Goal: Task Accomplishment & Management: Use online tool/utility

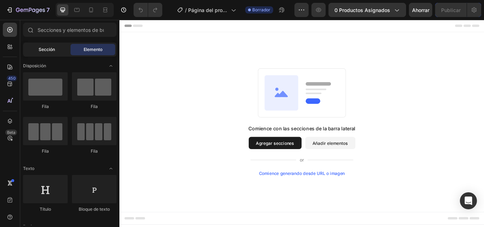
click at [47, 45] on div "Sección" at bounding box center [46, 49] width 45 height 11
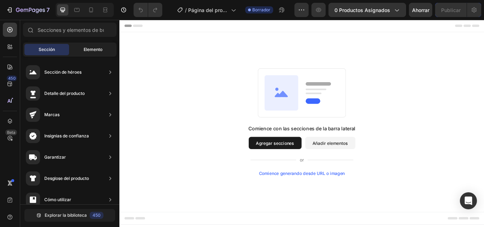
click at [93, 52] on font "Elemento" at bounding box center [93, 49] width 19 height 5
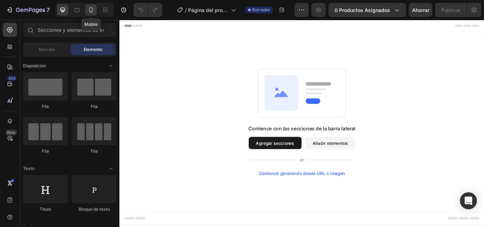
click at [89, 10] on icon at bounding box center [90, 9] width 7 height 7
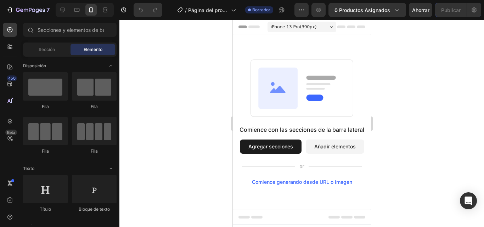
click at [241, 25] on icon at bounding box center [240, 26] width 5 height 5
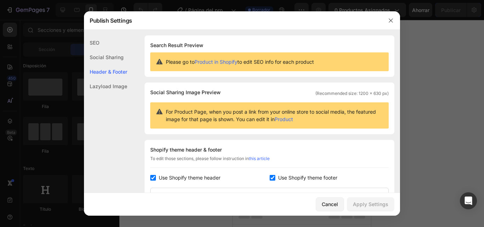
scroll to position [103, 0]
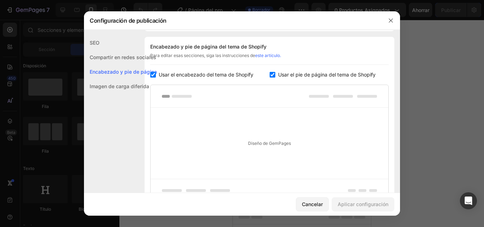
click at [165, 74] on font "Usar el encabezado del tema de Shopify" at bounding box center [206, 75] width 95 height 6
checkbox input "false"
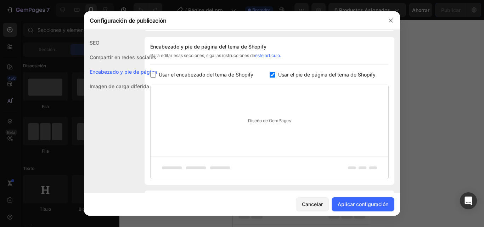
click at [297, 72] on font "Usar el pie de página del tema de Shopify" at bounding box center [326, 75] width 97 height 6
checkbox input "false"
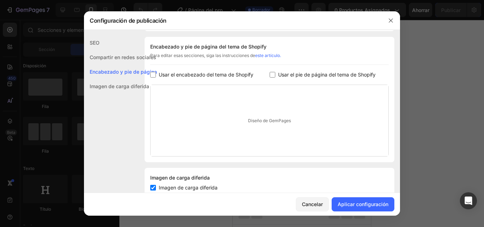
scroll to position [125, 0]
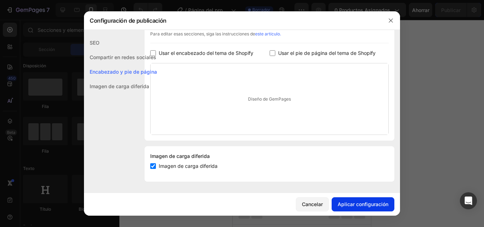
click at [362, 206] on font "Aplicar configuración" at bounding box center [362, 204] width 51 height 6
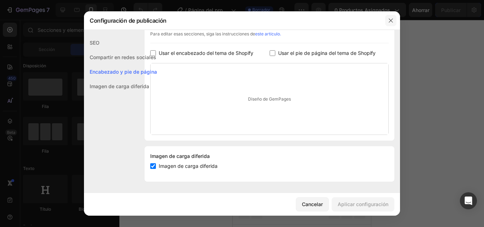
click at [395, 21] on button "button" at bounding box center [390, 20] width 11 height 11
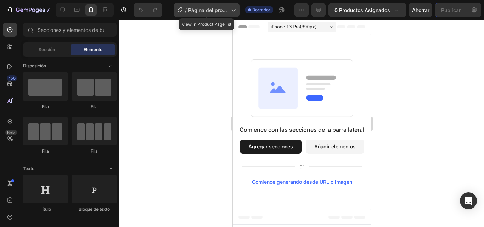
click at [200, 8] on font "Página del producto - 26 de septiembre, 10:52:07" at bounding box center [207, 21] width 39 height 28
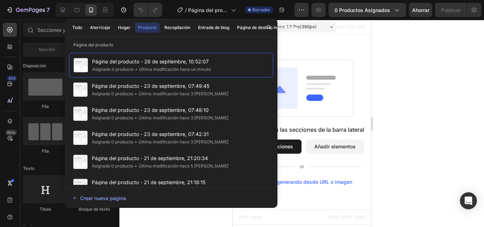
drag, startPoint x: 181, startPoint y: 68, endPoint x: 404, endPoint y: 51, distance: 223.7
click at [404, 51] on div at bounding box center [301, 123] width 364 height 207
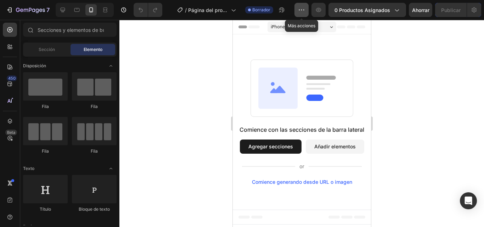
click at [300, 14] on button "button" at bounding box center [301, 10] width 14 height 14
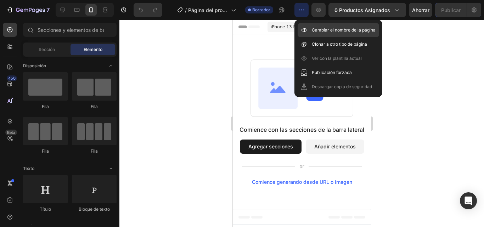
click at [309, 29] on div "Cambiar el nombre de la página" at bounding box center [337, 30] width 81 height 14
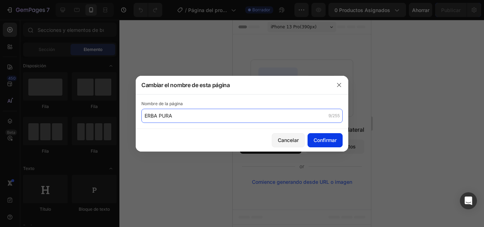
type input "ERBA PURA"
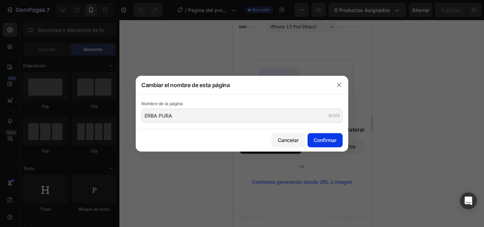
click at [324, 138] on font "Confirmar" at bounding box center [324, 140] width 23 height 6
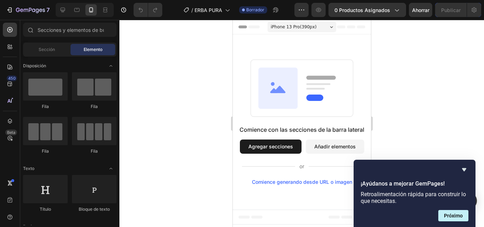
drag, startPoint x: 171, startPoint y: 228, endPoint x: 175, endPoint y: 232, distance: 5.5
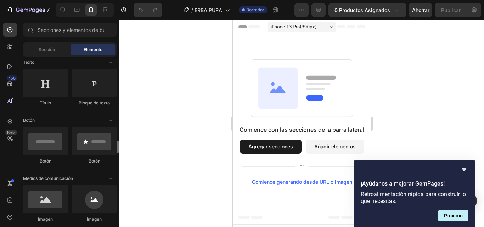
scroll to position [177, 0]
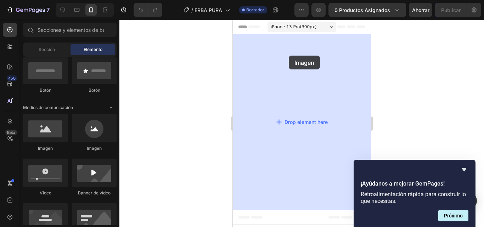
drag, startPoint x: 277, startPoint y: 158, endPoint x: 288, endPoint y: 56, distance: 102.6
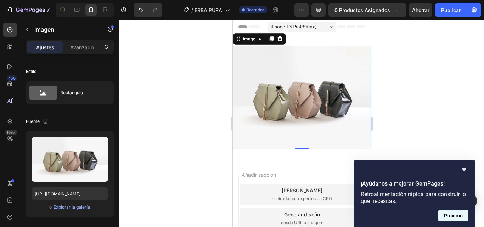
click at [459, 213] on font "Próximo" at bounding box center [453, 216] width 19 height 6
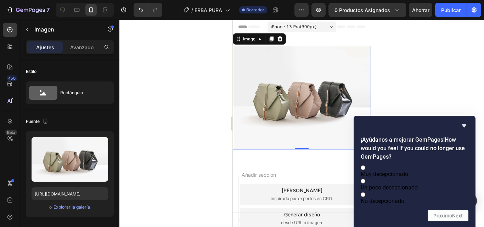
click at [457, 87] on div at bounding box center [301, 123] width 364 height 207
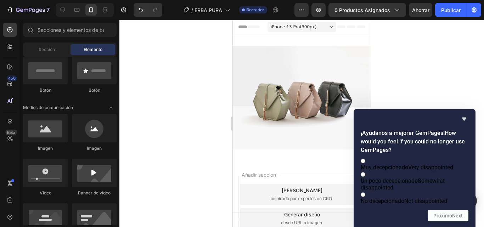
click at [422, 198] on span "No decepcionado Not disappointed" at bounding box center [403, 201] width 86 height 7
click at [365, 196] on input "No decepcionado Not disappointed" at bounding box center [362, 194] width 5 height 5
radio input "true"
click at [447, 212] on button "Próximo Next" at bounding box center [447, 215] width 41 height 11
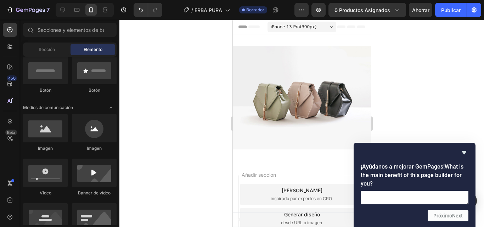
click at [401, 192] on textarea at bounding box center [414, 197] width 108 height 13
type textarea "Y"
click at [436, 215] on font "Próximo" at bounding box center [442, 216] width 19 height 6
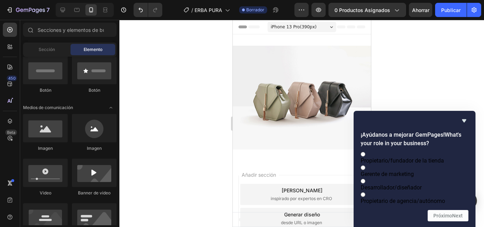
click at [445, 164] on label "Gerente de marketing" at bounding box center [414, 170] width 108 height 13
click at [365, 165] on input "Gerente de marketing" at bounding box center [362, 167] width 5 height 5
radio input "true"
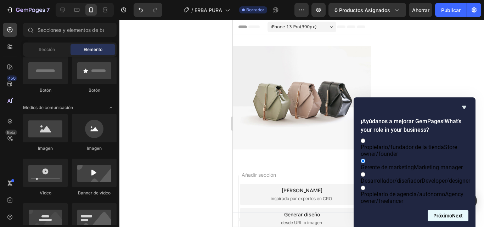
click at [457, 212] on button "Próximo Next" at bounding box center [447, 215] width 41 height 11
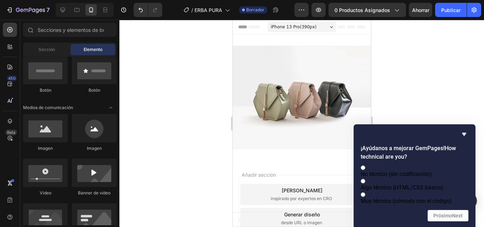
click at [450, 204] on label "Muy técnico (cómodo con el código)" at bounding box center [414, 197] width 108 height 13
click at [365, 197] on input "Muy técnico (cómodo con el código)" at bounding box center [362, 194] width 5 height 5
radio input "true"
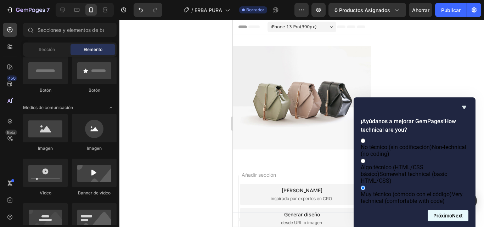
click at [450, 216] on font "Próximo" at bounding box center [442, 216] width 19 height 6
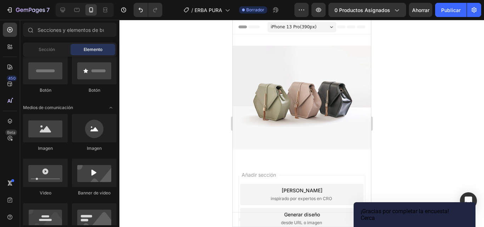
click at [375, 216] on button "Cerca" at bounding box center [367, 218] width 14 height 7
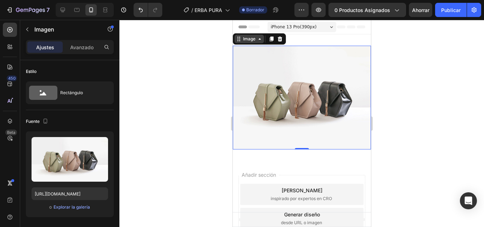
click at [245, 40] on div "Image" at bounding box center [248, 39] width 15 height 6
click at [262, 42] on div "Image" at bounding box center [248, 39] width 29 height 8
click at [260, 43] on div "Image" at bounding box center [248, 39] width 29 height 8
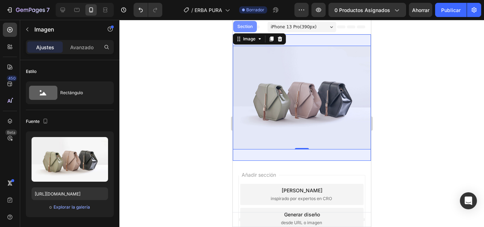
click at [251, 25] on div "Section" at bounding box center [244, 26] width 18 height 4
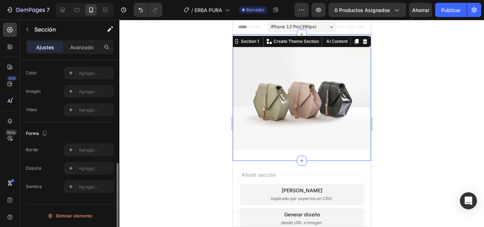
scroll to position [0, 0]
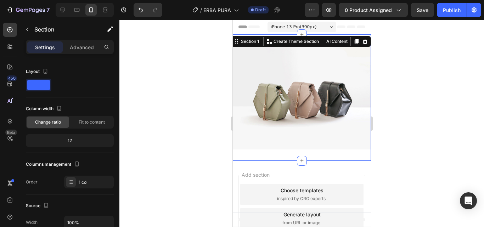
click at [186, 84] on div at bounding box center [301, 123] width 364 height 207
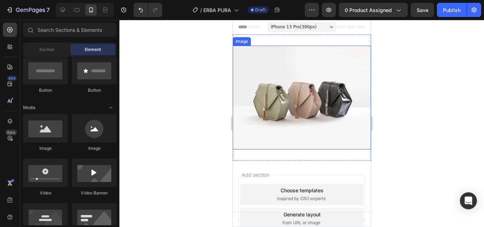
click at [242, 46] on img at bounding box center [301, 98] width 138 height 104
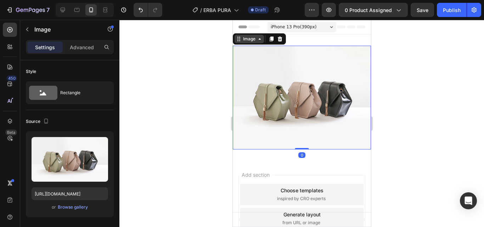
click at [242, 40] on div "Image" at bounding box center [248, 39] width 15 height 6
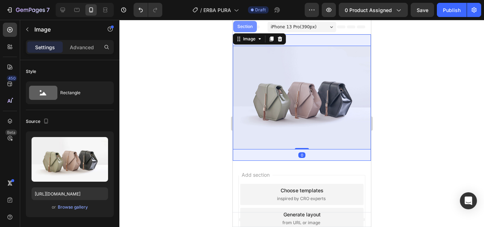
click at [242, 25] on div "Section" at bounding box center [244, 26] width 18 height 4
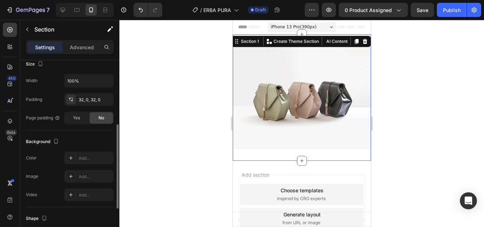
scroll to position [71, 0]
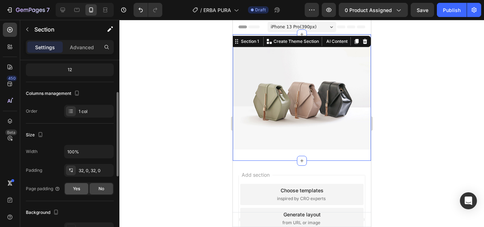
click at [81, 188] on div "Yes" at bounding box center [76, 188] width 23 height 11
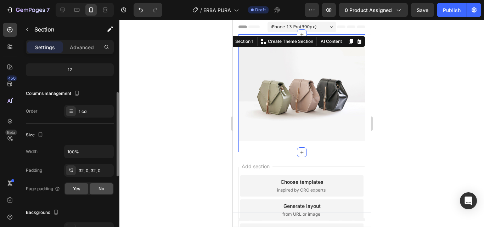
click at [91, 189] on div "No" at bounding box center [101, 188] width 23 height 11
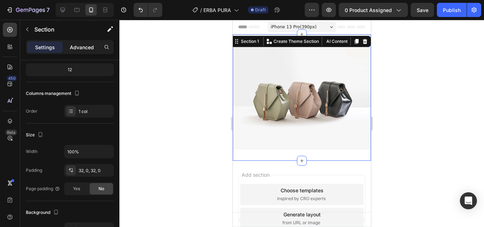
click at [89, 46] on p "Advanced" at bounding box center [82, 47] width 24 height 7
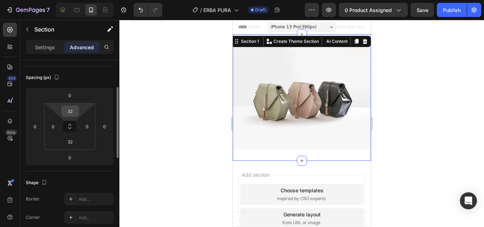
click at [68, 114] on input "32" at bounding box center [70, 111] width 14 height 11
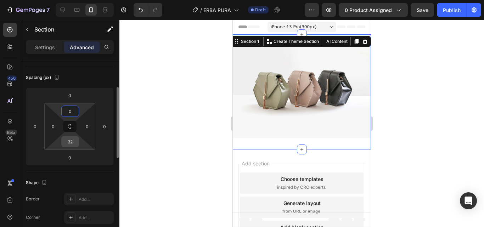
type input "0"
click at [72, 144] on input "32" at bounding box center [70, 141] width 14 height 11
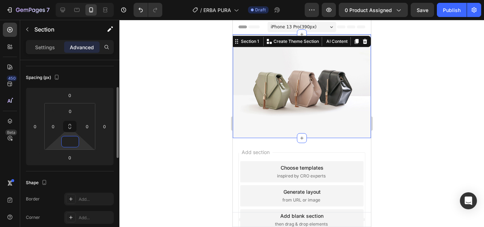
type input "0"
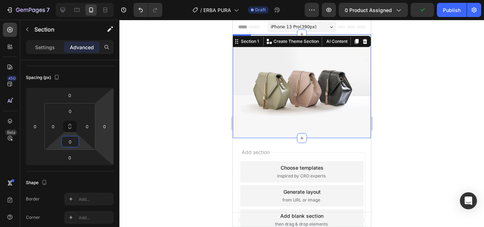
click at [331, 93] on img at bounding box center [301, 86] width 138 height 104
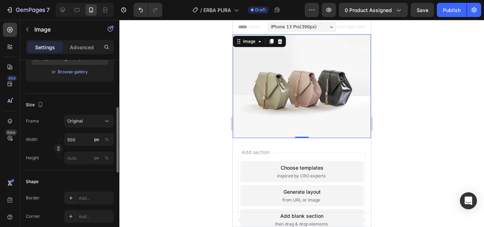
scroll to position [0, 0]
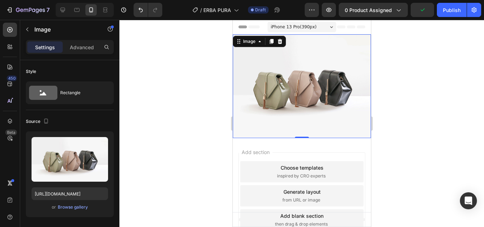
click at [51, 43] on div "Settings" at bounding box center [44, 46] width 35 height 11
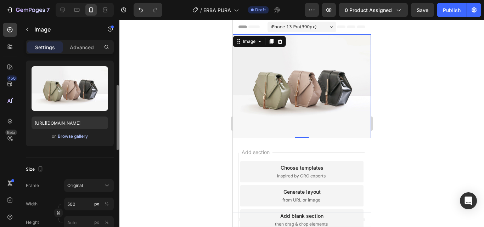
click at [77, 136] on div "Browse gallery" at bounding box center [73, 136] width 30 height 6
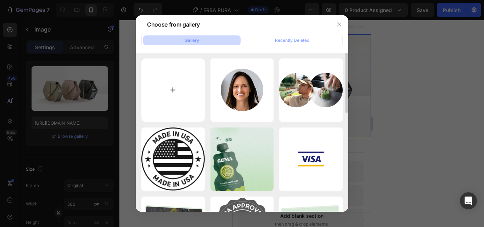
click at [161, 81] on input "file" at bounding box center [172, 89] width 63 height 63
type input "C:\fakepath\WhatsApp Image [DATE] 10.52.33 AM (1).jpeg"
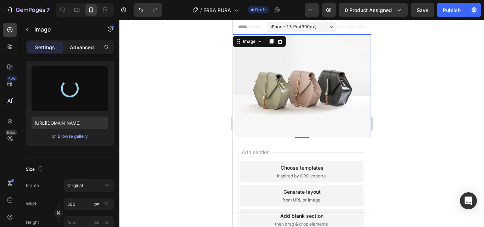
type input "[URL][DOMAIN_NAME]"
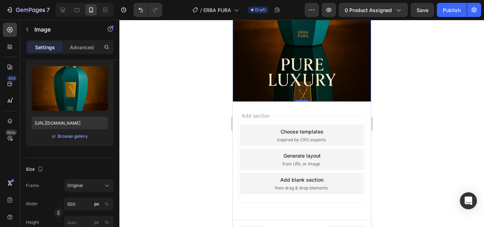
scroll to position [0, 0]
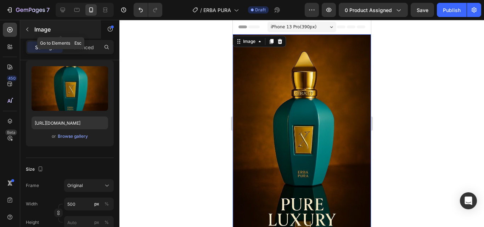
click at [40, 28] on p "Image" at bounding box center [64, 29] width 60 height 8
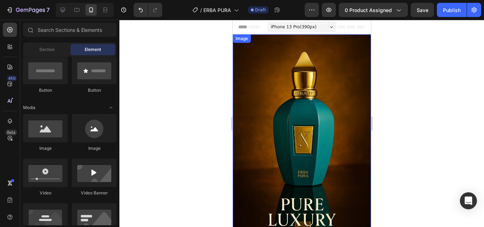
click at [246, 41] on div "Image" at bounding box center [241, 38] width 15 height 6
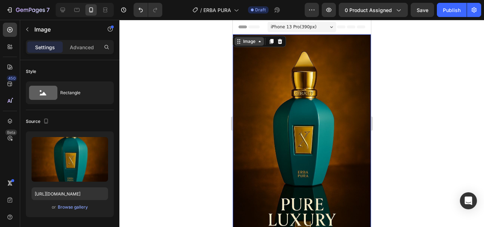
click at [246, 42] on div "Image" at bounding box center [248, 41] width 15 height 6
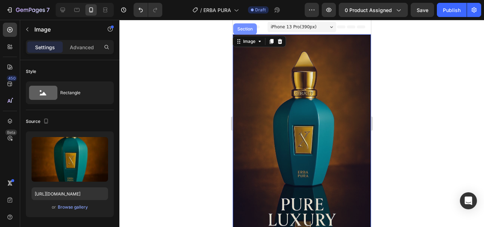
click at [245, 30] on div "Section" at bounding box center [244, 29] width 18 height 4
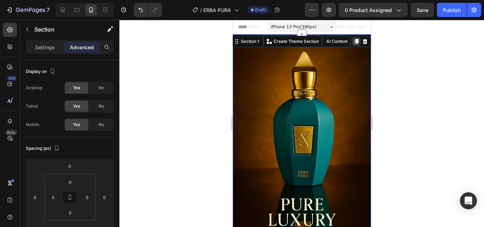
click at [354, 41] on icon at bounding box center [356, 41] width 4 height 5
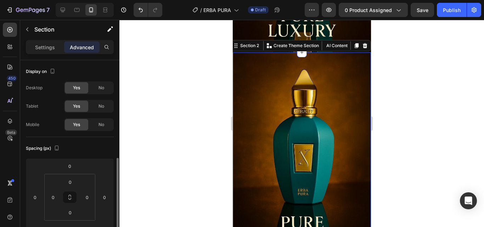
scroll to position [71, 0]
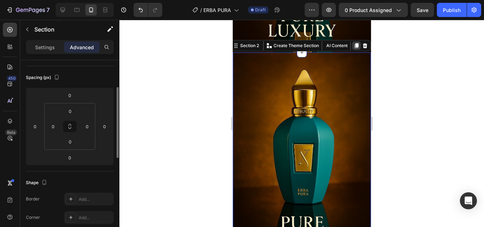
click at [354, 43] on icon at bounding box center [356, 45] width 4 height 5
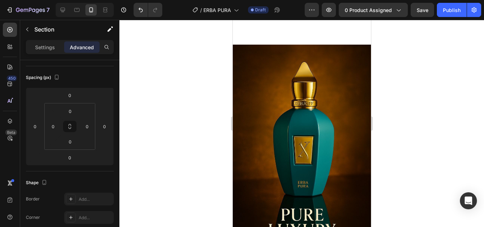
scroll to position [388, 0]
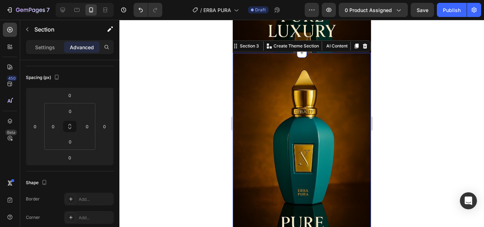
click at [354, 44] on icon at bounding box center [356, 46] width 4 height 5
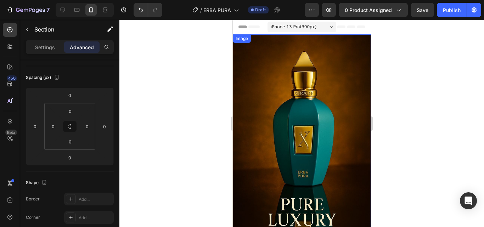
scroll to position [177, 0]
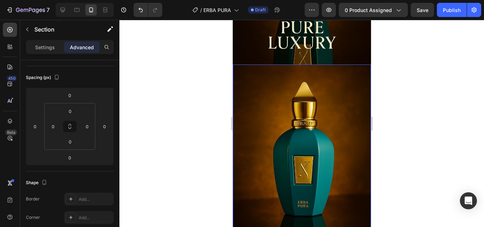
click at [313, 123] on img at bounding box center [301, 167] width 138 height 207
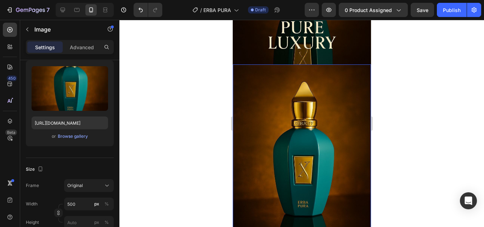
scroll to position [0, 0]
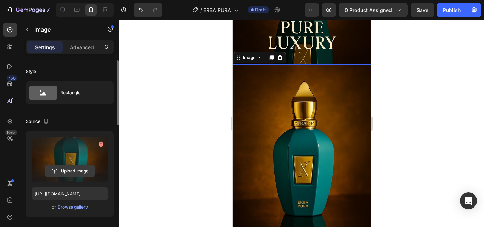
click at [80, 171] on input "file" at bounding box center [69, 171] width 49 height 12
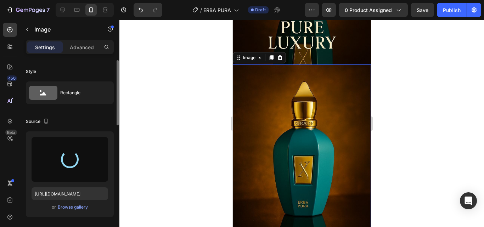
type input "[URL][DOMAIN_NAME]"
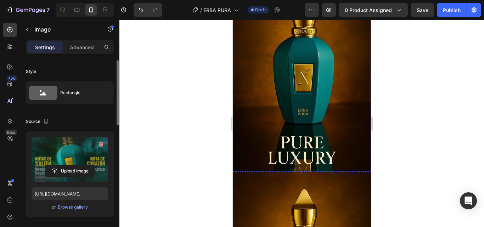
scroll to position [425, 0]
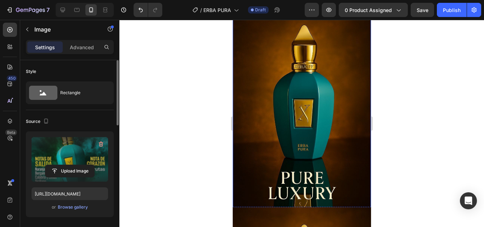
click at [295, 119] on img at bounding box center [301, 111] width 138 height 207
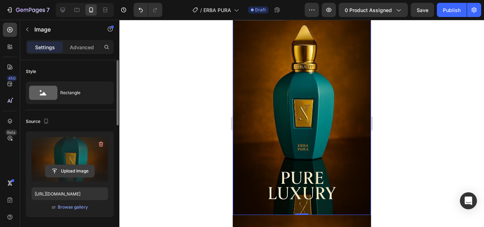
click at [78, 168] on input "file" at bounding box center [69, 171] width 49 height 12
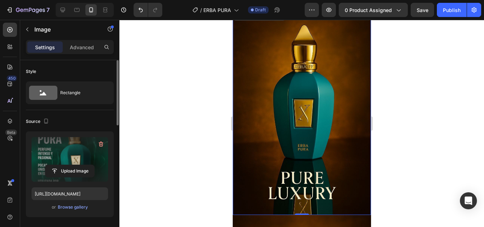
type input "[URL][DOMAIN_NAME]"
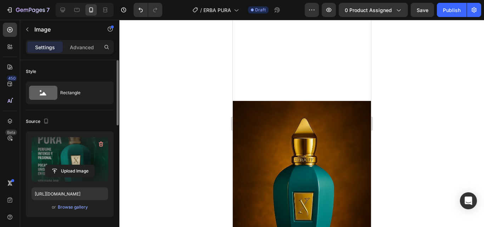
scroll to position [602, 0]
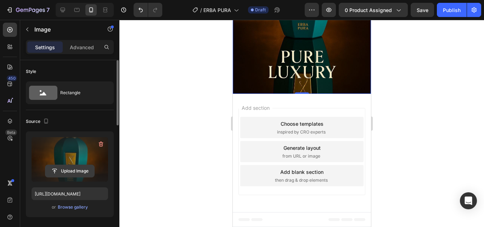
click at [67, 169] on input "file" at bounding box center [69, 171] width 49 height 12
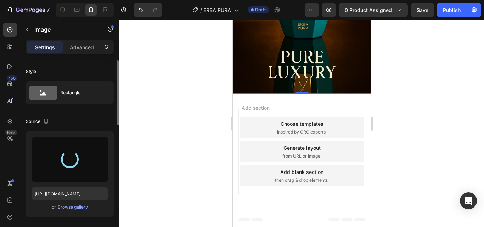
type input "[URL][DOMAIN_NAME]"
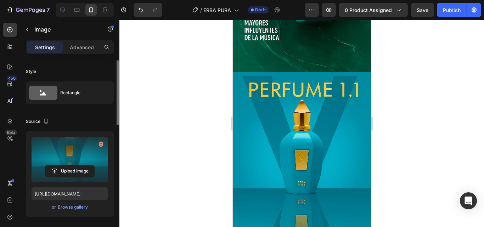
scroll to position [595, 0]
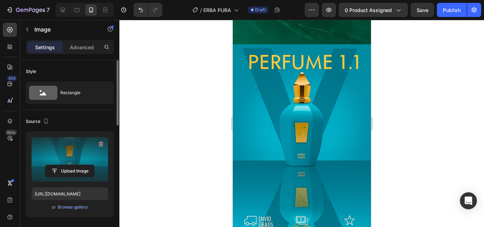
click at [305, 110] on img at bounding box center [301, 147] width 138 height 207
click at [267, 86] on img at bounding box center [301, 147] width 138 height 207
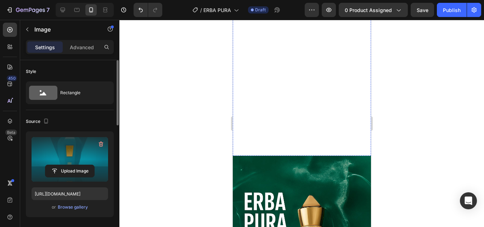
scroll to position [64, 0]
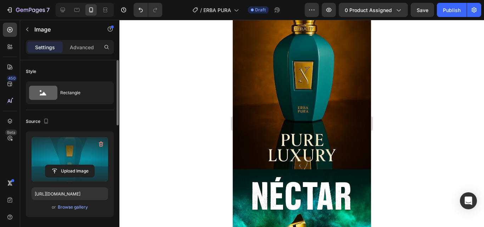
click at [145, 100] on div at bounding box center [301, 123] width 364 height 207
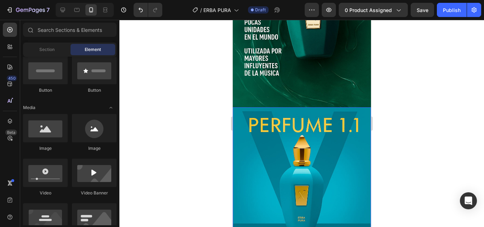
scroll to position [595, 0]
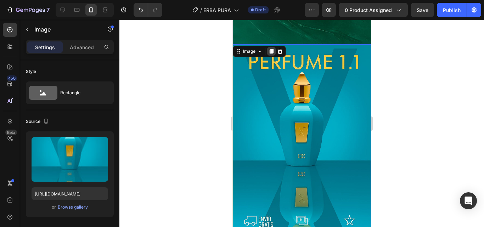
click at [270, 49] on icon at bounding box center [271, 51] width 4 height 5
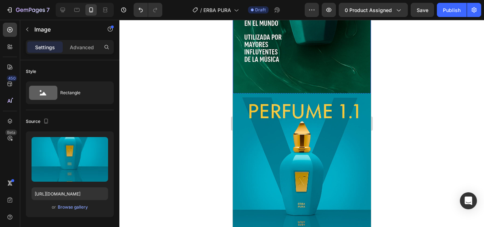
scroll to position [574, 0]
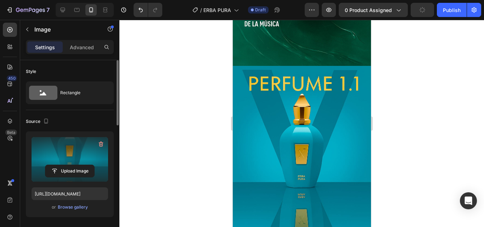
click at [54, 158] on label at bounding box center [70, 159] width 76 height 45
click at [54, 165] on input "file" at bounding box center [69, 171] width 49 height 12
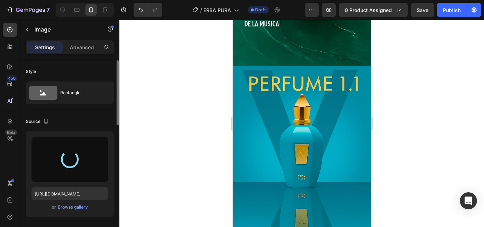
type input "[URL][DOMAIN_NAME]"
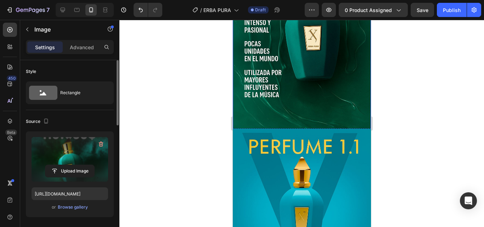
scroll to position [538, 0]
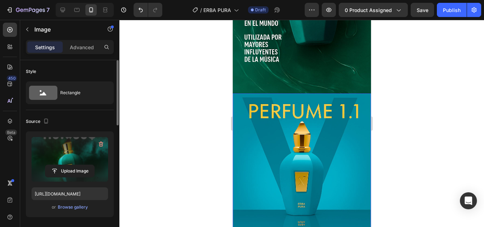
click at [303, 154] on img at bounding box center [301, 196] width 138 height 207
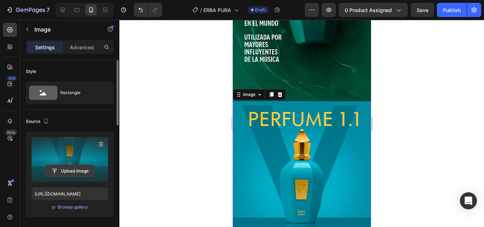
click at [72, 172] on input "file" at bounding box center [69, 171] width 49 height 12
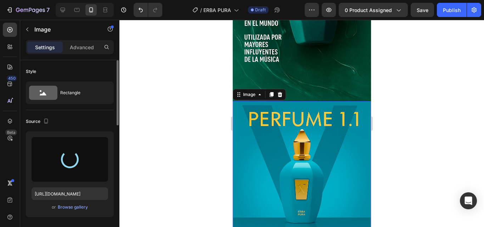
type input "[URL][DOMAIN_NAME]"
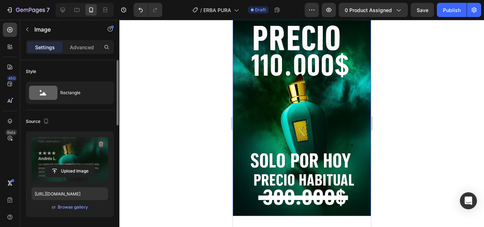
scroll to position [724, 0]
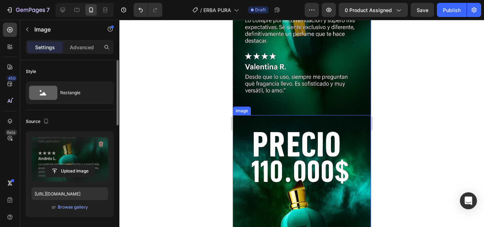
click at [245, 107] on div "Image" at bounding box center [241, 111] width 18 height 8
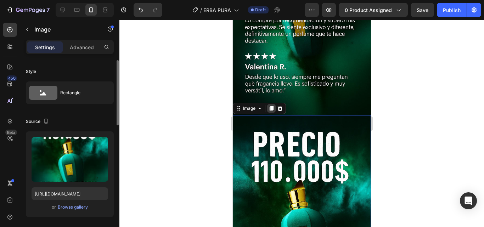
click at [269, 104] on div at bounding box center [271, 108] width 8 height 8
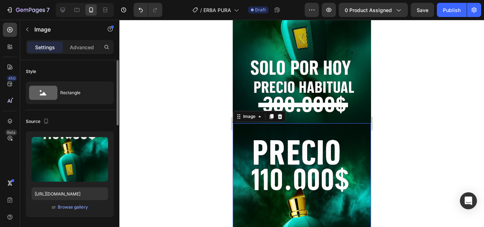
scroll to position [994, 0]
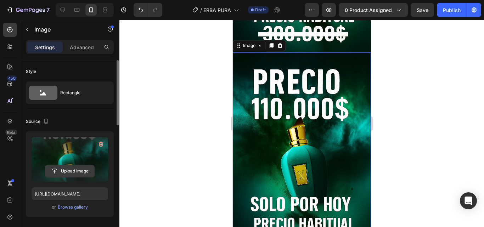
click at [65, 167] on input "file" at bounding box center [69, 171] width 49 height 12
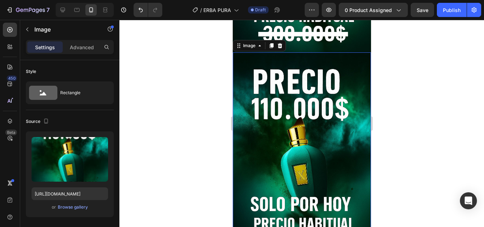
type input "[URL][DOMAIN_NAME]"
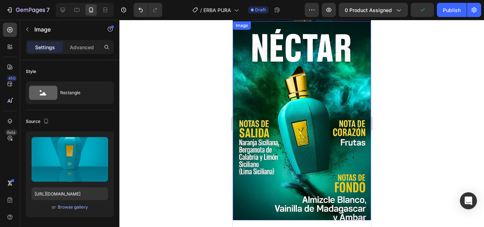
scroll to position [71, 0]
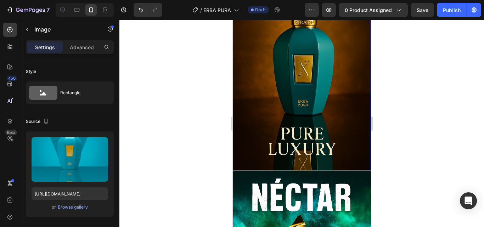
click at [307, 132] on img at bounding box center [301, 67] width 138 height 207
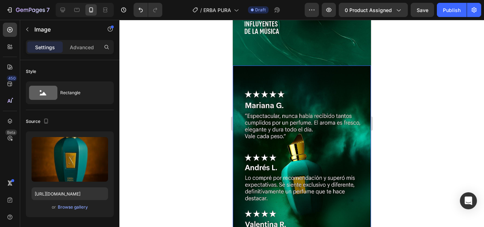
scroll to position [708, 0]
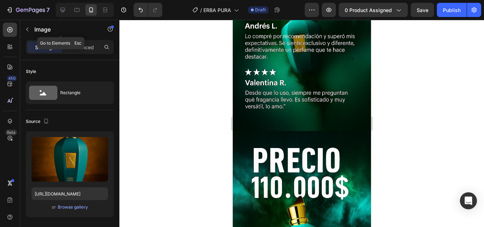
click at [27, 29] on icon "button" at bounding box center [27, 30] width 6 height 6
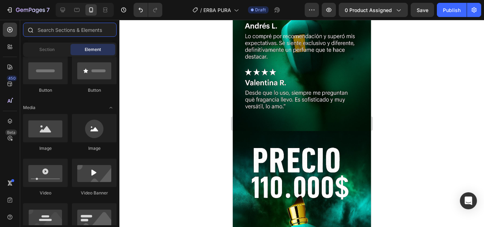
click at [38, 32] on input "text" at bounding box center [69, 30] width 93 height 14
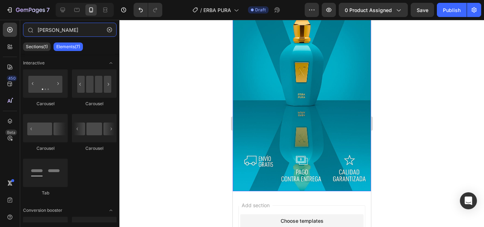
scroll to position [1135, 0]
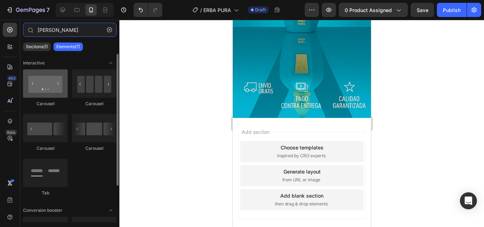
type input "[PERSON_NAME]"
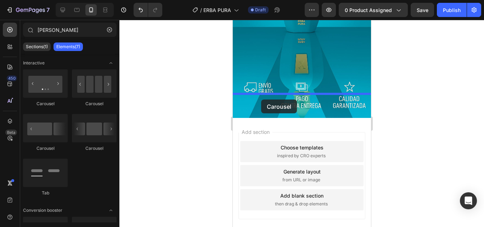
drag, startPoint x: 285, startPoint y: 105, endPoint x: 670, endPoint y: 165, distance: 389.0
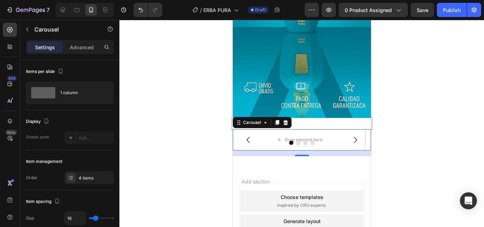
click at [148, 121] on div at bounding box center [301, 123] width 364 height 207
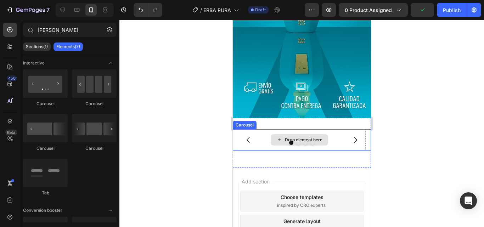
click at [304, 137] on div "Drop element here" at bounding box center [303, 140] width 38 height 6
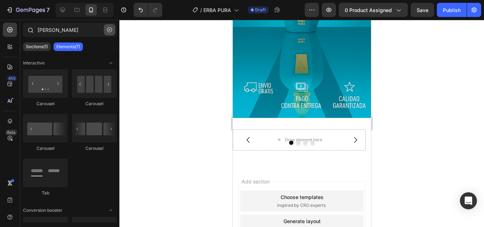
click at [110, 29] on icon "button" at bounding box center [109, 29] width 5 height 5
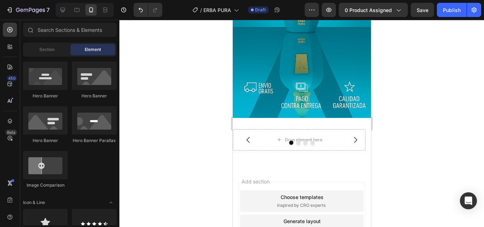
scroll to position [248, 0]
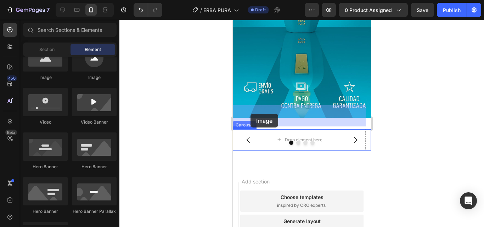
drag, startPoint x: 286, startPoint y: 96, endPoint x: 244, endPoint y: 114, distance: 45.5
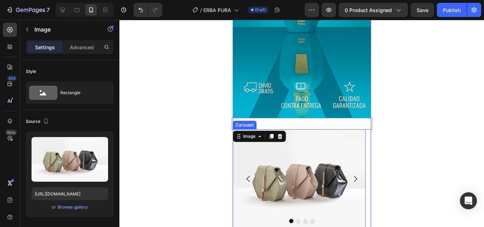
click at [350, 175] on icon "Carousel Next Arrow" at bounding box center [354, 179] width 8 height 8
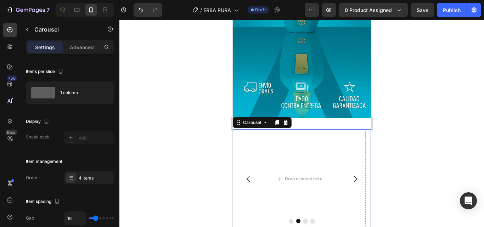
click at [251, 175] on icon "Carousel Back Arrow" at bounding box center [248, 179] width 8 height 8
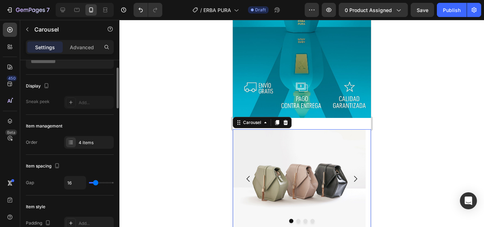
scroll to position [0, 0]
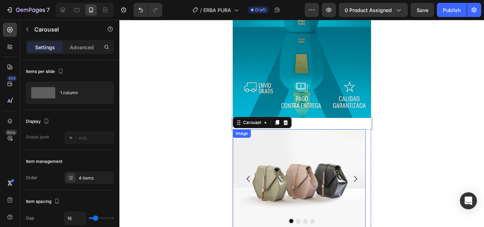
click at [335, 143] on img at bounding box center [298, 178] width 133 height 99
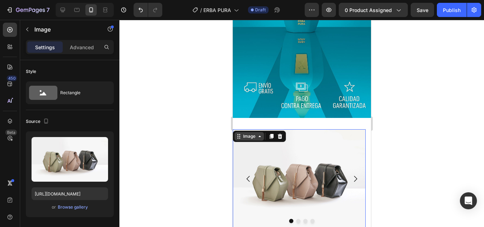
click at [249, 132] on div "Image" at bounding box center [248, 136] width 29 height 8
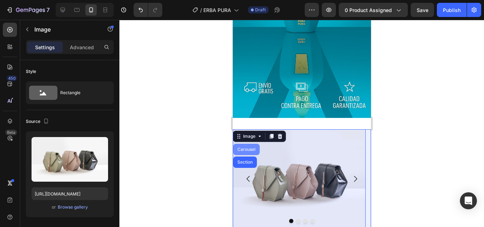
click at [248, 147] on div "Carousel" at bounding box center [245, 149] width 21 height 4
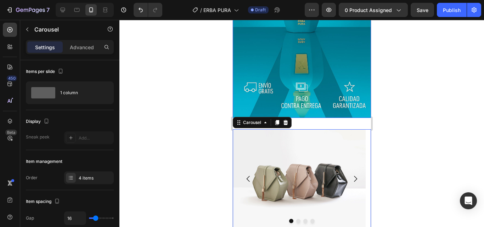
click at [403, 85] on div at bounding box center [301, 123] width 364 height 207
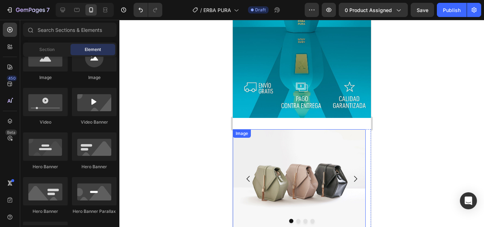
click at [315, 129] on img at bounding box center [298, 178] width 133 height 99
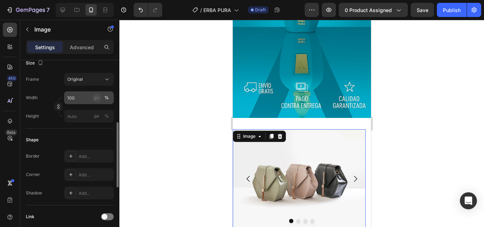
scroll to position [212, 0]
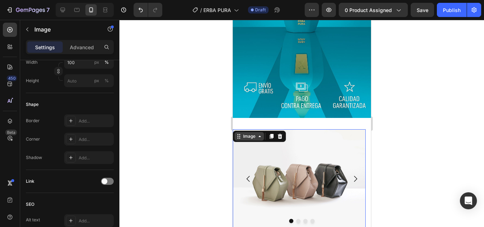
click at [263, 132] on div "Image" at bounding box center [248, 136] width 29 height 8
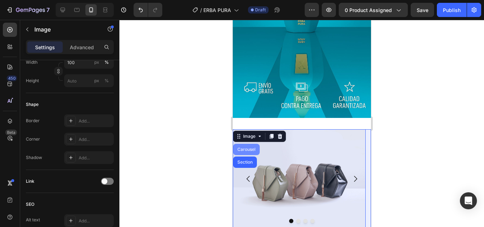
click at [255, 147] on div "Carousel" at bounding box center [245, 149] width 21 height 4
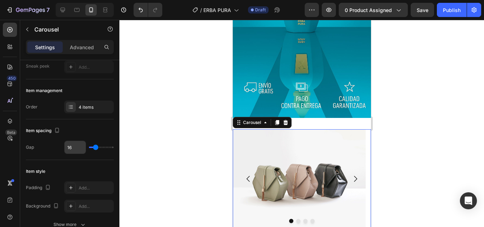
scroll to position [0, 0]
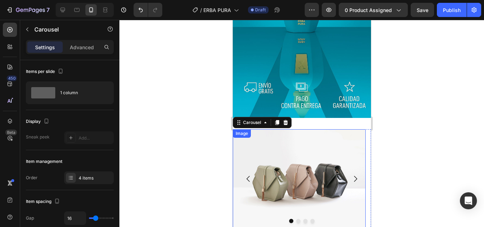
click at [194, 136] on div at bounding box center [301, 123] width 364 height 207
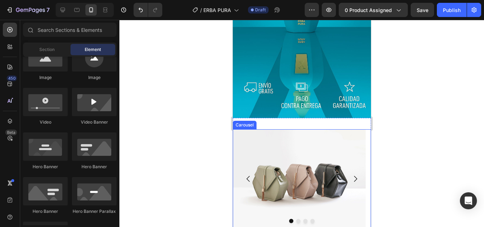
click at [350, 175] on icon "Carousel Next Arrow" at bounding box center [354, 179] width 8 height 8
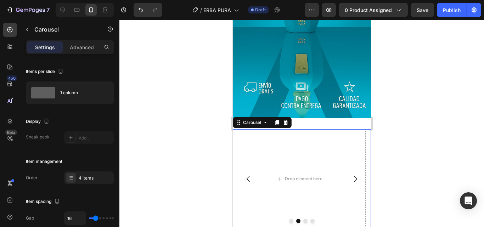
click at [250, 175] on icon "Carousel Back Arrow" at bounding box center [248, 179] width 8 height 8
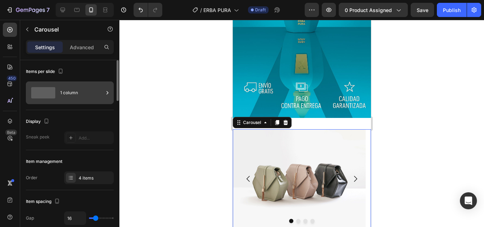
click at [81, 88] on div "1 column" at bounding box center [81, 93] width 43 height 16
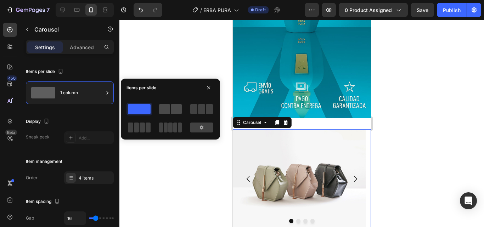
click at [170, 109] on span at bounding box center [164, 109] width 11 height 10
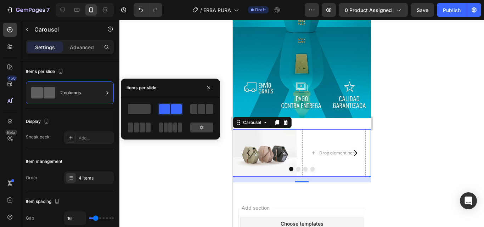
click at [164, 110] on span at bounding box center [164, 109] width 11 height 10
click at [133, 105] on span at bounding box center [139, 109] width 23 height 10
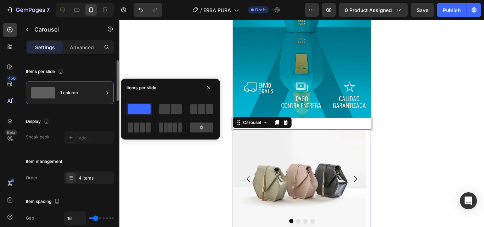
click at [88, 73] on div "Items per slide" at bounding box center [70, 71] width 88 height 11
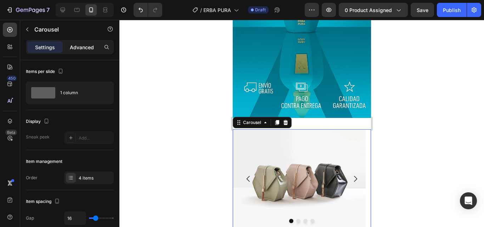
click at [75, 48] on p "Advanced" at bounding box center [82, 47] width 24 height 7
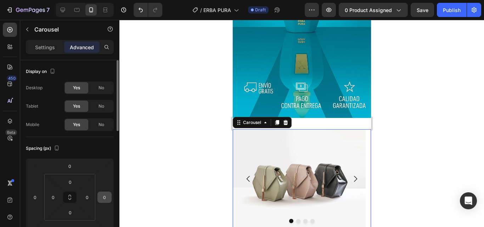
scroll to position [35, 0]
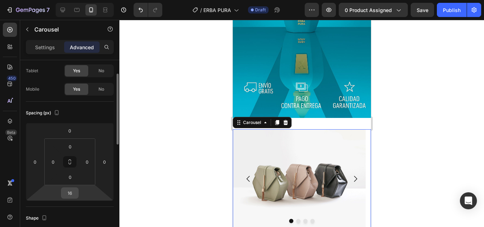
click at [72, 192] on input "16" at bounding box center [70, 193] width 14 height 11
type input "1"
type input "0"
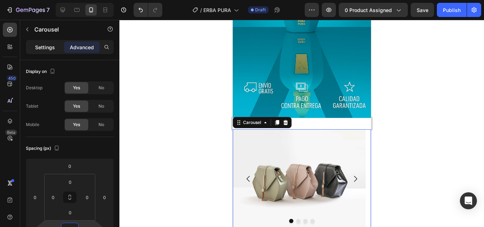
click at [59, 48] on div "Settings" at bounding box center [44, 46] width 35 height 11
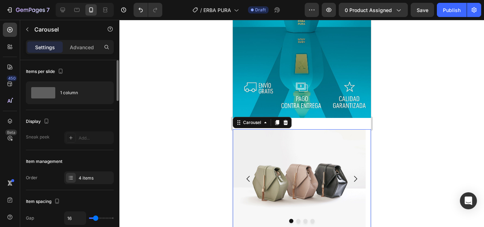
scroll to position [35, 0]
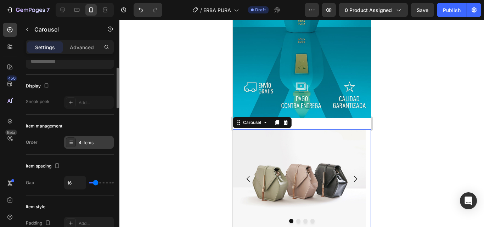
click at [80, 141] on div "4 items" at bounding box center [95, 142] width 33 height 6
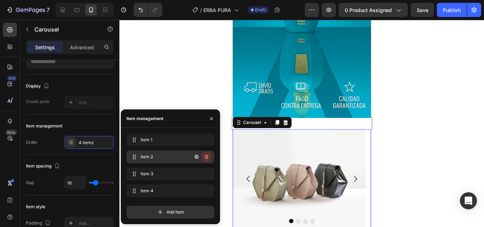
click at [205, 155] on icon "button" at bounding box center [207, 157] width 6 height 6
click at [202, 155] on div "Delete" at bounding box center [201, 157] width 13 height 6
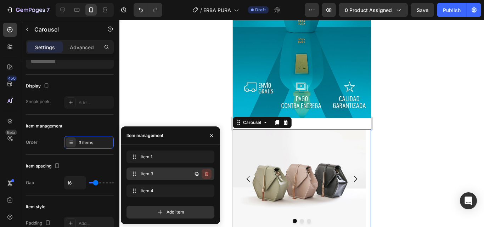
click at [207, 172] on icon "button" at bounding box center [207, 174] width 6 height 6
click at [207, 172] on div "Delete" at bounding box center [201, 174] width 13 height 6
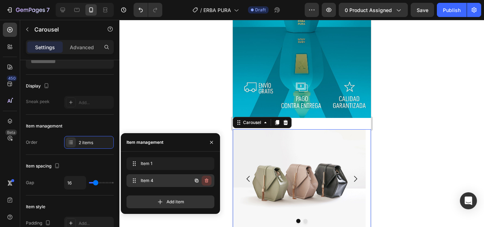
click at [205, 179] on icon "button" at bounding box center [207, 181] width 6 height 6
click at [205, 179] on div "Delete" at bounding box center [201, 180] width 13 height 6
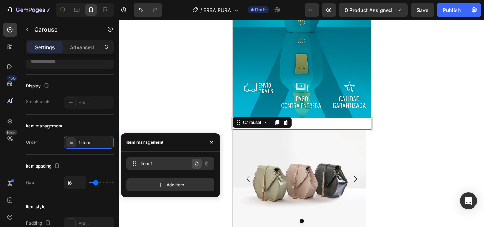
click at [198, 165] on icon "button" at bounding box center [197, 164] width 6 height 6
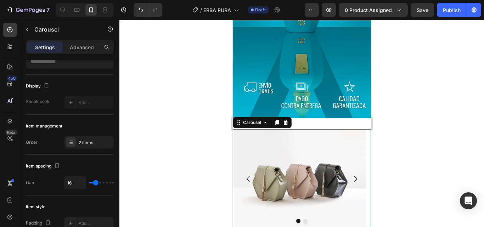
click at [350, 175] on icon "Carousel Next Arrow" at bounding box center [354, 179] width 8 height 8
click at [246, 175] on icon "Carousel Back Arrow" at bounding box center [248, 179] width 8 height 8
click at [82, 143] on div "2 items" at bounding box center [95, 142] width 33 height 6
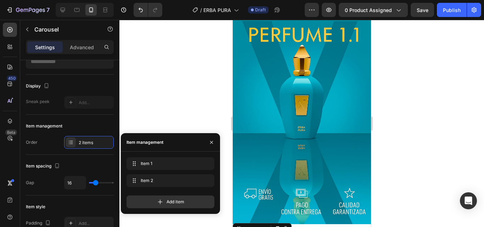
scroll to position [1171, 0]
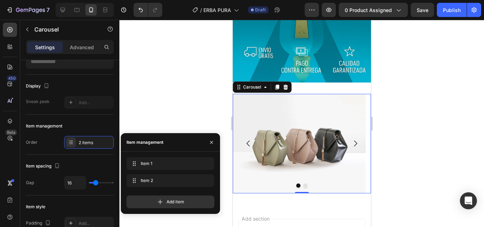
click at [350, 139] on icon "Carousel Next Arrow" at bounding box center [354, 143] width 8 height 8
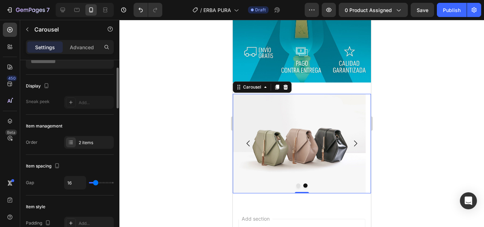
scroll to position [0, 0]
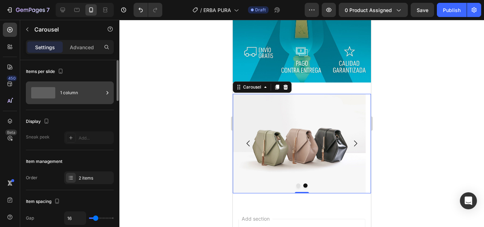
click at [81, 98] on div "1 column" at bounding box center [81, 93] width 43 height 16
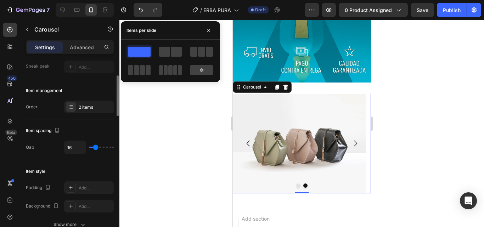
scroll to position [142, 0]
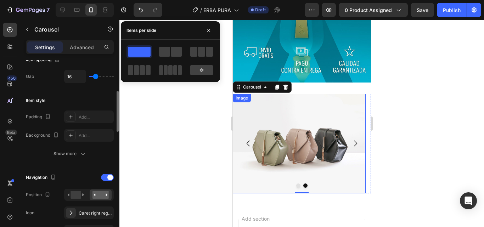
click at [270, 127] on img at bounding box center [298, 143] width 133 height 99
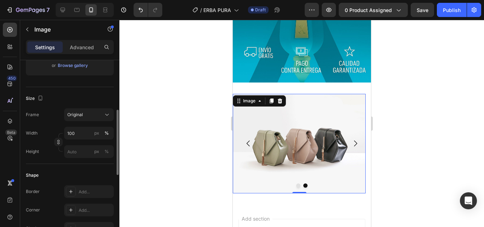
scroll to position [0, 0]
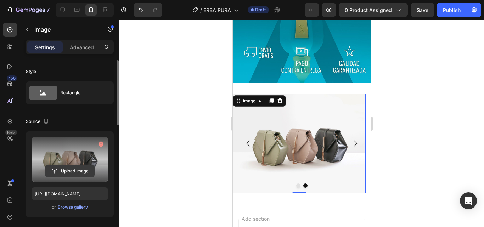
click at [77, 174] on input "file" at bounding box center [69, 171] width 49 height 12
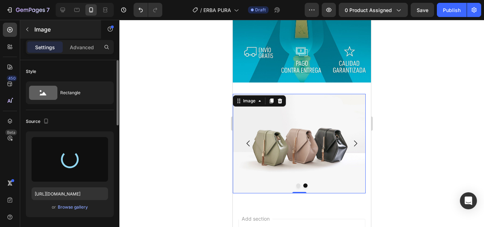
type input "[URL][DOMAIN_NAME]"
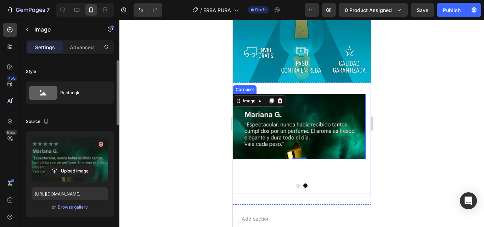
click at [353, 139] on icon "Carousel Next Arrow" at bounding box center [354, 143] width 8 height 8
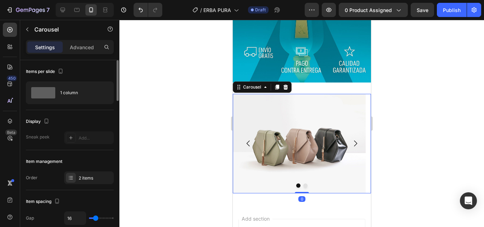
click at [287, 117] on img at bounding box center [298, 143] width 133 height 99
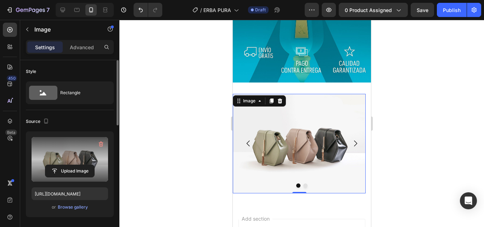
click at [57, 152] on label at bounding box center [70, 159] width 76 height 45
click at [57, 165] on input "file" at bounding box center [69, 171] width 49 height 12
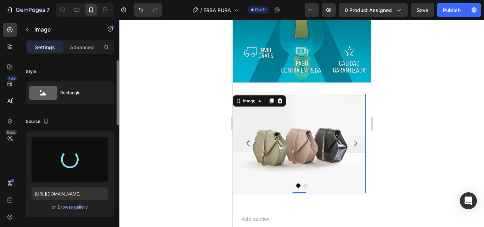
type input "[URL][DOMAIN_NAME]"
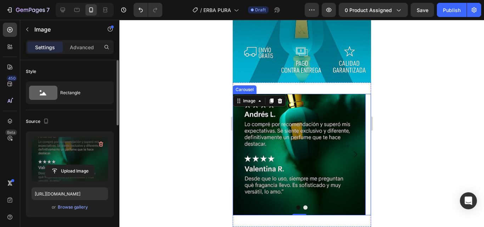
click at [238, 144] on button "Carousel Back Arrow" at bounding box center [248, 154] width 20 height 20
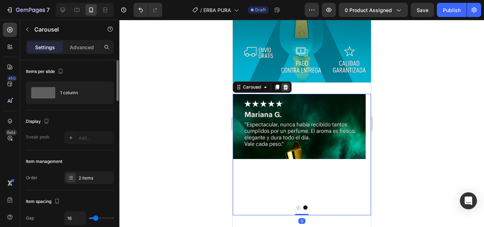
click at [283, 84] on icon at bounding box center [285, 87] width 6 height 6
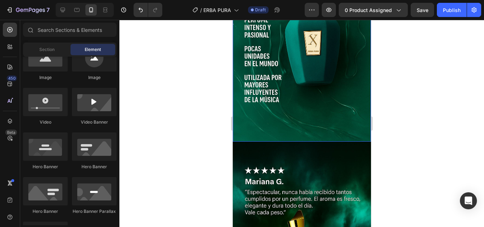
scroll to position [533, 0]
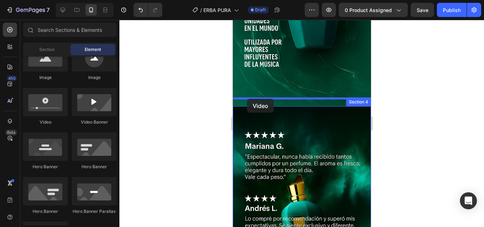
drag, startPoint x: 284, startPoint y: 128, endPoint x: 246, endPoint y: 99, distance: 46.9
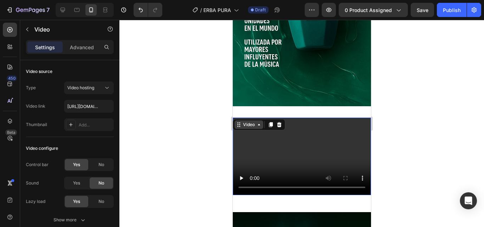
click at [250, 121] on div "Video" at bounding box center [248, 124] width 15 height 6
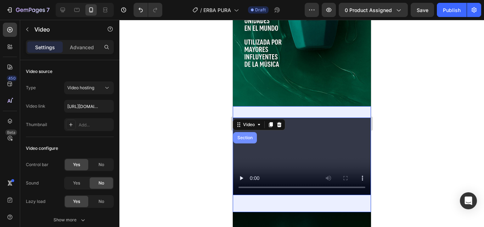
click at [250, 136] on div "Section" at bounding box center [244, 138] width 18 height 4
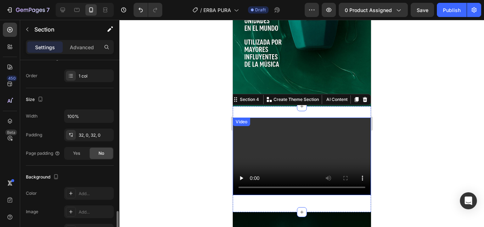
scroll to position [212, 0]
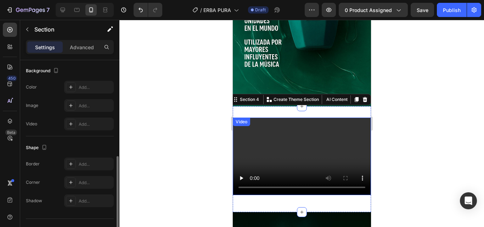
click at [301, 136] on video at bounding box center [301, 157] width 138 height 78
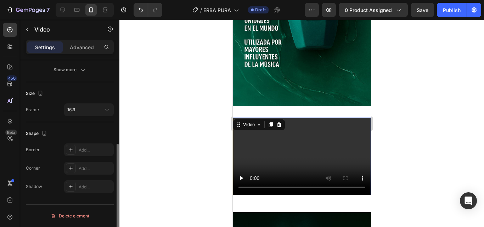
scroll to position [0, 0]
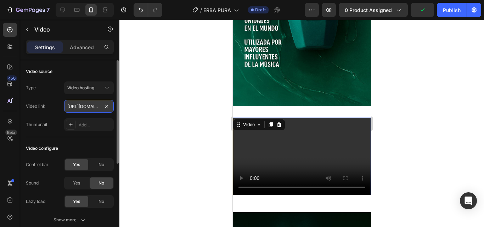
click at [90, 110] on input "[URL][DOMAIN_NAME]" at bounding box center [89, 106] width 50 height 13
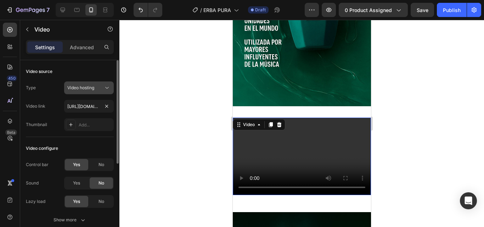
click at [91, 91] on span "Video hosting" at bounding box center [80, 88] width 27 height 6
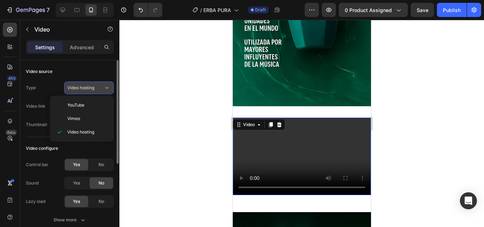
click at [91, 90] on span "Video hosting" at bounding box center [80, 88] width 27 height 6
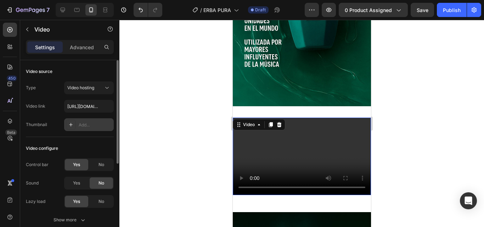
click at [85, 122] on div "Add..." at bounding box center [95, 125] width 33 height 6
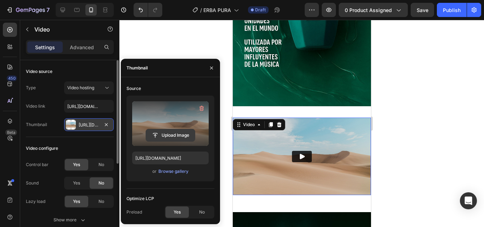
click at [164, 135] on input "file" at bounding box center [170, 135] width 49 height 12
click at [165, 137] on input "file" at bounding box center [170, 135] width 49 height 12
click at [163, 135] on input "file" at bounding box center [170, 135] width 49 height 12
click at [164, 113] on label at bounding box center [170, 123] width 76 height 45
click at [164, 129] on input "file" at bounding box center [170, 135] width 49 height 12
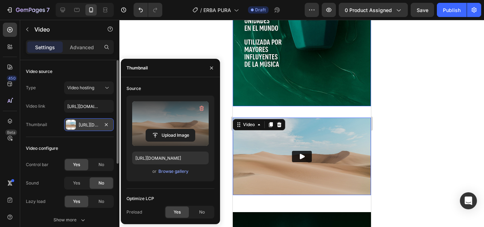
click at [164, 126] on label at bounding box center [170, 123] width 76 height 45
click at [164, 129] on input "file" at bounding box center [170, 135] width 49 height 12
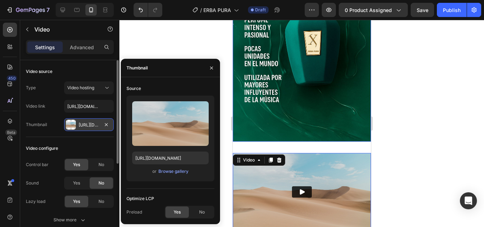
scroll to position [533, 0]
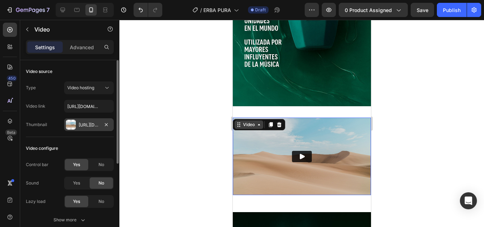
click at [256, 121] on div "Video" at bounding box center [248, 124] width 29 height 8
click at [256, 121] on div "Video Section" at bounding box center [258, 124] width 52 height 11
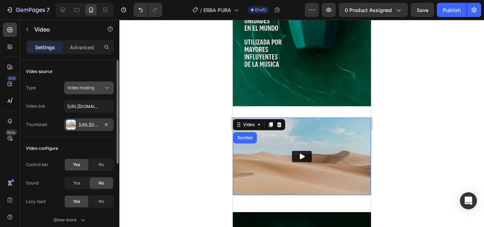
click at [106, 92] on button "Video hosting" at bounding box center [89, 87] width 50 height 13
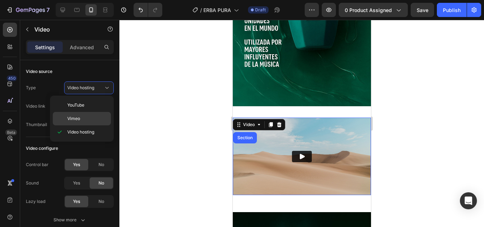
click at [90, 118] on p "Vimeo" at bounding box center [87, 118] width 40 height 6
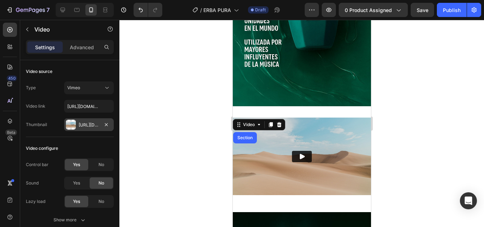
click at [90, 121] on div "[URL][DOMAIN_NAME]" at bounding box center [89, 124] width 50 height 13
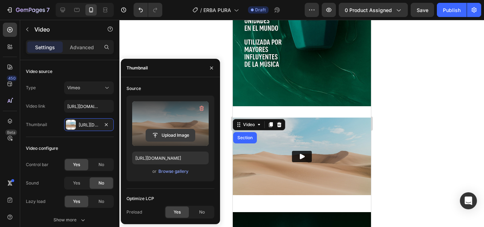
click at [162, 135] on input "file" at bounding box center [170, 135] width 49 height 12
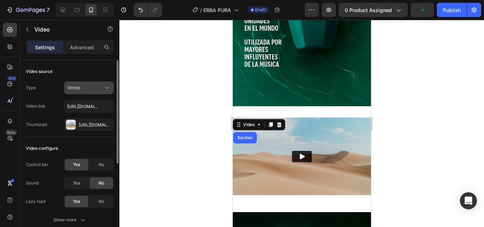
click at [95, 82] on button "Vimeo" at bounding box center [89, 87] width 50 height 13
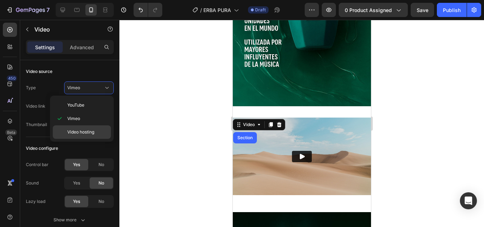
click at [84, 132] on span "Video hosting" at bounding box center [80, 132] width 27 height 6
type input "[URL][DOMAIN_NAME]"
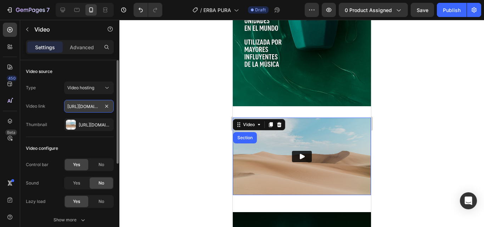
click at [86, 110] on input "[URL][DOMAIN_NAME]" at bounding box center [89, 106] width 50 height 13
click at [97, 109] on input "[URL][DOMAIN_NAME]" at bounding box center [89, 106] width 50 height 13
paste input "[URL][DOMAIN_NAME]"
type input "h"
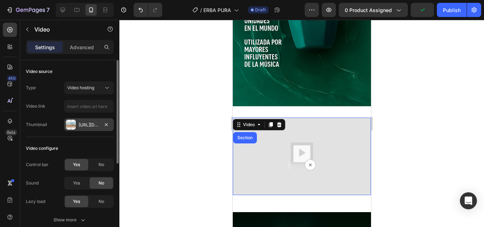
click at [79, 128] on div "[URL][DOMAIN_NAME]" at bounding box center [89, 124] width 50 height 13
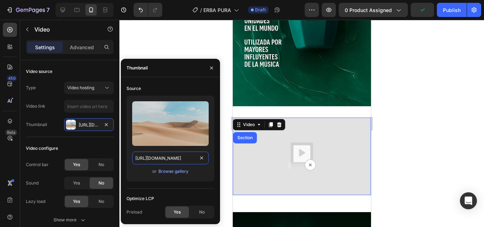
click at [196, 156] on input "[URL][DOMAIN_NAME]" at bounding box center [170, 158] width 76 height 13
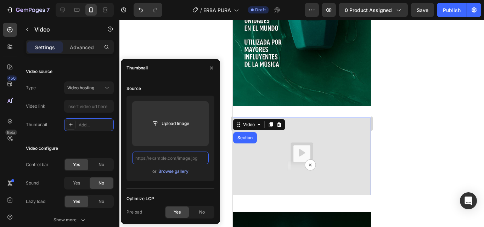
paste input "[URL][DOMAIN_NAME]"
type input "[URL][DOMAIN_NAME]"
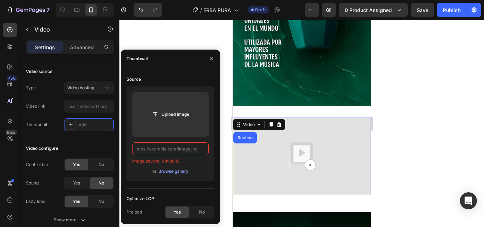
paste input "[URL][DOMAIN_NAME]"
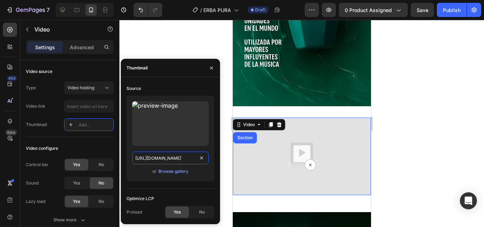
scroll to position [0, 361]
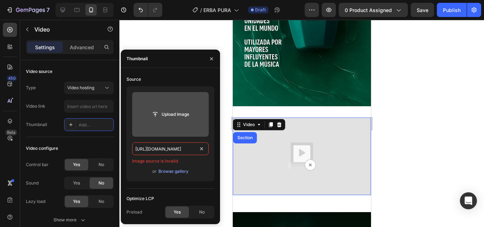
type input "[URL][DOMAIN_NAME]"
click at [173, 116] on input "file" at bounding box center [170, 114] width 49 height 12
type input "C:\fakepath\VIDEO.mp4"
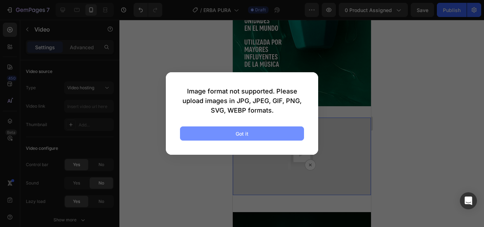
click at [239, 133] on div "Got it" at bounding box center [241, 133] width 13 height 7
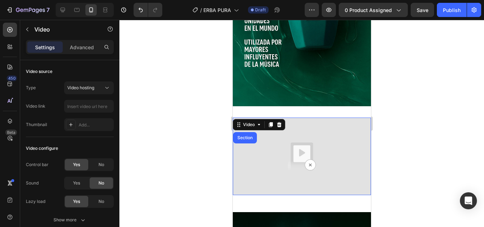
click at [257, 149] on img at bounding box center [301, 157] width 138 height 78
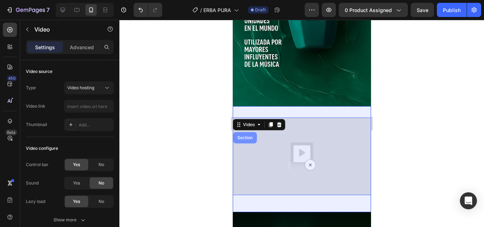
click at [239, 132] on div "Section" at bounding box center [245, 137] width 24 height 11
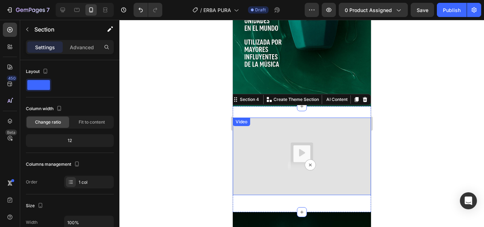
click at [273, 132] on img at bounding box center [301, 157] width 138 height 78
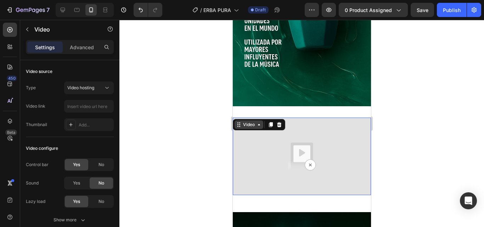
click at [251, 121] on div "Video" at bounding box center [248, 124] width 15 height 6
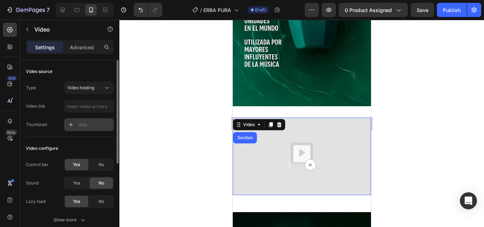
click at [84, 122] on div "Add..." at bounding box center [95, 125] width 33 height 6
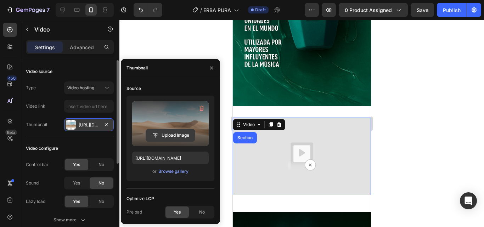
click at [164, 135] on input "file" at bounding box center [170, 135] width 49 height 12
type input "C:\fakepath\VIDEO.mp4"
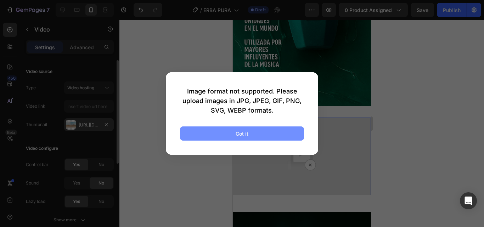
click at [257, 131] on button "Got it" at bounding box center [242, 133] width 124 height 14
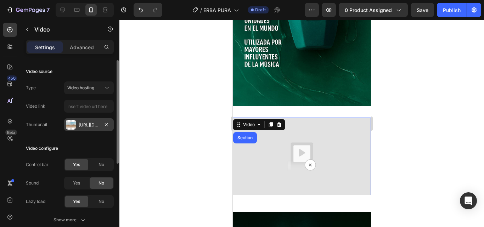
click at [73, 121] on div at bounding box center [71, 125] width 10 height 10
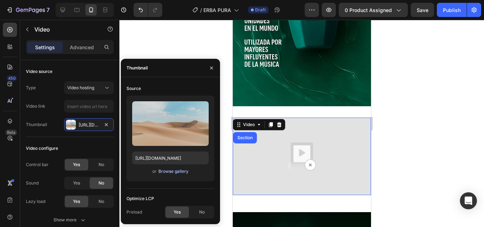
click at [177, 170] on div "Browse gallery" at bounding box center [173, 171] width 30 height 6
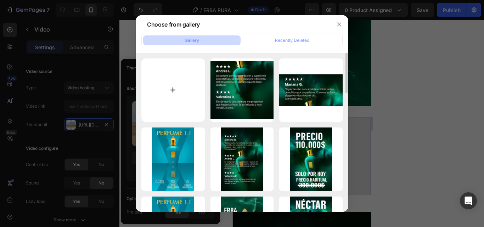
click at [163, 92] on input "file" at bounding box center [172, 89] width 63 height 63
type input "C:\fakepath\VIDEO.mp4"
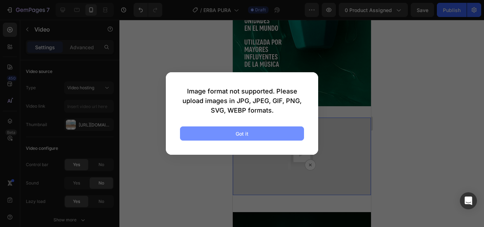
click at [251, 137] on button "Got it" at bounding box center [242, 133] width 124 height 14
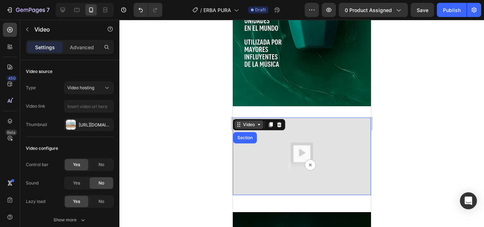
click at [254, 121] on div "Video" at bounding box center [248, 124] width 15 height 6
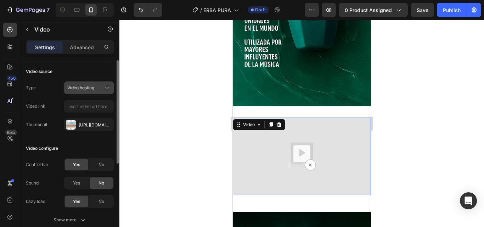
click at [94, 87] on div "Video hosting" at bounding box center [85, 88] width 36 height 6
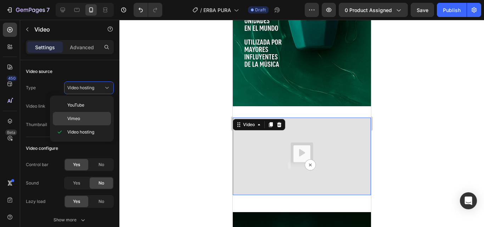
click at [89, 114] on div "Vimeo" at bounding box center [82, 118] width 58 height 13
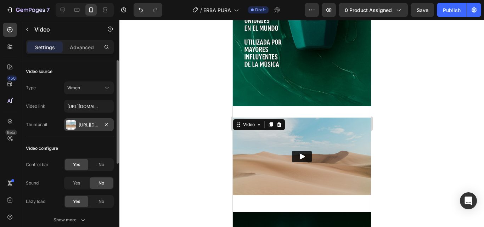
click at [89, 122] on div "[URL][DOMAIN_NAME]" at bounding box center [89, 125] width 21 height 6
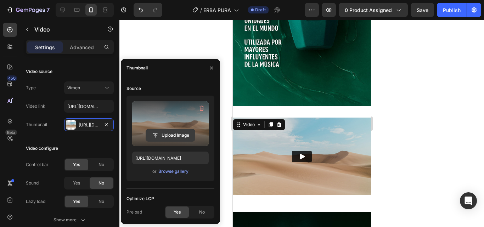
click at [172, 131] on input "file" at bounding box center [170, 135] width 49 height 12
click at [187, 137] on input "file" at bounding box center [170, 135] width 49 height 12
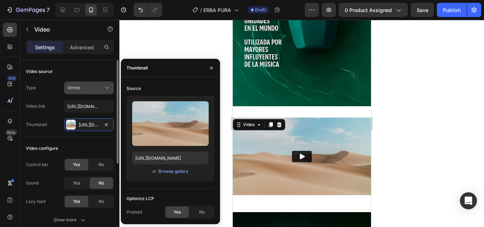
click at [96, 92] on button "Vimeo" at bounding box center [89, 87] width 50 height 13
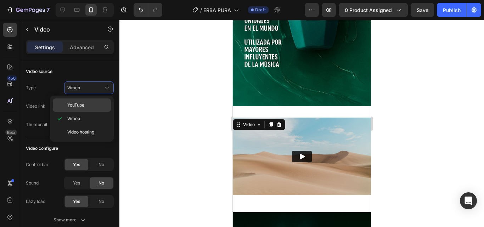
click at [81, 104] on span "YouTube" at bounding box center [75, 105] width 17 height 6
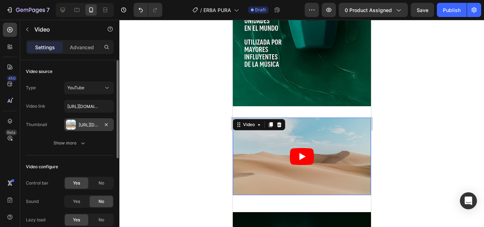
click at [93, 124] on div "[URL][DOMAIN_NAME]" at bounding box center [89, 125] width 21 height 6
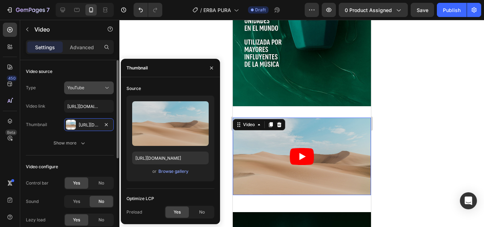
click at [97, 87] on div "YouTube" at bounding box center [85, 88] width 36 height 6
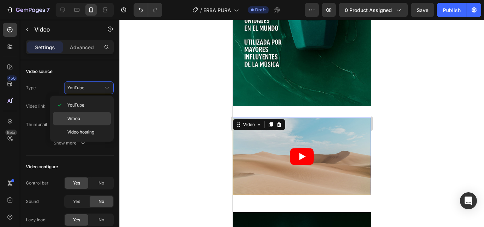
click at [90, 114] on div "Vimeo" at bounding box center [82, 118] width 58 height 13
type input "[URL][DOMAIN_NAME]"
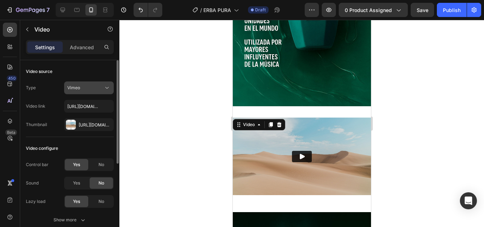
click at [94, 87] on div "Vimeo" at bounding box center [85, 88] width 36 height 6
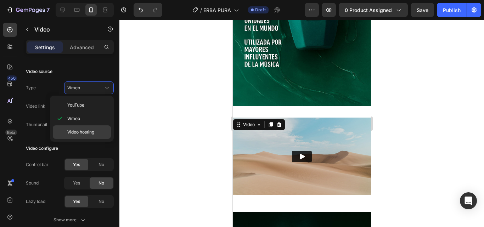
click at [88, 130] on span "Video hosting" at bounding box center [80, 132] width 27 height 6
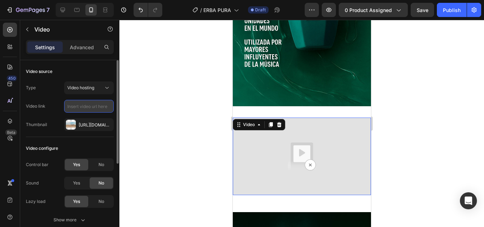
click at [94, 106] on input "text" at bounding box center [89, 106] width 50 height 13
paste input "[URL][DOMAIN_NAME]"
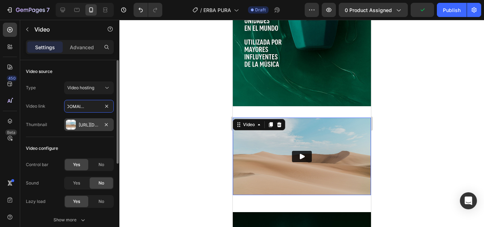
type input "[URL][DOMAIN_NAME]"
click at [98, 125] on div "[URL][DOMAIN_NAME]" at bounding box center [89, 125] width 21 height 6
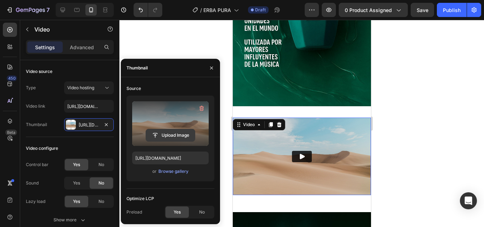
click at [173, 135] on input "file" at bounding box center [170, 135] width 49 height 12
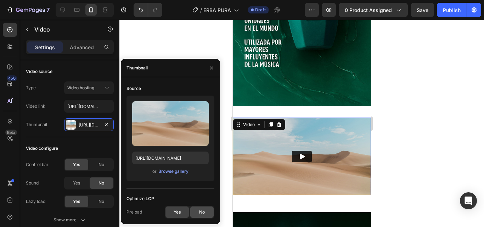
click at [196, 212] on div "No" at bounding box center [201, 211] width 23 height 11
click at [176, 162] on input "[URL][DOMAIN_NAME]" at bounding box center [170, 158] width 76 height 13
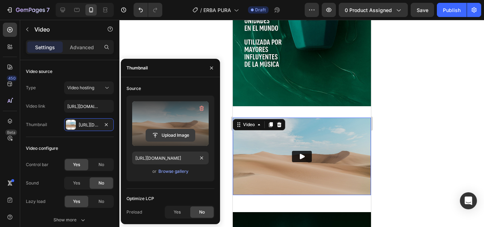
click at [181, 138] on input "file" at bounding box center [170, 135] width 49 height 12
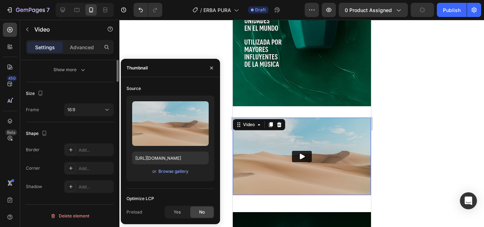
scroll to position [8, 0]
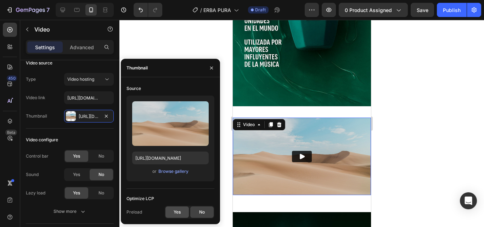
click at [166, 213] on div "Yes" at bounding box center [176, 211] width 23 height 11
click at [204, 63] on div at bounding box center [211, 68] width 17 height 18
click at [277, 122] on icon at bounding box center [278, 124] width 5 height 5
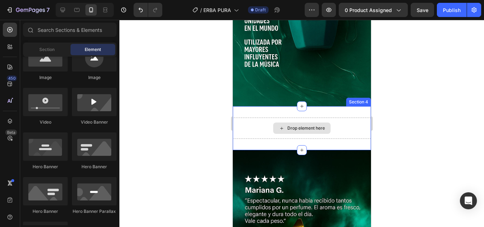
click at [273, 122] on div "Drop element here" at bounding box center [301, 127] width 57 height 11
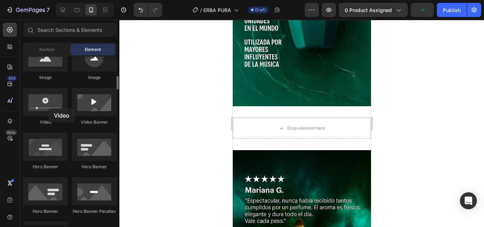
scroll to position [212, 0]
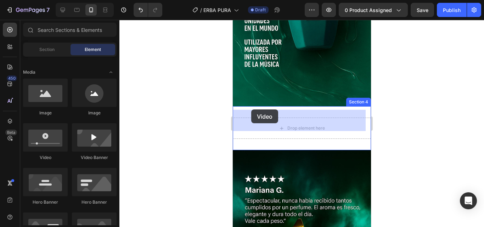
drag, startPoint x: 280, startPoint y: 128, endPoint x: 251, endPoint y: 109, distance: 35.2
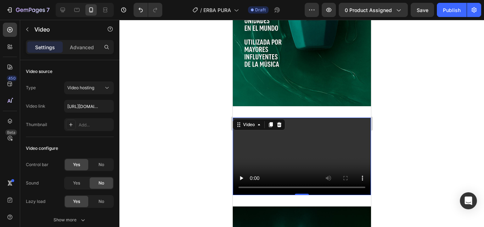
click at [248, 122] on div "Video" at bounding box center [258, 124] width 52 height 11
click at [248, 121] on div "Video" at bounding box center [248, 124] width 15 height 6
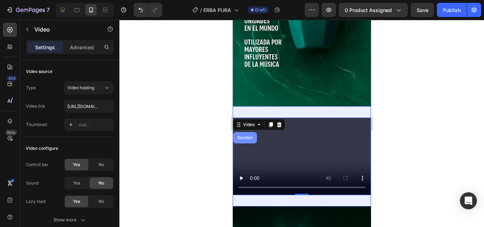
click at [247, 136] on div "Section" at bounding box center [244, 138] width 18 height 4
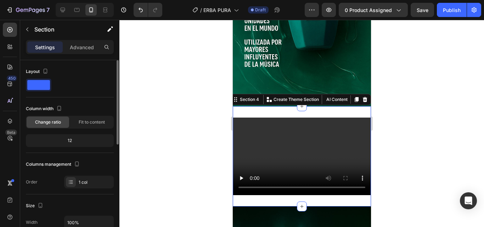
click at [78, 143] on div "12" at bounding box center [69, 141] width 85 height 10
click at [77, 140] on div "12" at bounding box center [69, 141] width 85 height 10
click at [86, 44] on p "Advanced" at bounding box center [82, 47] width 24 height 7
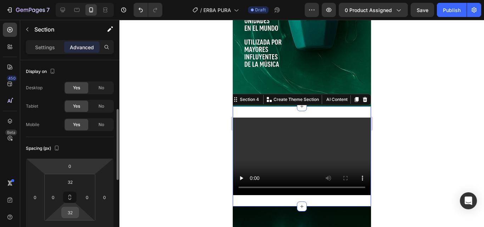
scroll to position [35, 0]
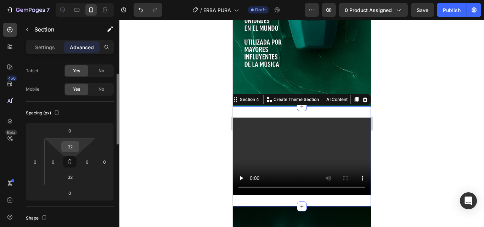
click at [70, 145] on input "32" at bounding box center [70, 146] width 14 height 11
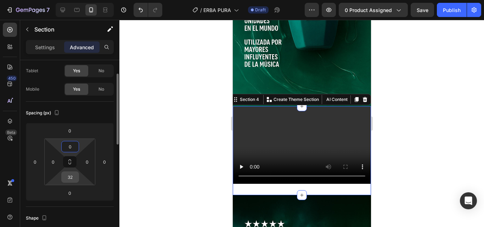
type input "0"
click at [71, 175] on input "32" at bounding box center [70, 177] width 14 height 11
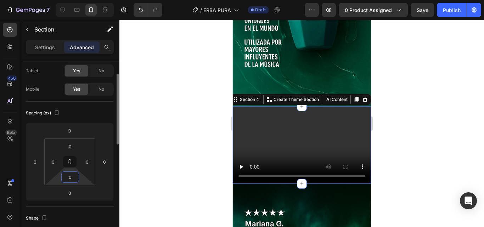
type input "0"
click at [98, 115] on div "Spacing (px)" at bounding box center [70, 112] width 88 height 11
click at [38, 41] on div "Settings Advanced" at bounding box center [70, 47] width 88 height 14
click at [41, 48] on p "Settings" at bounding box center [45, 47] width 20 height 7
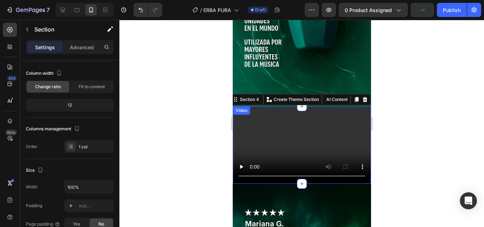
click at [275, 127] on video at bounding box center [301, 145] width 138 height 78
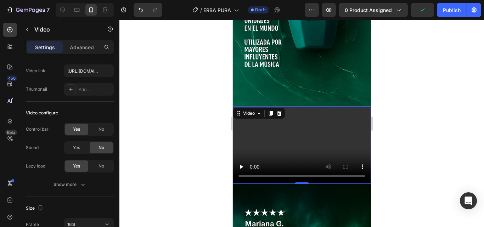
scroll to position [0, 0]
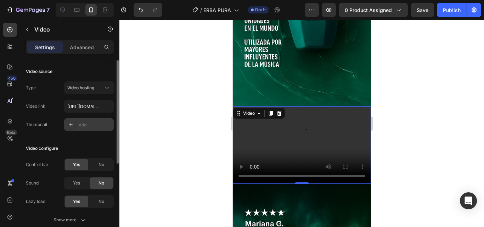
click at [84, 127] on div "Add..." at bounding box center [95, 125] width 33 height 6
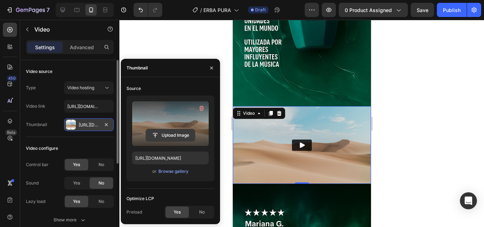
click at [161, 136] on input "file" at bounding box center [170, 135] width 49 height 12
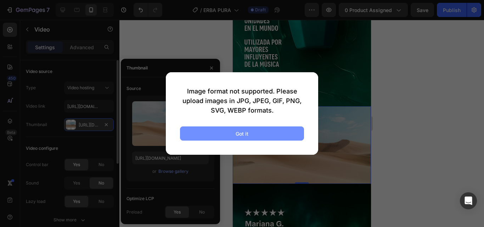
click at [276, 132] on button "Got it" at bounding box center [242, 133] width 124 height 14
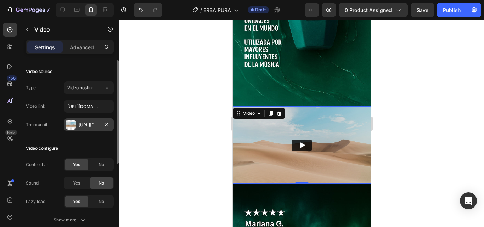
click at [84, 128] on div "[URL][DOMAIN_NAME]" at bounding box center [89, 124] width 50 height 13
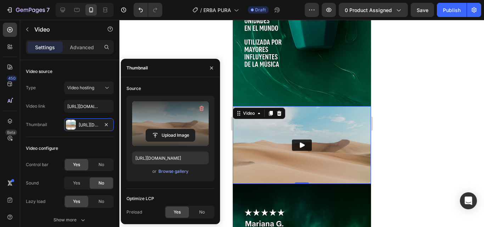
click at [163, 126] on label at bounding box center [170, 123] width 76 height 45
click at [163, 129] on input "file" at bounding box center [170, 135] width 49 height 12
type input "C:\fakepath\WhatsApp Video [DATE] 11.53.51 AM.mp4"
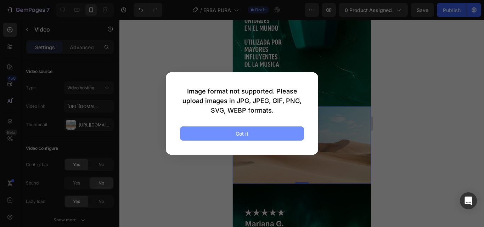
click at [257, 139] on button "Got it" at bounding box center [242, 133] width 124 height 14
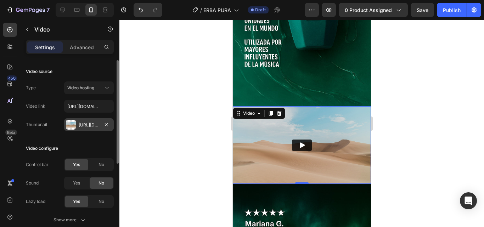
click at [112, 123] on div "[URL][DOMAIN_NAME]" at bounding box center [89, 124] width 50 height 13
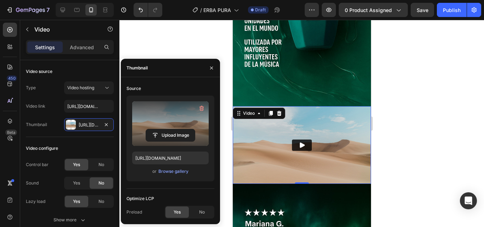
click at [134, 130] on div "Upload Image" at bounding box center [170, 135] width 76 height 13
click at [161, 132] on input "file" at bounding box center [170, 135] width 49 height 12
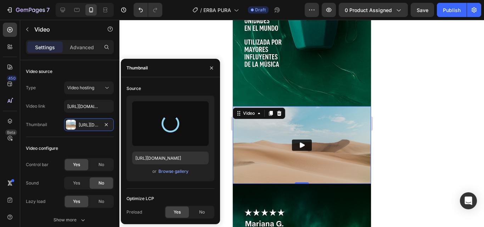
type input "[URL][DOMAIN_NAME]"
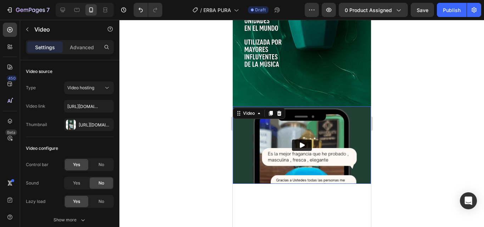
drag, startPoint x: 295, startPoint y: 172, endPoint x: 620, endPoint y: 173, distance: 324.6
click at [290, 220] on div "Video 137" at bounding box center [301, 169] width 138 height 126
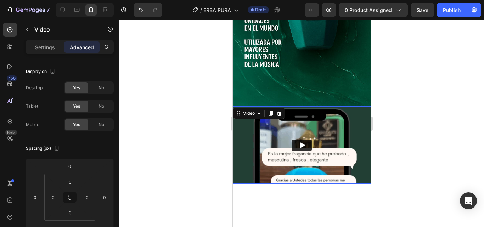
scroll to position [604, 0]
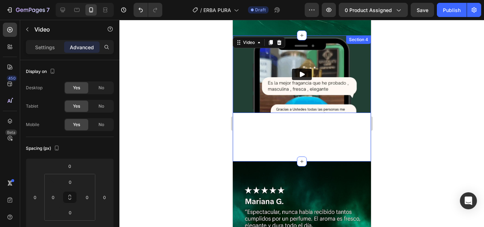
click at [303, 122] on div "Video 137" at bounding box center [301, 98] width 138 height 126
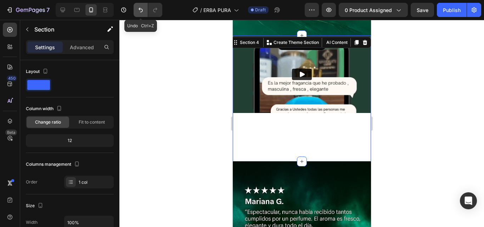
click at [140, 8] on icon "Undo/Redo" at bounding box center [140, 9] width 7 height 7
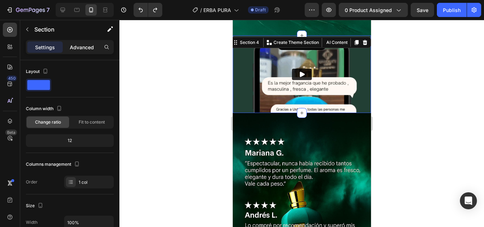
click at [74, 46] on p "Advanced" at bounding box center [82, 47] width 24 height 7
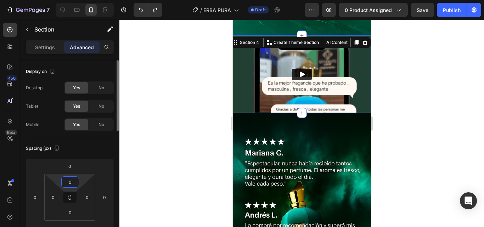
click at [68, 186] on input "0" at bounding box center [70, 182] width 14 height 11
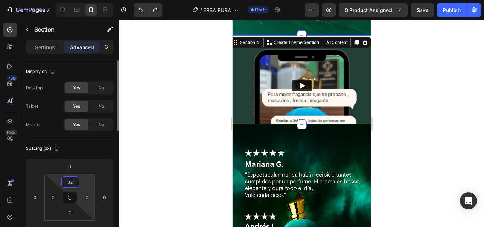
type input "3"
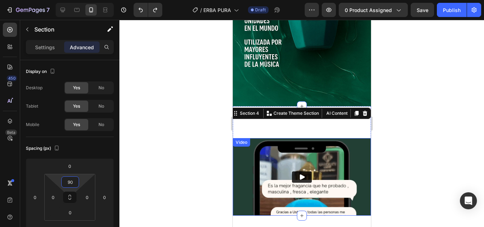
scroll to position [569, 0]
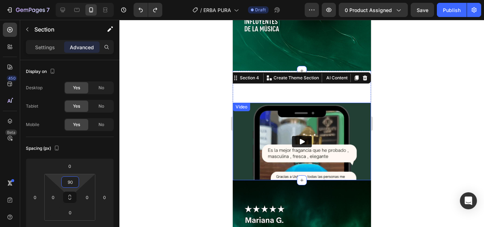
type input "9"
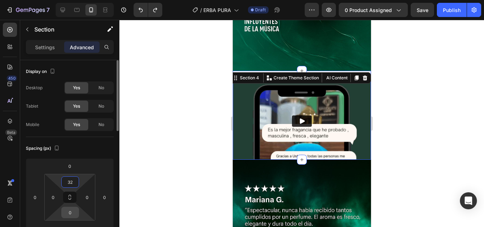
type input "32"
click at [74, 212] on input "0" at bounding box center [70, 212] width 14 height 11
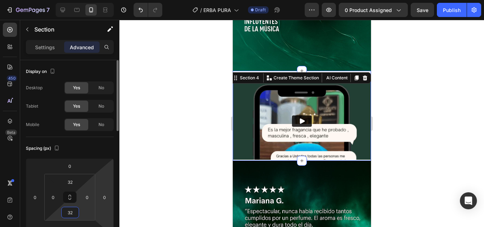
type input "3"
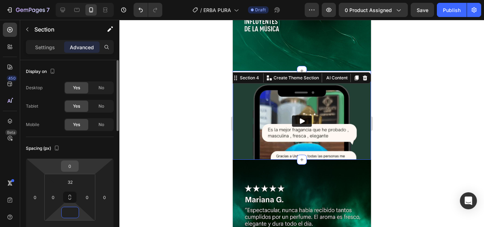
click at [67, 168] on input "0" at bounding box center [70, 166] width 14 height 11
type input "0"
click at [133, 150] on div at bounding box center [301, 123] width 364 height 207
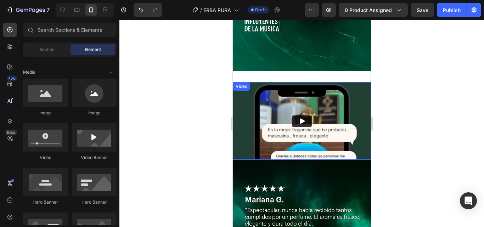
click at [328, 87] on img at bounding box center [301, 121] width 138 height 78
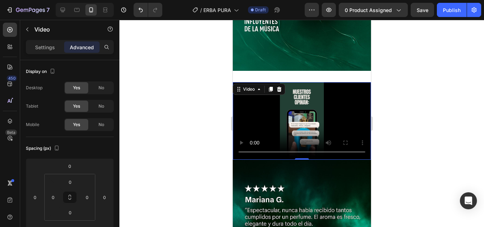
click at [215, 88] on div at bounding box center [301, 123] width 364 height 207
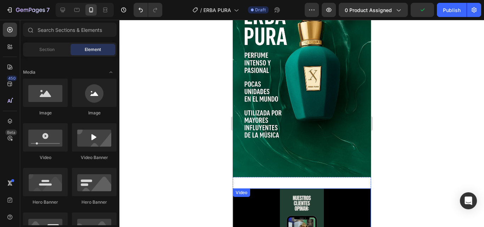
scroll to position [498, 0]
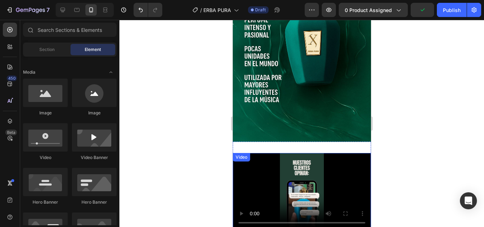
click at [291, 173] on video at bounding box center [301, 192] width 138 height 78
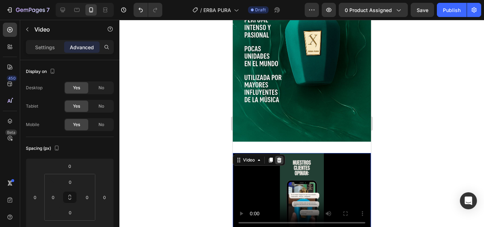
click at [279, 158] on icon at bounding box center [278, 160] width 5 height 5
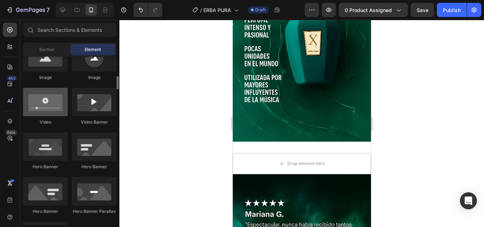
scroll to position [177, 0]
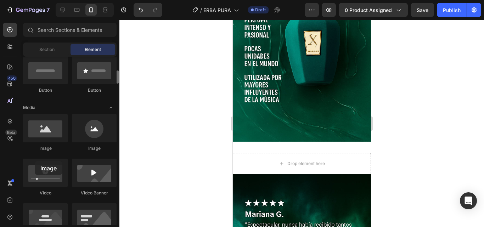
drag, startPoint x: 38, startPoint y: 137, endPoint x: 25, endPoint y: 113, distance: 26.6
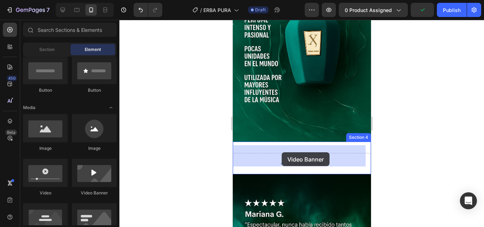
drag, startPoint x: 319, startPoint y: 194, endPoint x: 281, endPoint y: 152, distance: 56.9
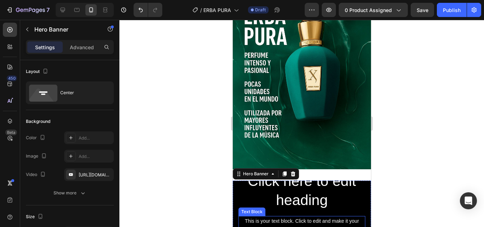
scroll to position [533, 0]
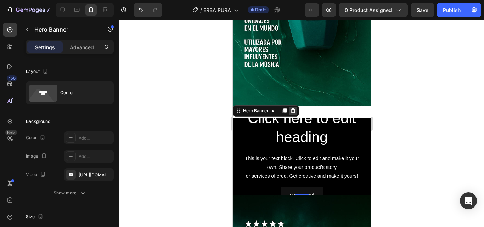
click at [295, 108] on icon at bounding box center [293, 111] width 6 height 6
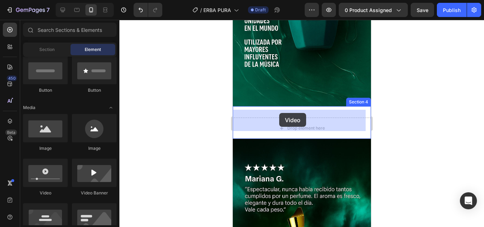
drag, startPoint x: 280, startPoint y: 198, endPoint x: 279, endPoint y: 113, distance: 85.3
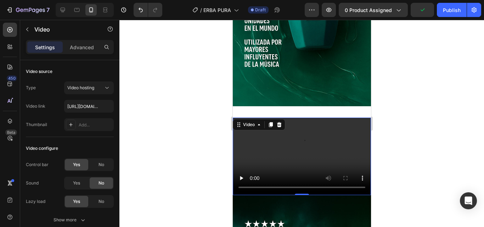
scroll to position [569, 0]
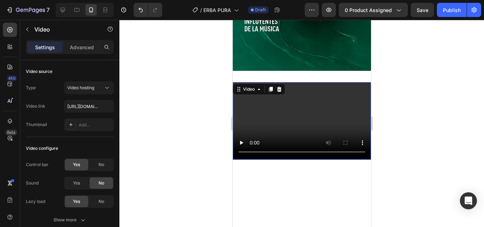
drag, startPoint x: 298, startPoint y: 148, endPoint x: 296, endPoint y: 238, distance: 90.3
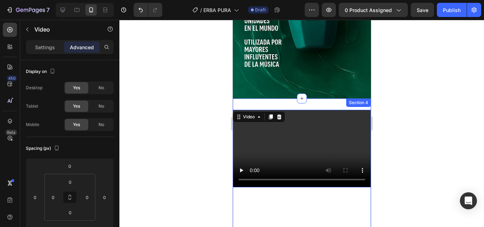
scroll to position [640, 0]
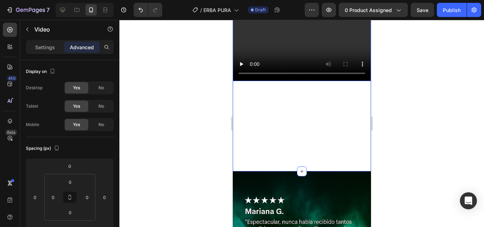
click at [301, 148] on div "Video 255" at bounding box center [301, 88] width 138 height 168
click at [263, 42] on video at bounding box center [301, 43] width 138 height 78
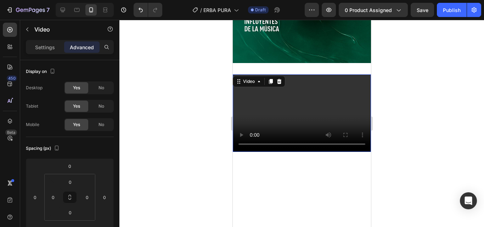
click at [278, 110] on video at bounding box center [301, 113] width 138 height 78
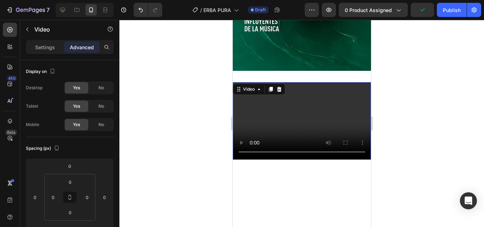
click at [286, 98] on video at bounding box center [301, 121] width 138 height 78
click at [257, 86] on icon at bounding box center [259, 89] width 6 height 6
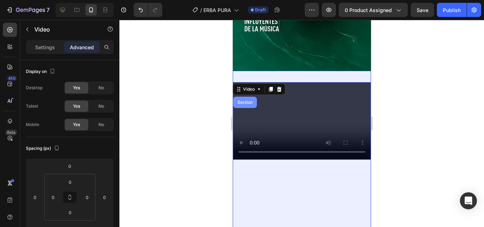
click at [249, 100] on div "Section" at bounding box center [244, 102] width 18 height 4
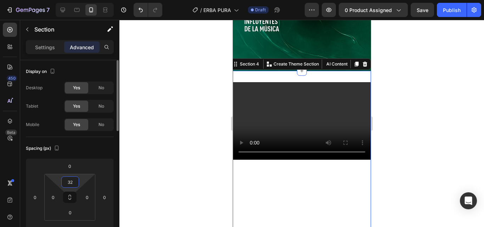
click at [68, 185] on input "32" at bounding box center [70, 182] width 14 height 11
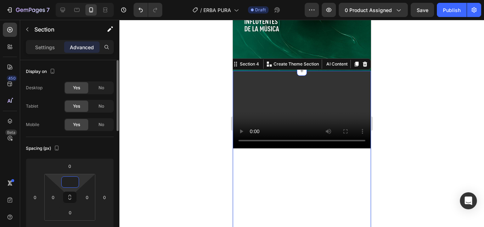
type input "0"
click at [48, 49] on p "Settings" at bounding box center [45, 47] width 20 height 7
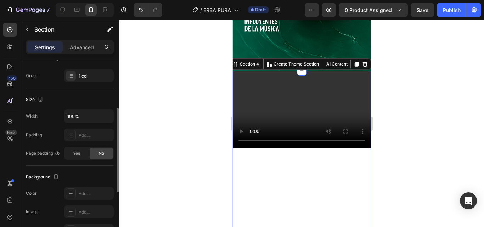
scroll to position [142, 0]
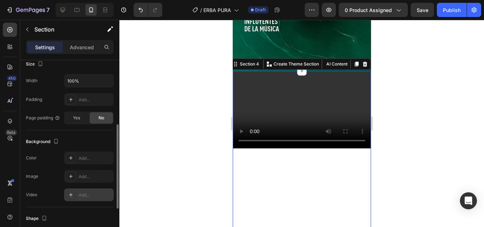
click at [91, 192] on div "Add..." at bounding box center [95, 195] width 33 height 6
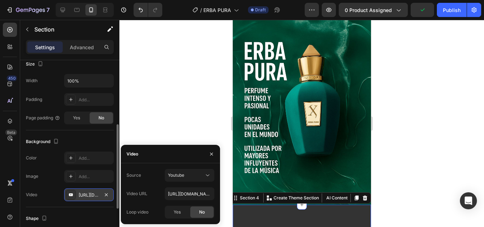
scroll to position [533, 0]
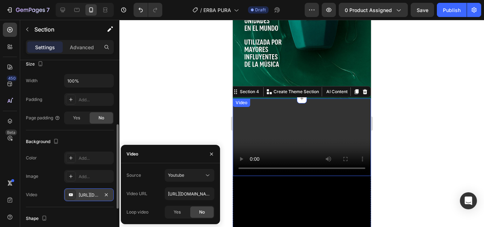
click at [270, 136] on video at bounding box center [301, 137] width 138 height 78
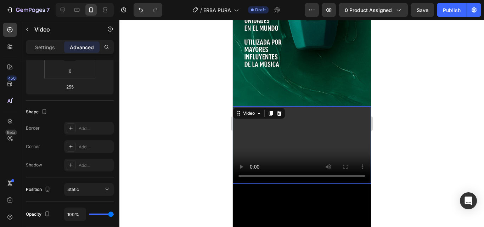
scroll to position [0, 0]
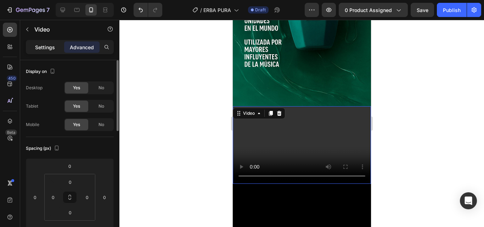
click at [48, 46] on p "Settings" at bounding box center [45, 47] width 20 height 7
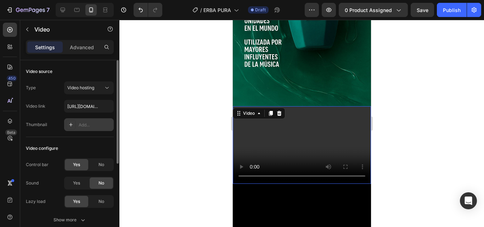
click at [90, 125] on div "Add..." at bounding box center [95, 125] width 33 height 6
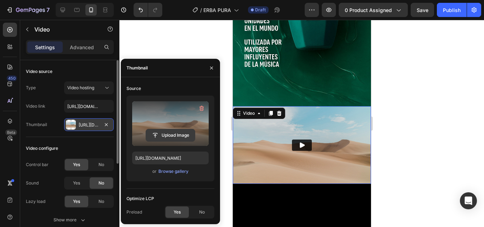
click at [164, 137] on input "file" at bounding box center [170, 135] width 49 height 12
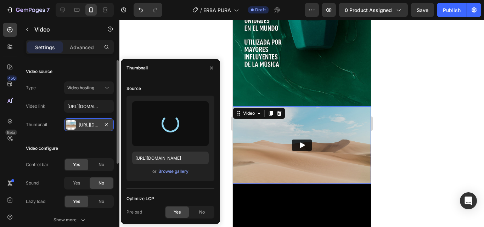
type input "[URL][DOMAIN_NAME]"
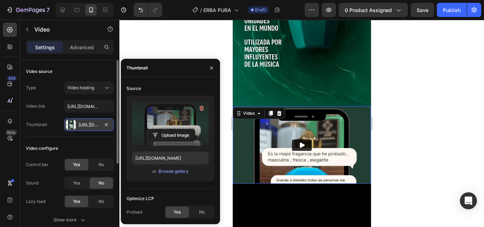
scroll to position [604, 0]
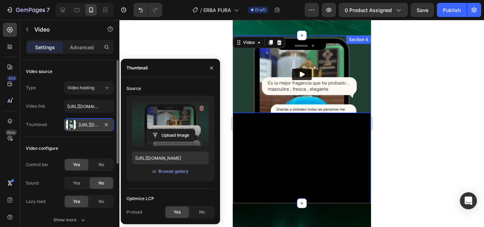
click at [276, 154] on div "Video 255" at bounding box center [301, 119] width 138 height 168
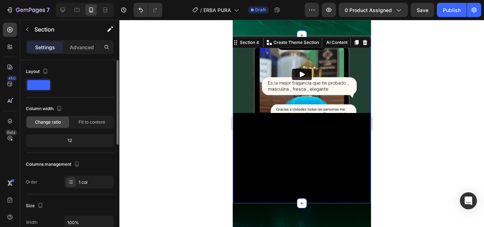
click at [258, 155] on div "Video" at bounding box center [301, 119] width 138 height 168
click at [274, 146] on div "Video" at bounding box center [301, 119] width 138 height 168
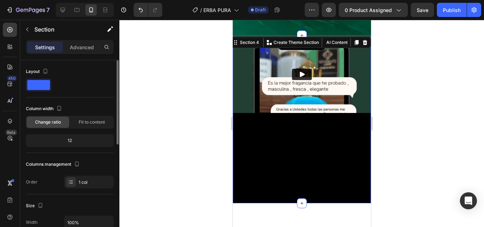
scroll to position [533, 0]
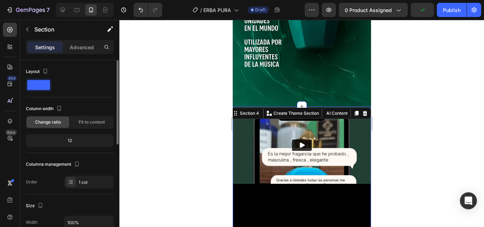
click at [286, 201] on div "Video" at bounding box center [301, 190] width 138 height 168
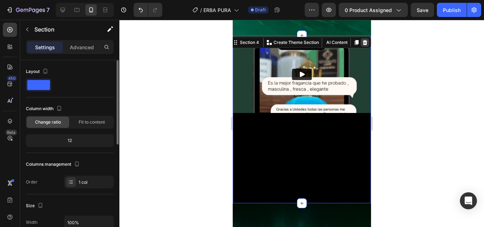
click at [361, 40] on icon at bounding box center [364, 43] width 6 height 6
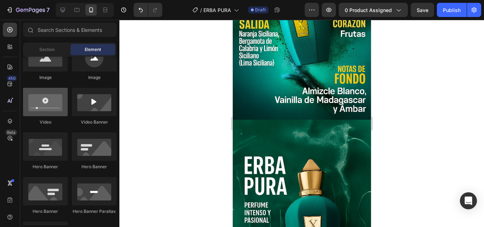
scroll to position [212, 0]
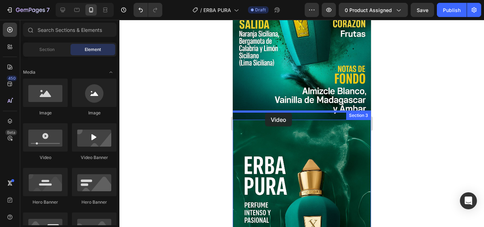
drag, startPoint x: 289, startPoint y: 162, endPoint x: 264, endPoint y: 113, distance: 55.4
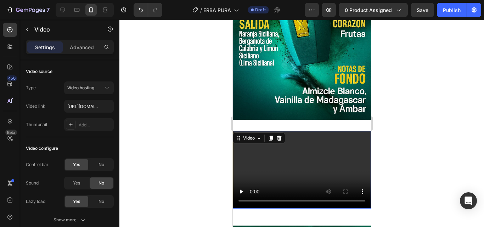
click at [269, 147] on video at bounding box center [301, 170] width 138 height 78
click at [249, 135] on div "Video" at bounding box center [248, 138] width 15 height 6
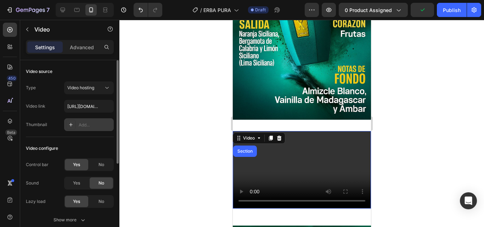
click at [78, 124] on div "Add..." at bounding box center [89, 124] width 50 height 13
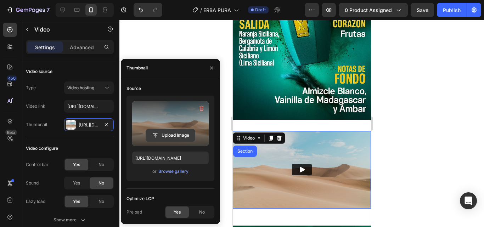
click at [171, 132] on input "file" at bounding box center [170, 135] width 49 height 12
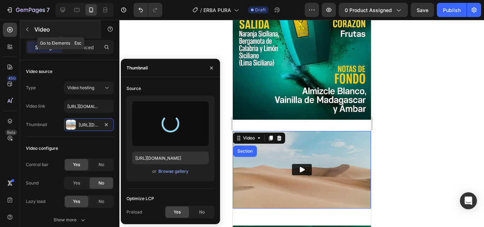
type input "[URL][DOMAIN_NAME]"
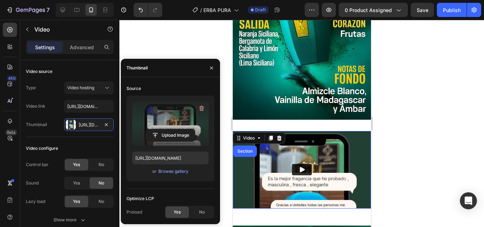
click at [300, 167] on icon "Play" at bounding box center [301, 169] width 5 height 5
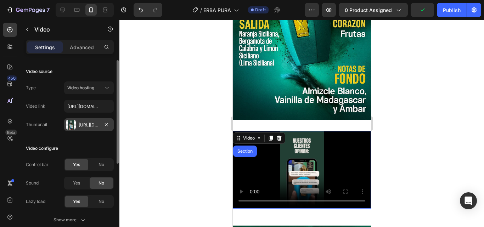
click at [69, 123] on div at bounding box center [71, 125] width 10 height 10
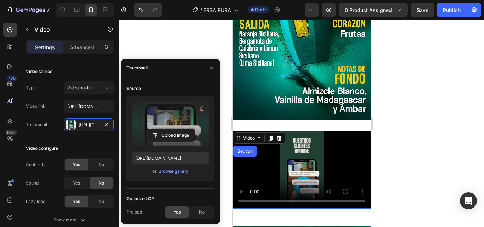
click at [474, 151] on div at bounding box center [301, 123] width 364 height 207
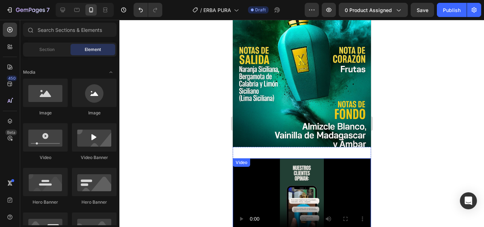
scroll to position [321, 0]
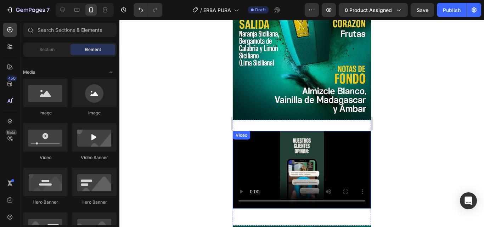
click at [272, 139] on video at bounding box center [301, 170] width 138 height 78
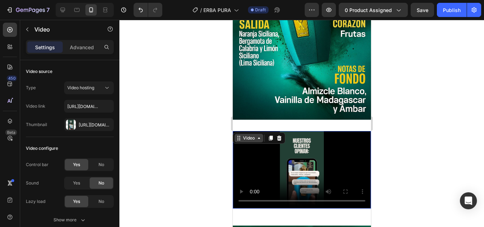
click at [246, 134] on div "Video" at bounding box center [248, 138] width 29 height 8
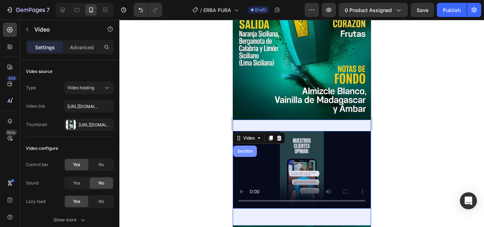
click at [250, 147] on div "Section" at bounding box center [245, 150] width 24 height 11
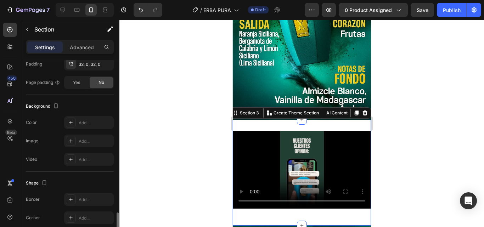
scroll to position [227, 0]
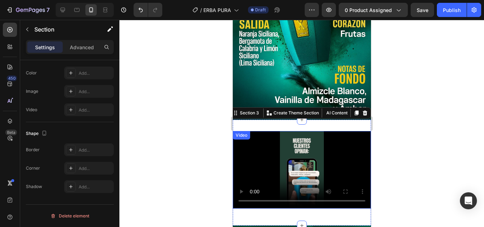
click at [263, 164] on video at bounding box center [301, 170] width 138 height 78
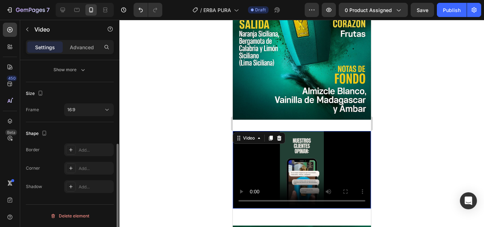
scroll to position [0, 0]
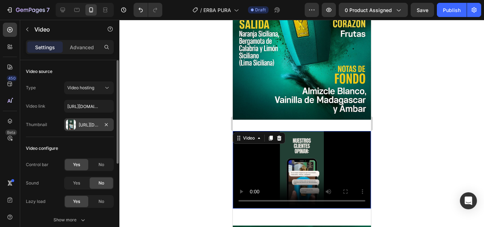
click at [85, 122] on div "[URL][DOMAIN_NAME]" at bounding box center [89, 125] width 21 height 6
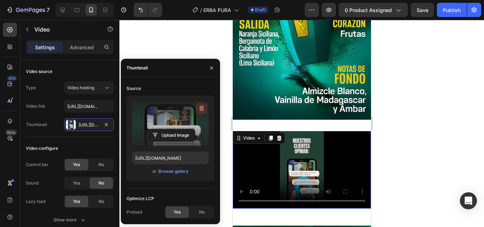
click at [201, 109] on icon "button" at bounding box center [201, 109] width 1 height 2
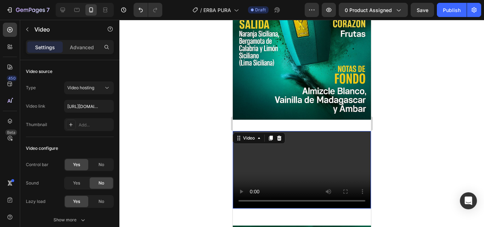
click at [312, 161] on video at bounding box center [301, 170] width 138 height 78
click at [281, 135] on icon at bounding box center [279, 138] width 6 height 6
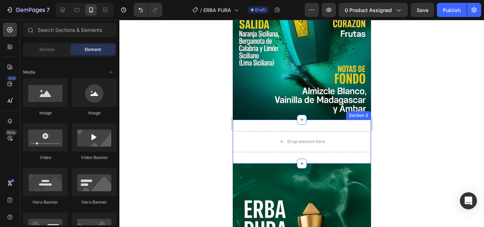
click at [189, 142] on div at bounding box center [301, 123] width 364 height 207
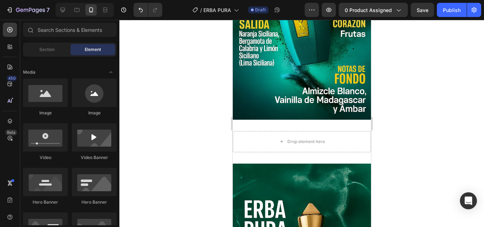
click at [424, 141] on div at bounding box center [301, 123] width 364 height 207
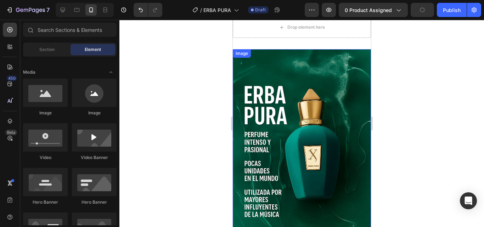
scroll to position [250, 0]
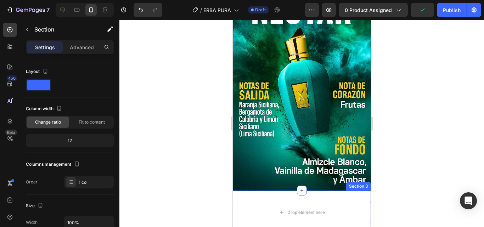
click at [324, 202] on div "Drop element here" at bounding box center [301, 212] width 138 height 21
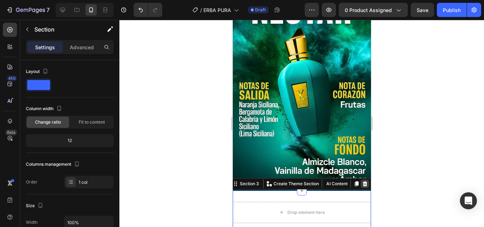
click at [362, 181] on icon at bounding box center [364, 183] width 5 height 5
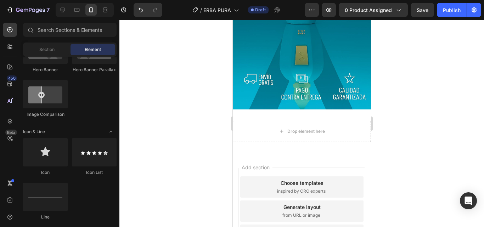
scroll to position [1108, 0]
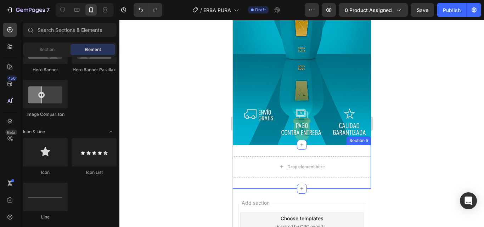
click at [354, 145] on div "Drop element here Section 5" at bounding box center [301, 167] width 138 height 44
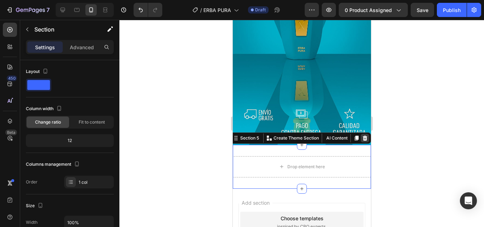
click at [361, 135] on icon at bounding box center [364, 138] width 6 height 6
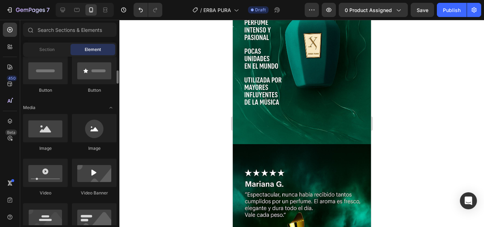
scroll to position [0, 0]
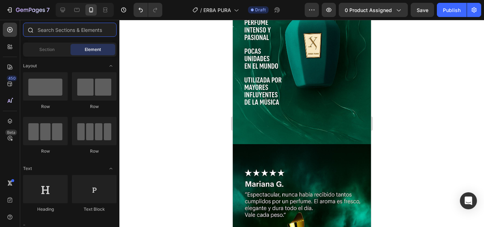
click at [60, 29] on input "text" at bounding box center [69, 30] width 93 height 14
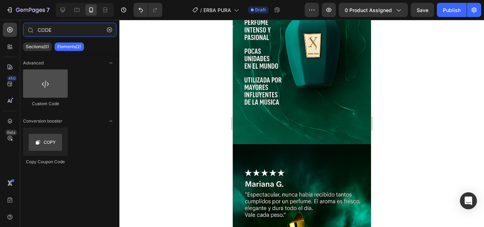
type input "CODE"
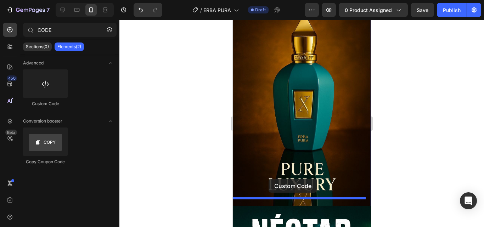
scroll to position [106, 0]
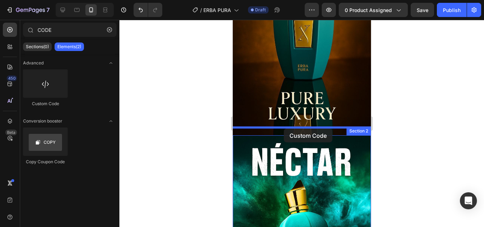
drag, startPoint x: 278, startPoint y: 109, endPoint x: 283, endPoint y: 128, distance: 20.1
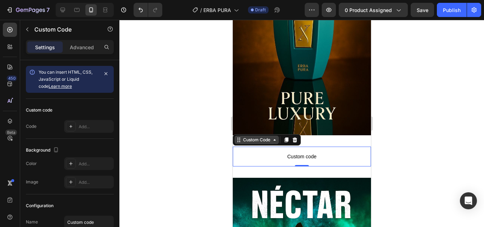
click at [261, 137] on div "Custom Code" at bounding box center [256, 140] width 30 height 6
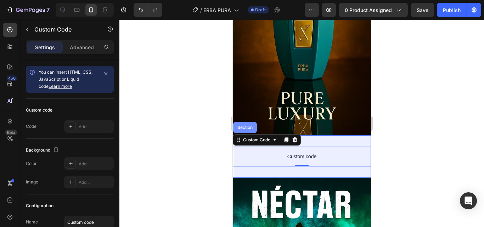
click at [247, 122] on div "Section" at bounding box center [245, 127] width 24 height 11
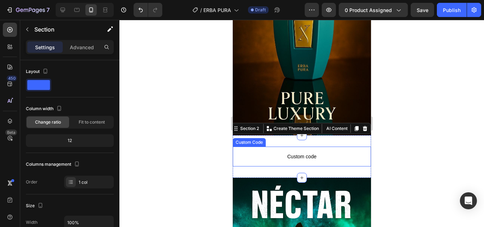
click at [271, 158] on p "Custom code" at bounding box center [301, 157] width 138 height 20
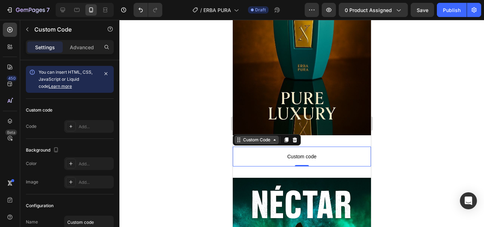
click at [276, 137] on icon at bounding box center [274, 140] width 6 height 6
click at [261, 147] on p "Custom code" at bounding box center [301, 157] width 138 height 20
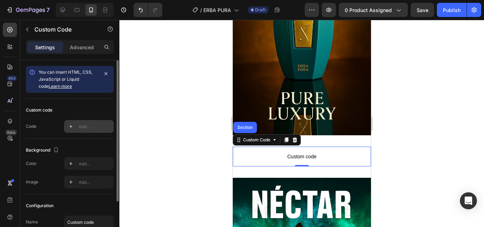
click at [82, 125] on div "Add..." at bounding box center [95, 127] width 33 height 6
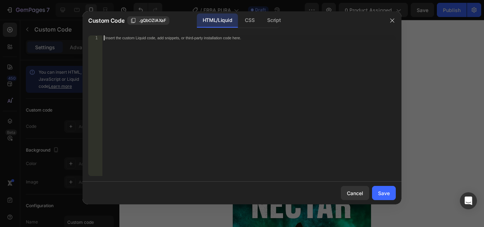
paste textarea "<div id="_rsi-cod-form-embed-custom-hook"></div>"
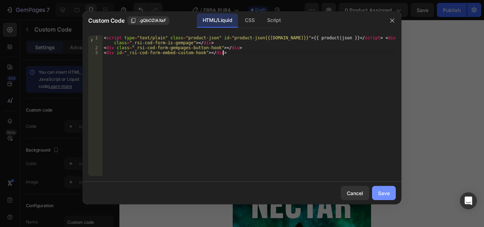
click at [380, 192] on div "Save" at bounding box center [384, 192] width 12 height 7
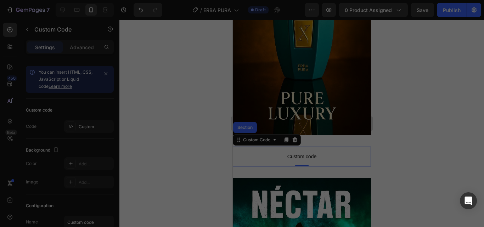
type textarea "<div class="_rsi-cod-form-gempages-button-hook"></div> <div id="_rsi-cod-form-e…"
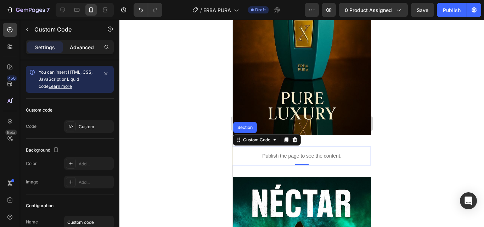
click at [92, 45] on p "Advanced" at bounding box center [82, 47] width 24 height 7
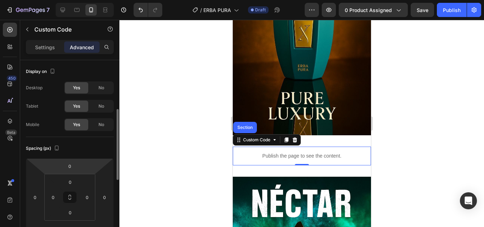
scroll to position [35, 0]
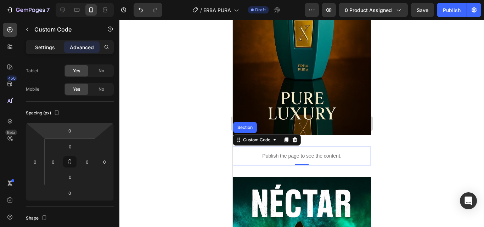
click at [51, 51] on div "Settings" at bounding box center [44, 46] width 35 height 11
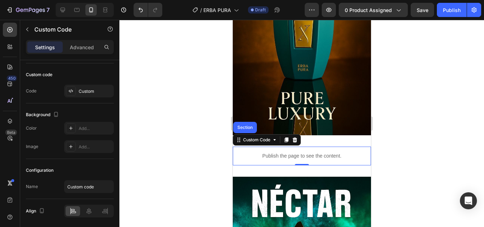
click at [308, 152] on p "Publish the page to see the content." at bounding box center [301, 155] width 138 height 7
click at [294, 152] on p "Publish the page to see the content." at bounding box center [301, 155] width 138 height 7
click at [416, 113] on div at bounding box center [301, 123] width 364 height 207
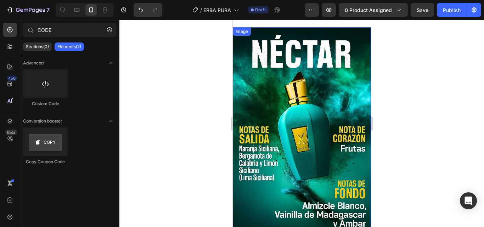
scroll to position [142, 0]
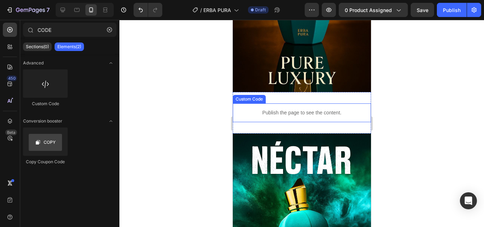
click at [275, 119] on div "Publish the page to see the content." at bounding box center [301, 112] width 138 height 19
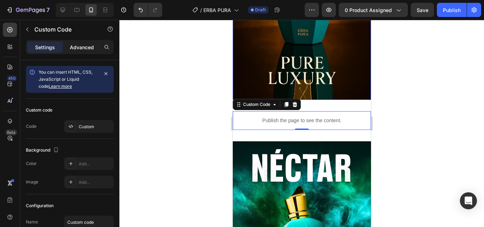
click at [88, 48] on p "Advanced" at bounding box center [82, 47] width 24 height 7
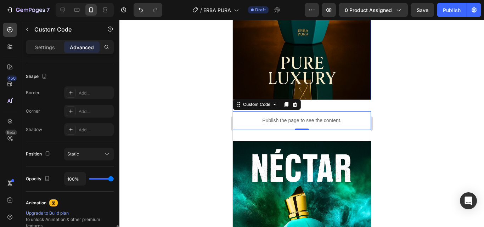
scroll to position [248, 0]
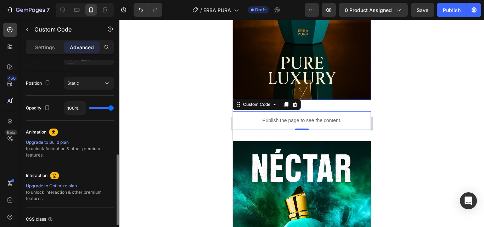
type input "57%"
type input "57"
type input "0%"
type input "0"
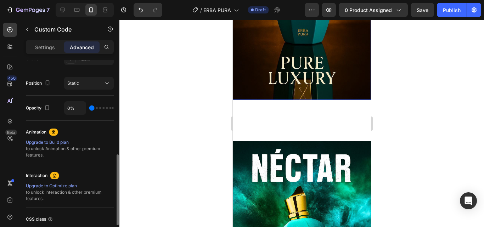
type input "20%"
type input "20"
type input "100%"
type input "100"
drag, startPoint x: 112, startPoint y: 108, endPoint x: 116, endPoint y: 101, distance: 8.4
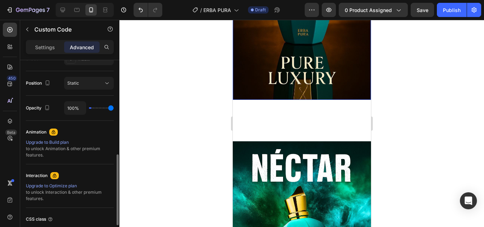
click at [114, 107] on input "range" at bounding box center [101, 107] width 25 height 1
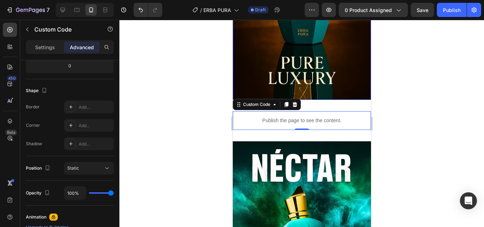
scroll to position [0, 0]
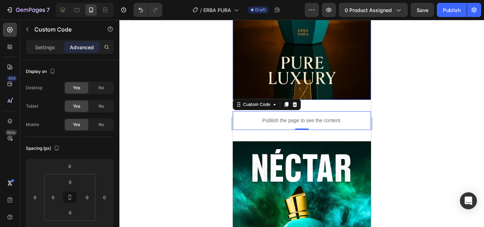
click at [145, 55] on div at bounding box center [301, 123] width 364 height 207
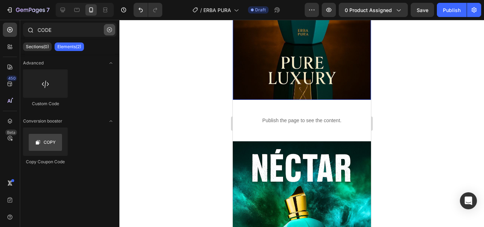
click at [109, 30] on icon "button" at bounding box center [109, 30] width 2 height 2
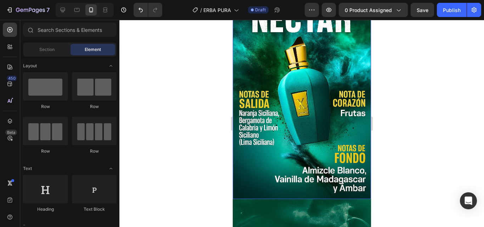
scroll to position [389, 0]
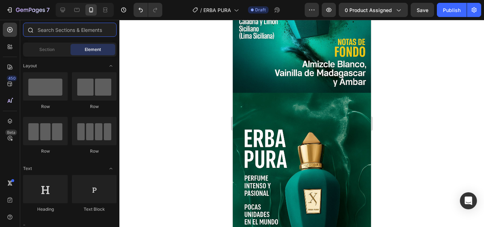
click at [50, 32] on input "text" at bounding box center [69, 30] width 93 height 14
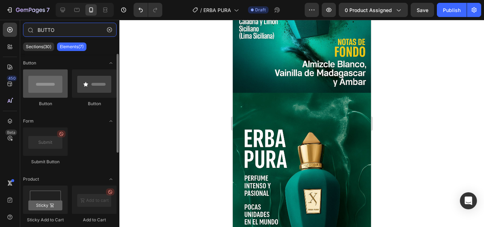
type input "BUTTO"
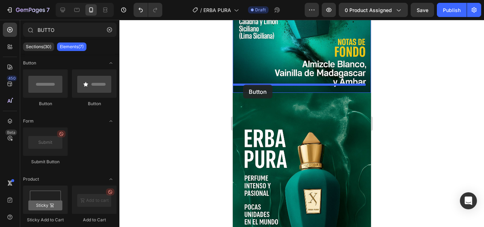
drag, startPoint x: 267, startPoint y: 99, endPoint x: 242, endPoint y: 85, distance: 28.4
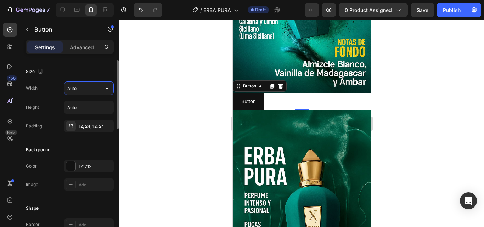
click at [97, 88] on input "Auto" at bounding box center [88, 88] width 49 height 13
click at [108, 88] on icon "button" at bounding box center [106, 88] width 7 height 7
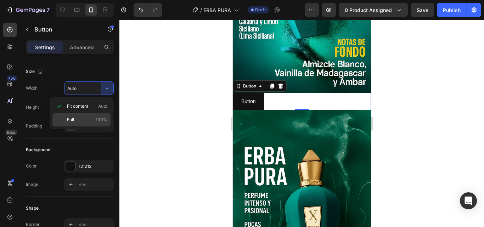
click at [96, 118] on span "100%" at bounding box center [102, 119] width 12 height 6
type input "100%"
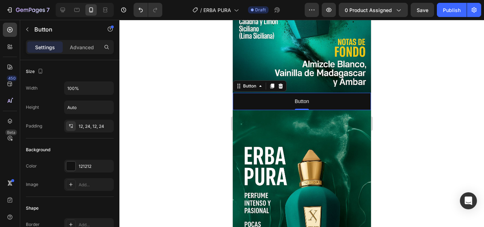
click at [143, 104] on div at bounding box center [301, 123] width 364 height 207
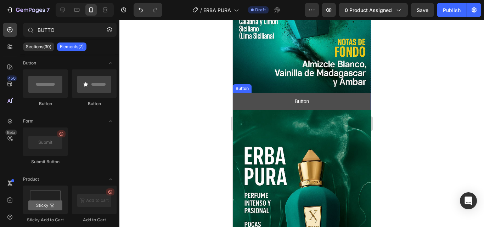
click at [242, 93] on button "Button" at bounding box center [301, 101] width 138 height 17
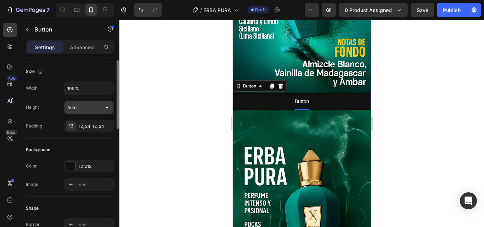
click at [99, 108] on input "Auto" at bounding box center [88, 107] width 49 height 13
click at [141, 111] on div at bounding box center [301, 123] width 364 height 207
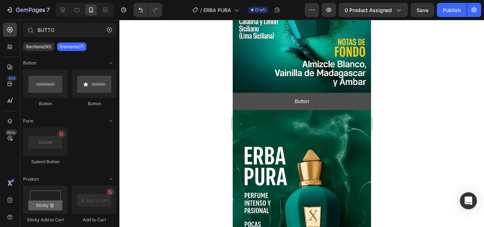
click at [260, 93] on button "Button" at bounding box center [301, 101] width 138 height 17
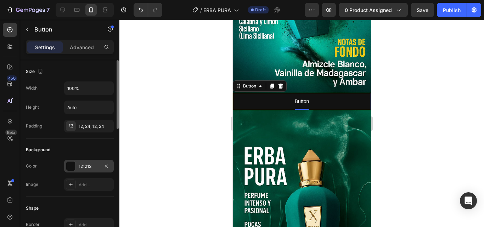
click at [92, 166] on div "121212" at bounding box center [89, 166] width 21 height 6
click at [168, 90] on div at bounding box center [301, 123] width 364 height 207
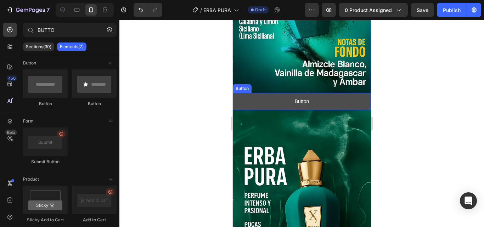
click at [328, 93] on button "Button" at bounding box center [301, 101] width 138 height 17
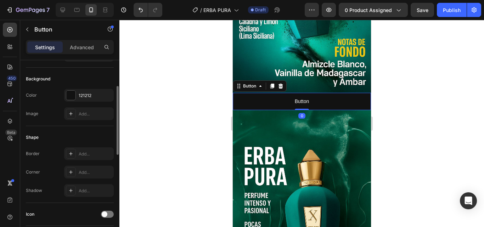
scroll to position [35, 0]
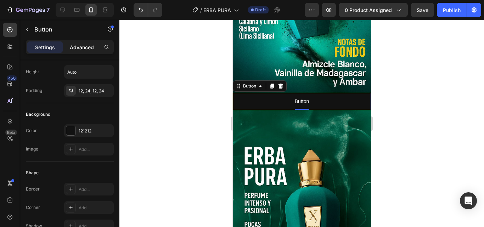
click at [93, 43] on div "Advanced" at bounding box center [81, 46] width 35 height 11
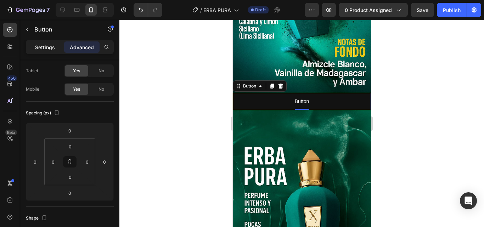
click at [53, 48] on p "Settings" at bounding box center [45, 47] width 20 height 7
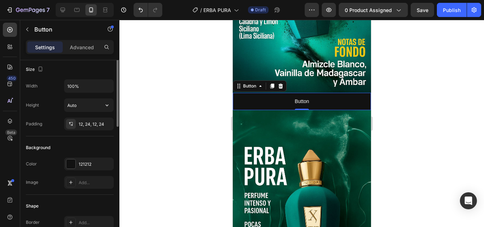
scroll to position [0, 0]
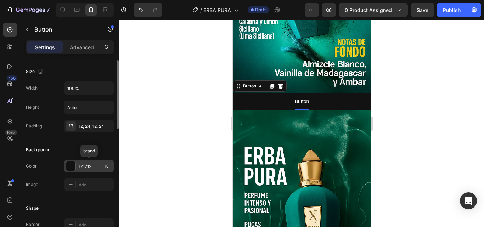
click at [90, 169] on div "121212" at bounding box center [89, 166] width 21 height 6
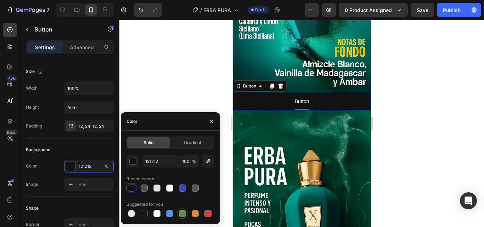
click at [181, 212] on div at bounding box center [182, 213] width 7 height 7
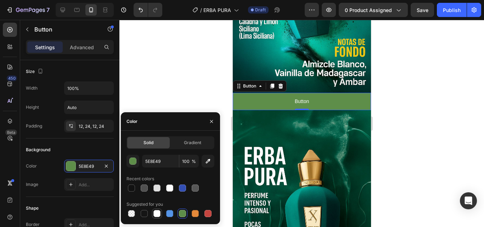
click at [156, 213] on div at bounding box center [156, 213] width 7 height 7
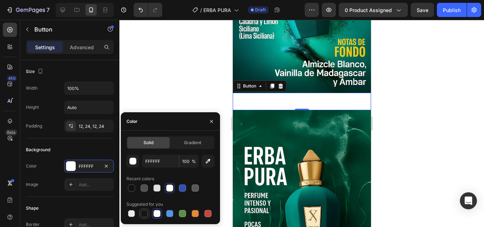
click at [144, 214] on div at bounding box center [144, 213] width 7 height 7
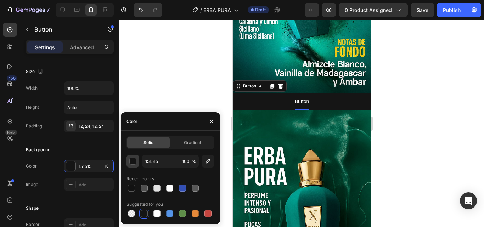
click at [130, 159] on div "button" at bounding box center [133, 161] width 7 height 7
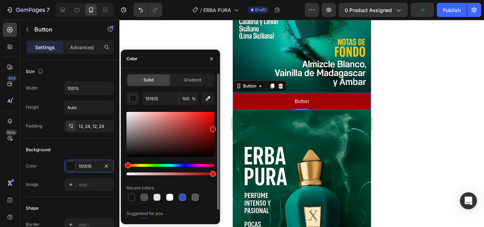
drag, startPoint x: 145, startPoint y: 133, endPoint x: 212, endPoint y: 128, distance: 67.1
click at [212, 128] on div at bounding box center [170, 134] width 88 height 45
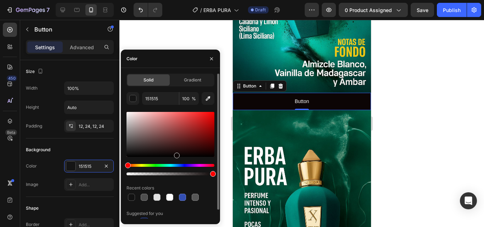
drag, startPoint x: 212, startPoint y: 125, endPoint x: 175, endPoint y: 164, distance: 53.8
click at [176, 155] on div at bounding box center [170, 134] width 88 height 45
click at [164, 165] on div "Hue" at bounding box center [170, 165] width 88 height 3
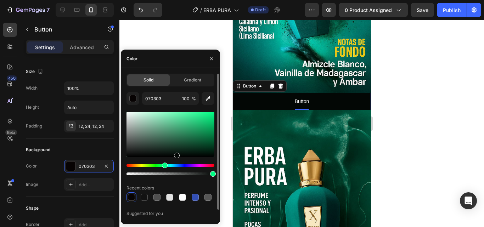
click at [157, 166] on div "Hue" at bounding box center [170, 165] width 88 height 3
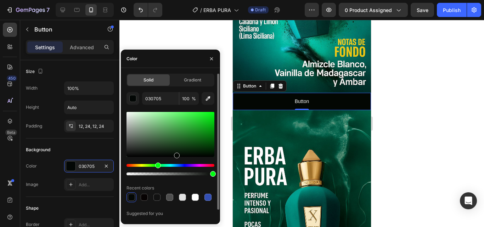
click at [154, 165] on div "Hue" at bounding box center [170, 165] width 88 height 3
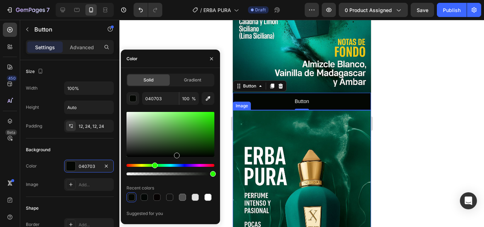
drag, startPoint x: 204, startPoint y: 96, endPoint x: 220, endPoint y: 105, distance: 18.5
click at [220, 0] on div "7 / ERBA PURA Draft Preview 0 product assigned Save Publish 450 Beta BUTTO Sect…" at bounding box center [242, 0] width 484 height 0
click at [206, 96] on icon "button" at bounding box center [207, 98] width 7 height 7
type input "01442F"
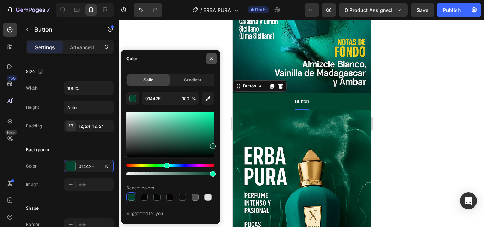
click at [212, 55] on button "button" at bounding box center [211, 58] width 11 height 11
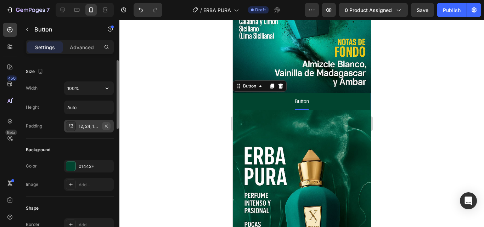
scroll to position [35, 0]
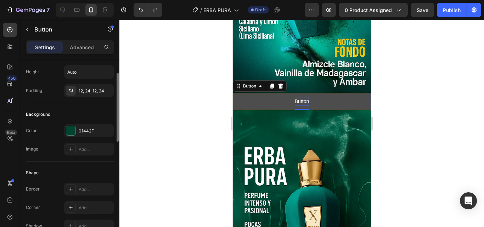
click at [294, 97] on p "Button" at bounding box center [301, 101] width 14 height 9
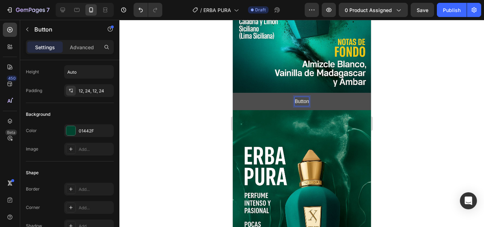
click at [303, 97] on p "Button" at bounding box center [301, 101] width 14 height 9
drag, startPoint x: 304, startPoint y: 93, endPoint x: 288, endPoint y: 97, distance: 16.7
click at [288, 97] on button "Button" at bounding box center [301, 101] width 138 height 17
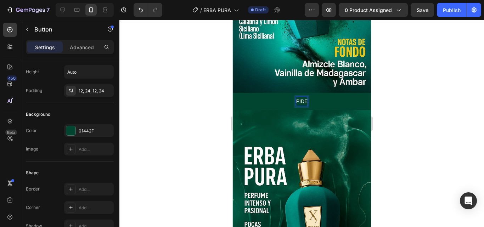
click at [232, 93] on button "PIDE" at bounding box center [301, 101] width 138 height 17
click at [232, 93] on button "PIDE AHORA" at bounding box center [301, 101] width 138 height 17
click at [232, 93] on button "PIDE AHORA Y" at bounding box center [301, 101] width 138 height 17
click at [232, 93] on button "PIDE AHORA Y PAGA" at bounding box center [301, 101] width 138 height 17
click at [232, 93] on button "PIDE AHORA Y PAGA EN" at bounding box center [301, 101] width 138 height 17
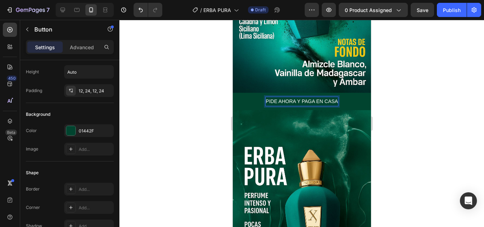
click at [232, 93] on button "PIDE AHORA Y PAGA EN CASA" at bounding box center [301, 101] width 138 height 17
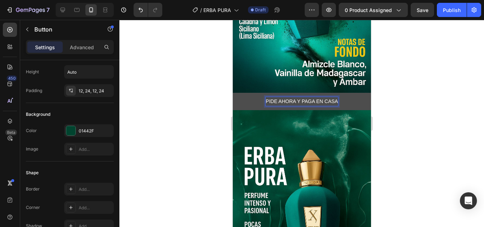
click at [290, 97] on p "PIDE AHORA Y PAGA EN CASA" at bounding box center [301, 101] width 72 height 9
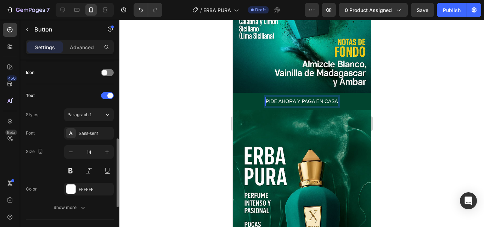
scroll to position [248, 0]
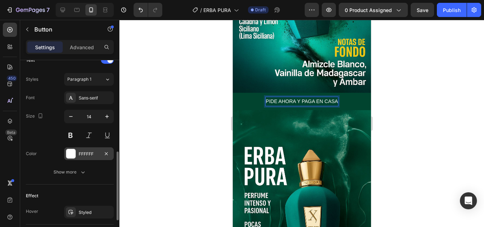
click at [85, 152] on div "FFFFFF" at bounding box center [89, 154] width 21 height 6
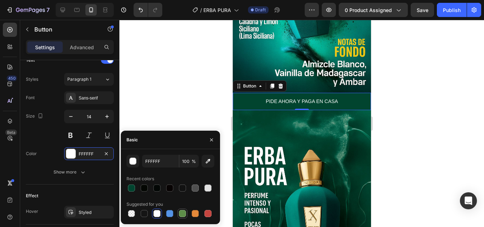
click at [183, 215] on div at bounding box center [182, 213] width 7 height 7
click at [158, 214] on div at bounding box center [156, 213] width 7 height 7
click at [141, 213] on div at bounding box center [144, 213] width 7 height 7
click at [130, 213] on div at bounding box center [131, 213] width 7 height 7
type input "000000"
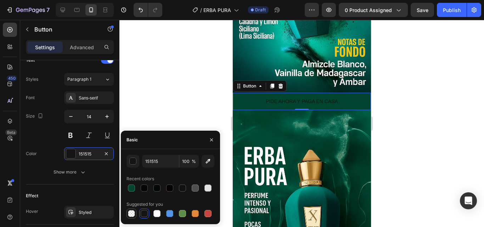
type input "0"
click at [153, 213] on div at bounding box center [156, 213] width 7 height 7
type input "FFFFFF"
type input "100"
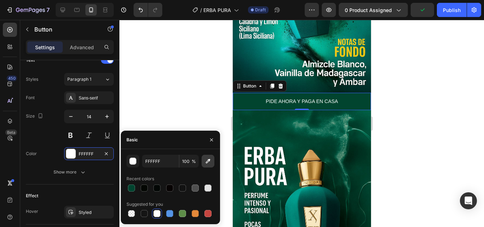
click at [205, 164] on icon "button" at bounding box center [207, 161] width 7 height 7
type input "F2C81D"
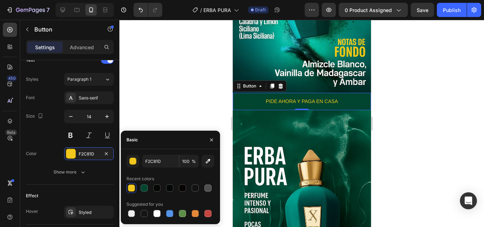
click at [164, 110] on div at bounding box center [301, 123] width 364 height 207
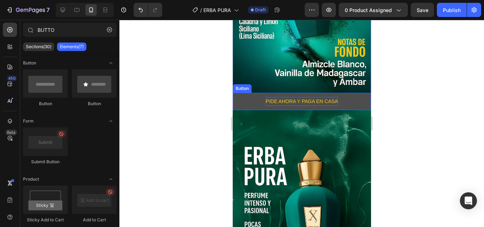
click at [266, 97] on p "PIDE AHORA Y PAGA EN CASA" at bounding box center [301, 101] width 72 height 9
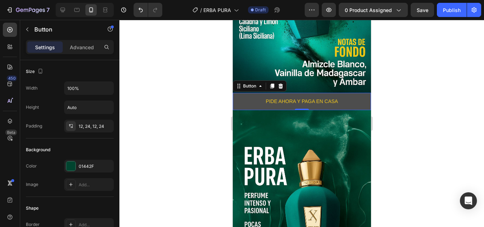
click at [253, 93] on button "PIDE AHORA Y PAGA EN CASA" at bounding box center [301, 101] width 138 height 17
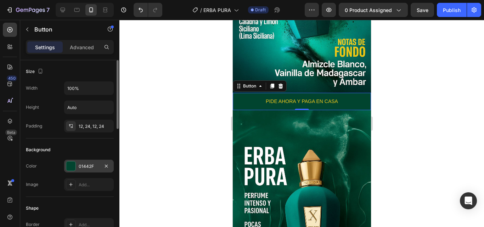
click at [95, 165] on div "01442F" at bounding box center [89, 166] width 21 height 6
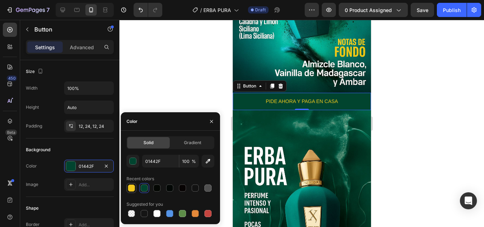
click at [133, 189] on div at bounding box center [131, 187] width 7 height 7
type input "F2C81D"
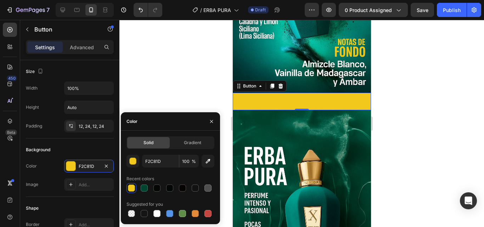
click at [149, 87] on div at bounding box center [301, 123] width 364 height 207
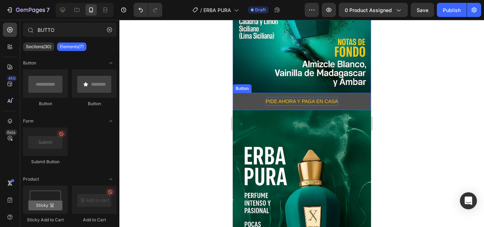
click at [265, 93] on button "PIDE AHORA Y PAGA EN CASA" at bounding box center [301, 101] width 138 height 17
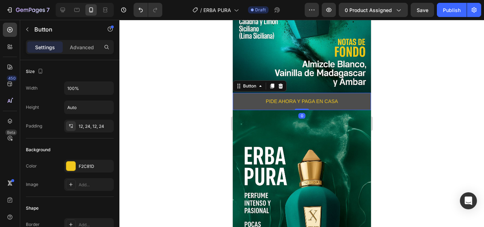
click at [244, 93] on button "PIDE AHORA Y PAGA EN CASA" at bounding box center [301, 101] width 138 height 17
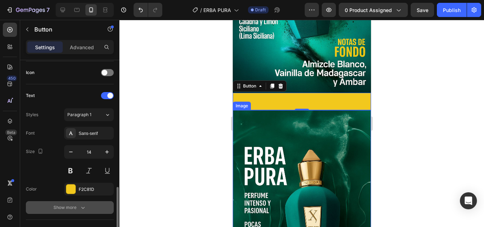
scroll to position [283, 0]
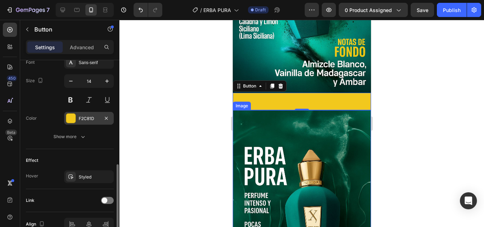
click at [82, 120] on div "F2C81D" at bounding box center [89, 118] width 21 height 6
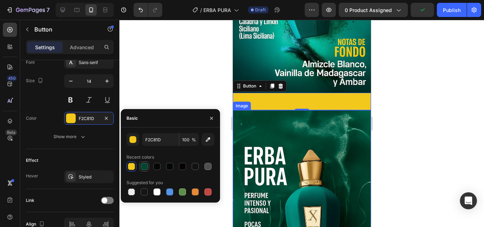
click at [143, 165] on div at bounding box center [144, 166] width 7 height 7
type input "01442F"
click at [170, 88] on div at bounding box center [301, 123] width 364 height 207
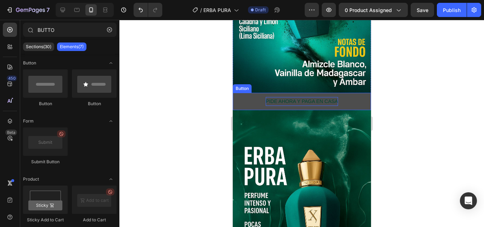
click at [272, 97] on p "PIDE AHORA Y PAGA EN CASA" at bounding box center [301, 101] width 72 height 9
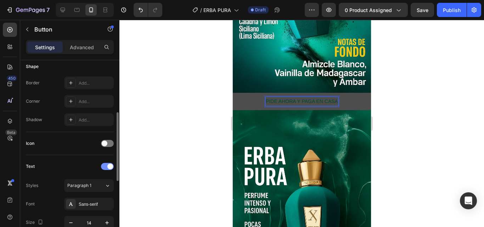
scroll to position [177, 0]
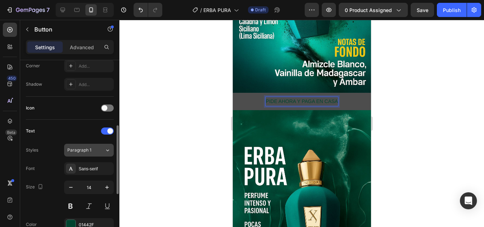
click at [75, 152] on span "Paragraph 1" at bounding box center [79, 150] width 24 height 6
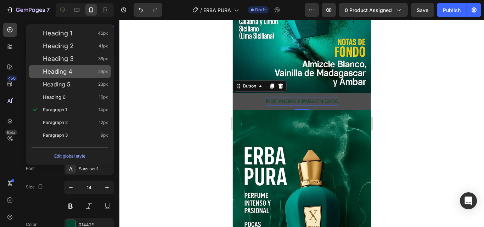
click at [84, 66] on div "Heading 4 29px" at bounding box center [70, 71] width 82 height 13
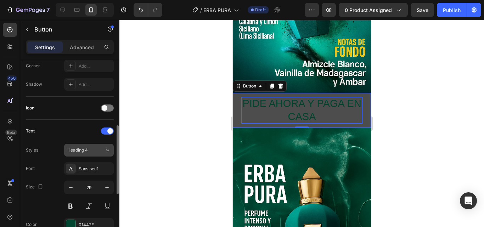
click at [91, 150] on div "Heading 4" at bounding box center [81, 150] width 29 height 6
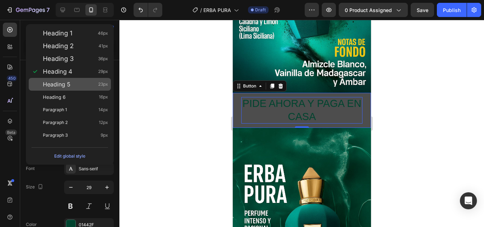
click at [68, 83] on span "Heading 5" at bounding box center [57, 84] width 28 height 7
type input "23"
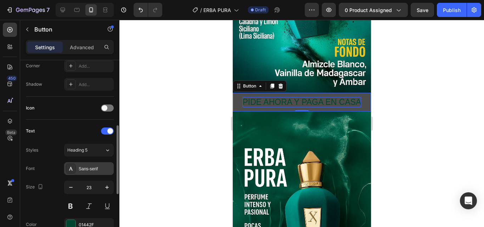
click at [98, 169] on div "Sans-serif" at bounding box center [95, 169] width 33 height 6
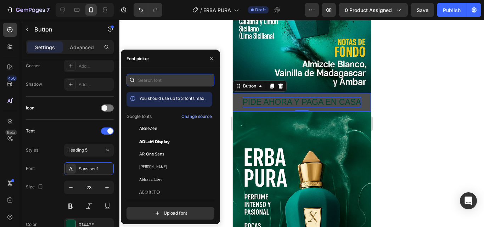
click at [168, 78] on input "text" at bounding box center [170, 80] width 88 height 13
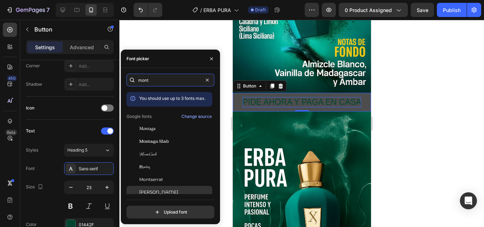
type input "mont"
click at [164, 191] on span "[PERSON_NAME]" at bounding box center [158, 192] width 39 height 6
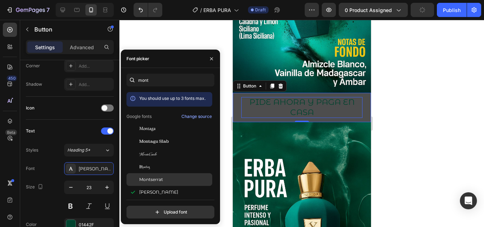
click at [167, 178] on div "Montserrat" at bounding box center [175, 179] width 72 height 6
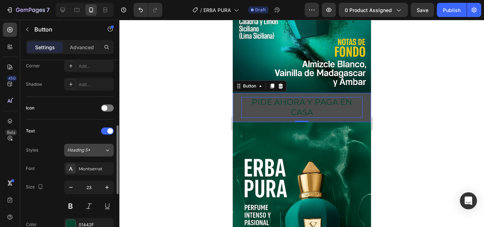
click at [89, 153] on span "Heading 5*" at bounding box center [78, 150] width 23 height 6
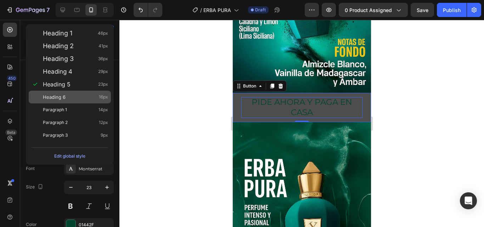
click at [61, 94] on span "Heading 6" at bounding box center [54, 96] width 23 height 7
type input "16"
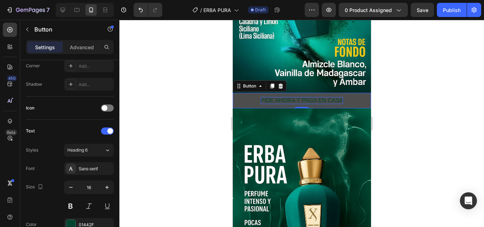
click at [151, 181] on div at bounding box center [301, 123] width 364 height 207
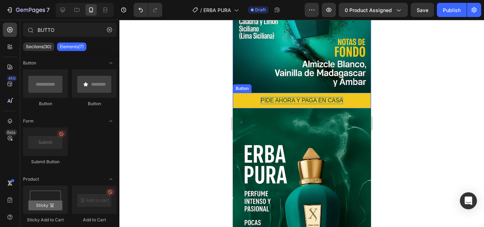
drag, startPoint x: 259, startPoint y: 88, endPoint x: 262, endPoint y: 92, distance: 4.3
click at [261, 93] on button "PIDE AHORA Y PAGA EN CASA" at bounding box center [301, 101] width 138 height 16
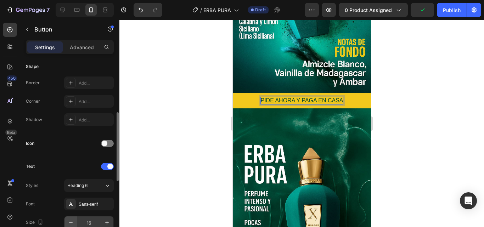
scroll to position [212, 0]
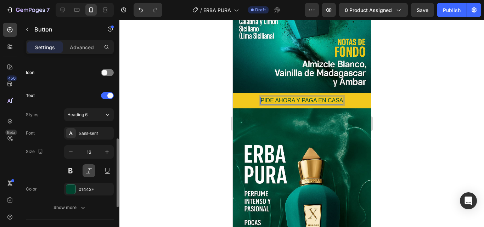
click at [91, 174] on button at bounding box center [88, 170] width 13 height 13
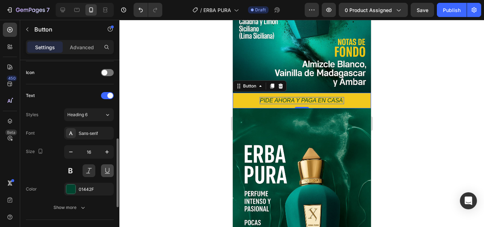
click at [105, 174] on button at bounding box center [107, 170] width 13 height 13
click at [72, 172] on button at bounding box center [70, 170] width 13 height 13
click at [88, 171] on button at bounding box center [88, 170] width 13 height 13
click at [103, 171] on button at bounding box center [107, 170] width 13 height 13
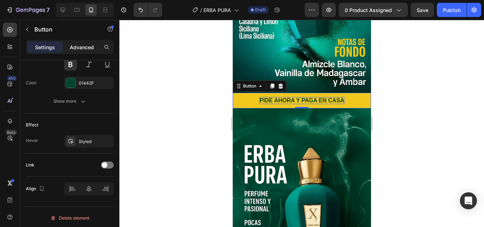
click at [95, 45] on div "Advanced" at bounding box center [81, 46] width 35 height 11
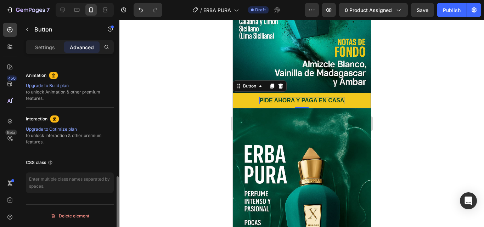
scroll to position [304, 0]
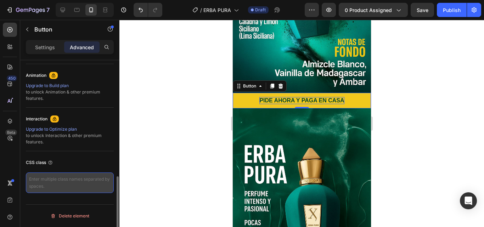
click at [70, 183] on textarea at bounding box center [70, 182] width 88 height 21
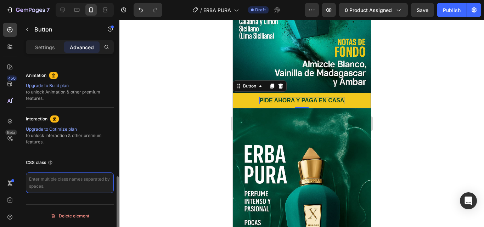
paste textarea "_rsi-cod-form-gempages-button-overwrite _rsi-cod-form-is-gempage"
type textarea "_rsi-cod-form-gempages-button-overwrite _rsi-cod-form-is-gempage"
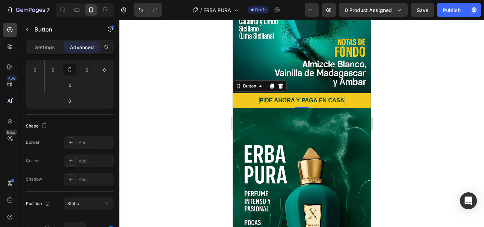
scroll to position [0, 0]
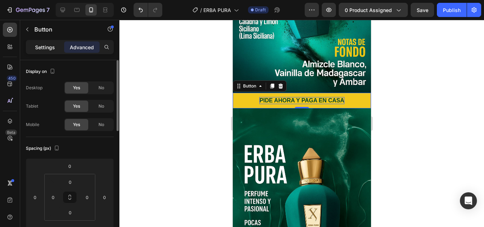
click at [55, 49] on div "Settings" at bounding box center [44, 46] width 35 height 11
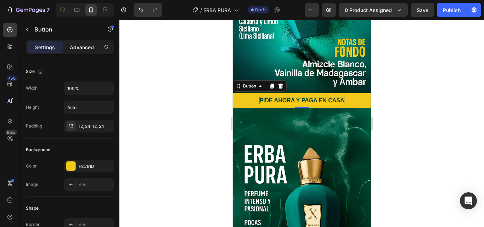
click at [77, 45] on p "Advanced" at bounding box center [82, 47] width 24 height 7
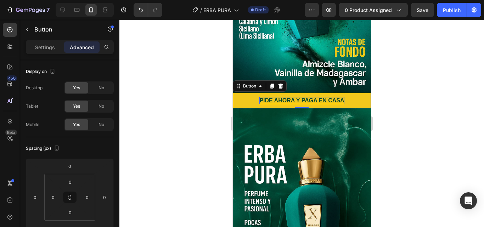
click at [201, 58] on div at bounding box center [301, 123] width 364 height 207
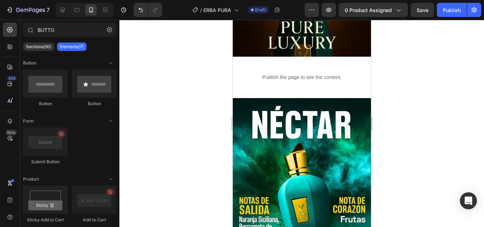
scroll to position [142, 0]
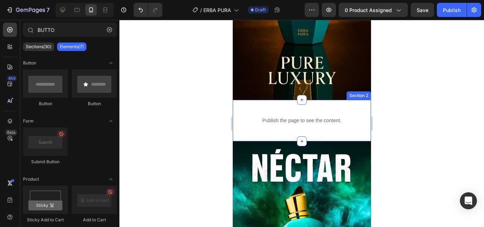
click at [265, 125] on div "Publish the page to see the content. Custom Code Section 2" at bounding box center [301, 120] width 138 height 41
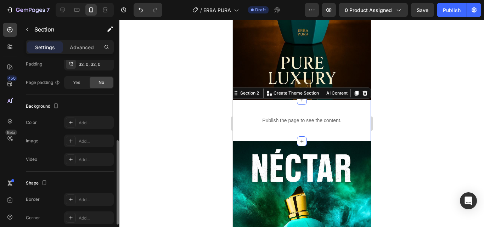
scroll to position [0, 0]
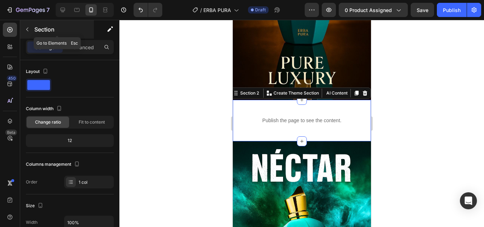
click at [29, 26] on button "button" at bounding box center [27, 29] width 11 height 11
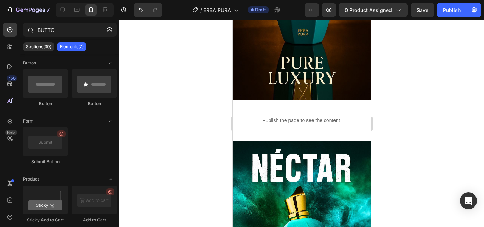
click at [29, 27] on icon at bounding box center [30, 30] width 6 height 6
click at [110, 29] on icon "button" at bounding box center [109, 29] width 5 height 5
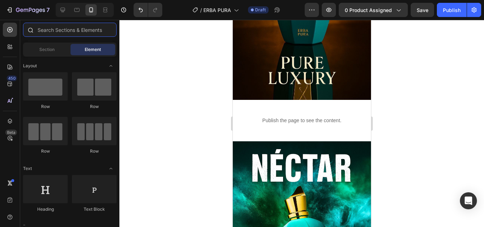
click at [79, 28] on input "text" at bounding box center [69, 30] width 93 height 14
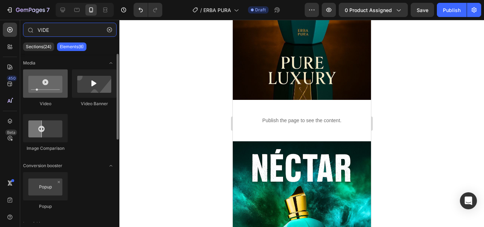
type input "VIDE"
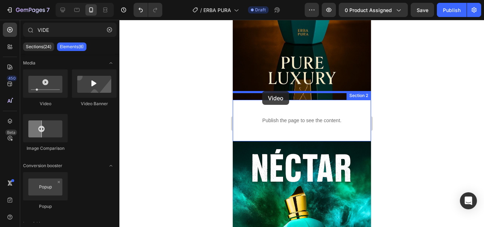
drag, startPoint x: 277, startPoint y: 116, endPoint x: 262, endPoint y: 91, distance: 29.1
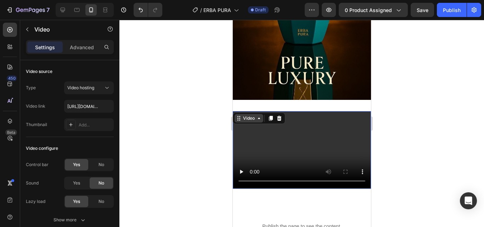
click at [252, 115] on div "Video" at bounding box center [248, 118] width 15 height 6
click at [84, 50] on p "Advanced" at bounding box center [82, 47] width 24 height 7
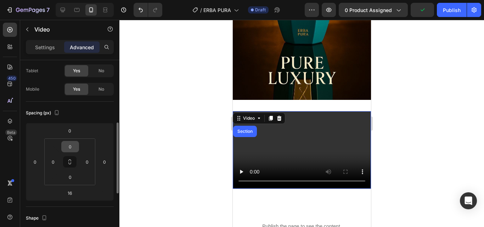
scroll to position [71, 0]
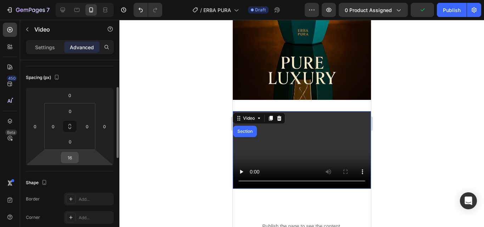
click at [75, 158] on div "16" at bounding box center [70, 157] width 18 height 11
click at [75, 158] on input "16" at bounding box center [70, 157] width 14 height 11
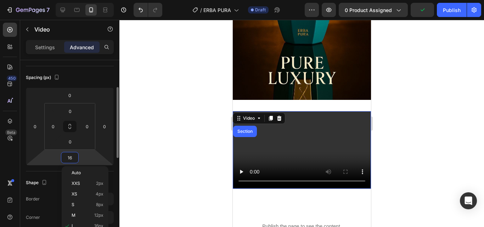
click at [75, 158] on input "16" at bounding box center [70, 157] width 14 height 11
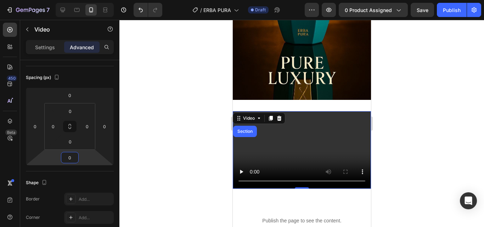
click at [181, 109] on div at bounding box center [301, 123] width 364 height 207
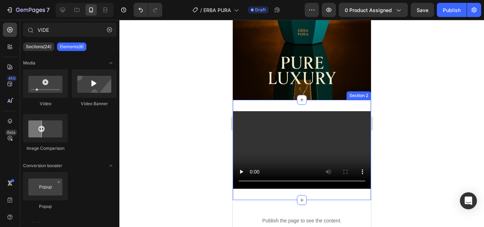
click at [273, 100] on div "Video Section 2" at bounding box center [301, 150] width 138 height 100
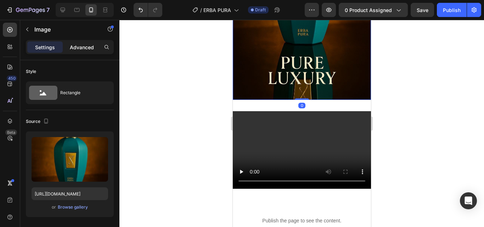
click at [74, 46] on p "Advanced" at bounding box center [82, 47] width 24 height 7
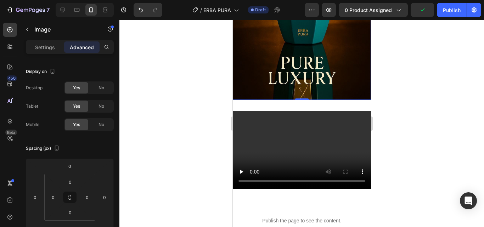
click at [247, 100] on div "Video Section 2" at bounding box center [301, 150] width 138 height 100
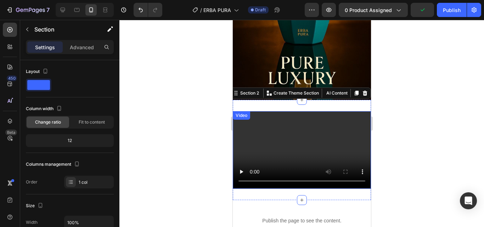
drag, startPoint x: 232, startPoint y: 20, endPoint x: 260, endPoint y: 123, distance: 106.6
click at [260, 123] on video at bounding box center [301, 150] width 138 height 78
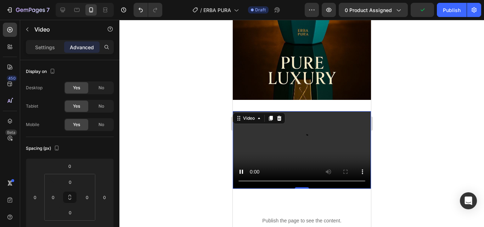
scroll to position [142, 0]
click at [251, 114] on div "Video" at bounding box center [248, 118] width 29 height 8
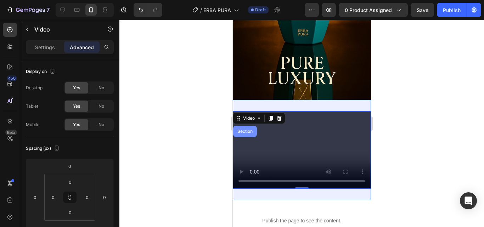
click at [248, 126] on div "Section" at bounding box center [245, 131] width 24 height 11
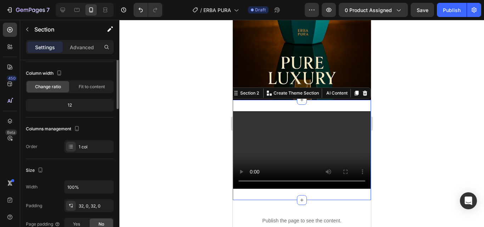
scroll to position [0, 0]
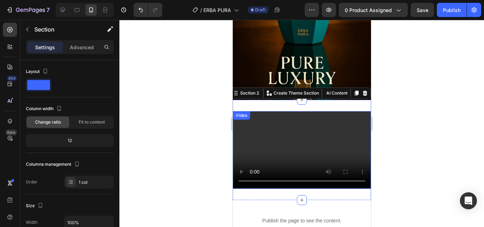
click at [239, 112] on div "Video" at bounding box center [241, 115] width 15 height 6
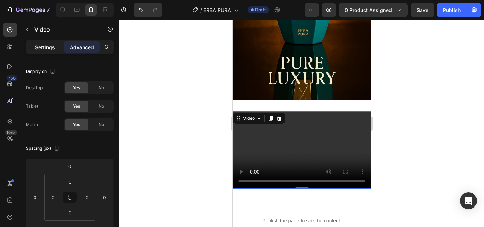
click at [46, 48] on p "Settings" at bounding box center [45, 47] width 20 height 7
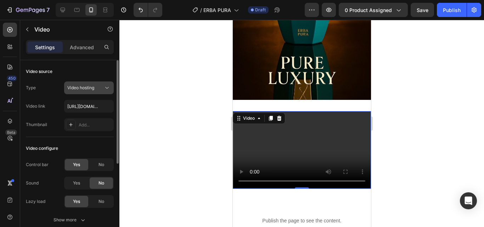
click at [86, 87] on span "Video hosting" at bounding box center [80, 87] width 27 height 5
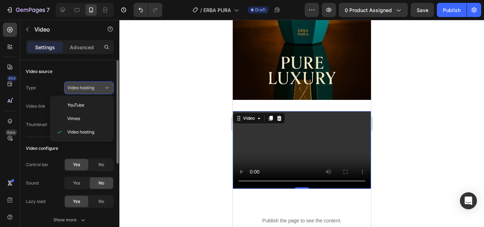
click at [85, 84] on div "Video hosting" at bounding box center [88, 87] width 43 height 7
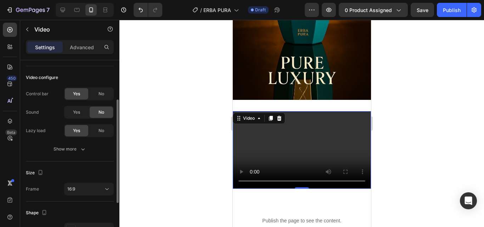
scroll to position [106, 0]
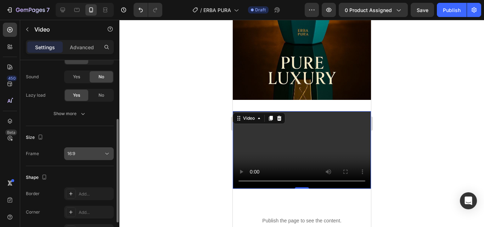
click at [86, 153] on div "16:9" at bounding box center [85, 153] width 36 height 6
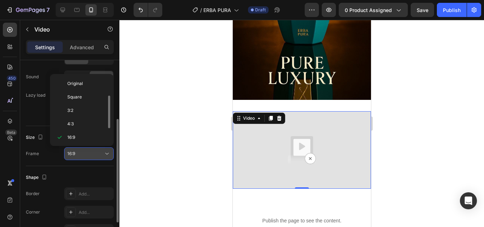
scroll to position [13, 0]
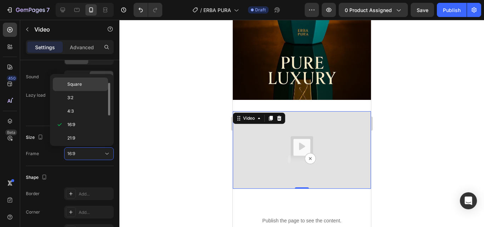
click at [84, 84] on p "Square" at bounding box center [86, 84] width 38 height 6
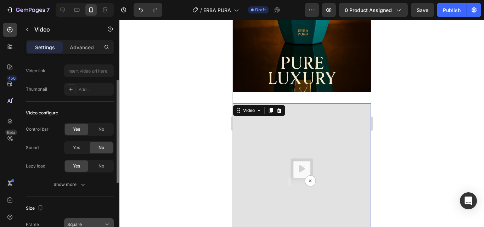
scroll to position [0, 0]
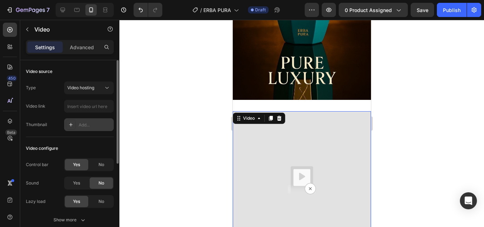
click at [84, 126] on div "Add..." at bounding box center [95, 125] width 33 height 6
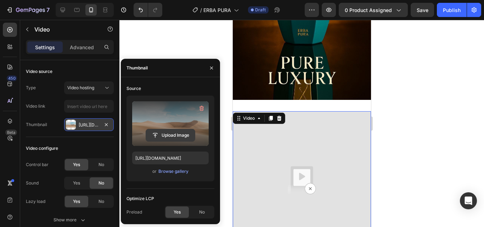
click at [166, 136] on input "file" at bounding box center [170, 135] width 49 height 12
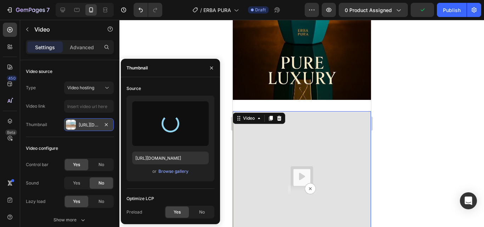
type input "[URL][DOMAIN_NAME]"
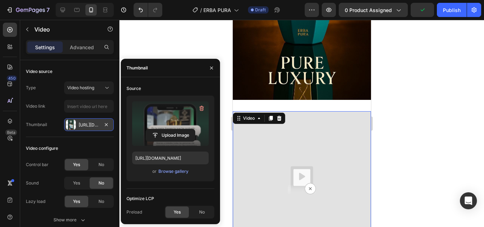
scroll to position [212, 0]
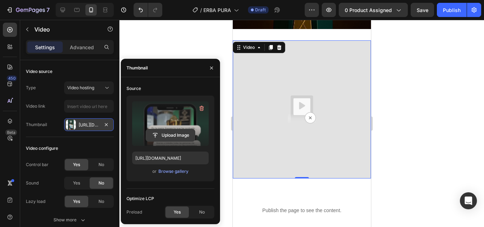
click at [166, 132] on input "file" at bounding box center [170, 135] width 49 height 12
type input "C:\fakepath\WhatsApp Video 2025-09-26 at 11.53.51 AM (1).mp4"
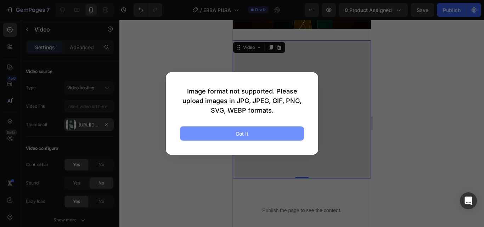
click at [244, 135] on div "Got it" at bounding box center [241, 133] width 13 height 7
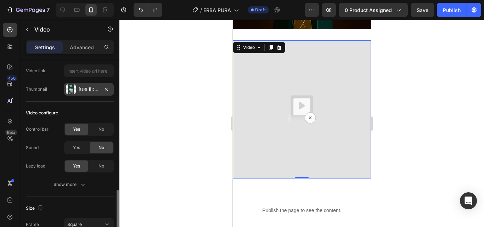
scroll to position [142, 0]
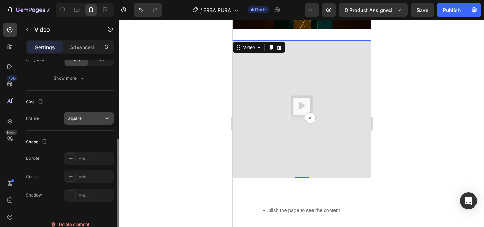
click at [94, 117] on div "Square" at bounding box center [85, 118] width 36 height 6
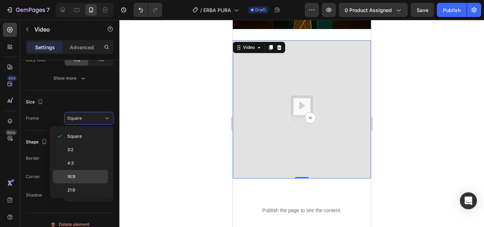
click at [86, 177] on p "16:9" at bounding box center [86, 176] width 38 height 6
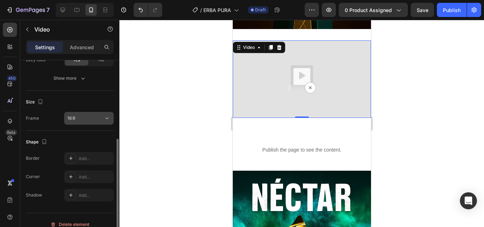
click at [90, 115] on div "16:9" at bounding box center [88, 118] width 43 height 7
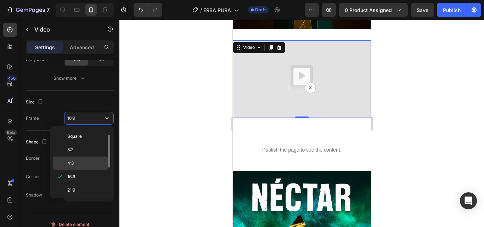
click at [90, 160] on div "4:3" at bounding box center [80, 162] width 55 height 13
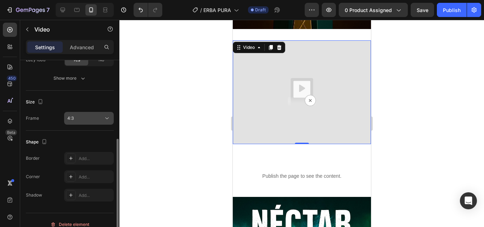
click at [92, 117] on div "4:3" at bounding box center [85, 118] width 36 height 6
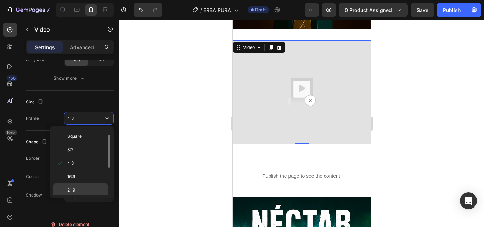
click at [85, 186] on div "21:9" at bounding box center [80, 189] width 55 height 13
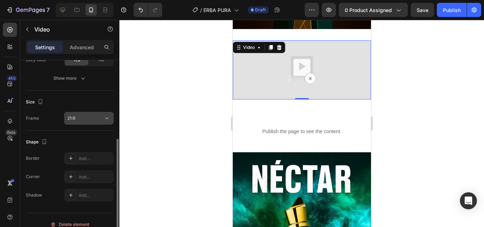
click at [92, 123] on button "21:9" at bounding box center [89, 118] width 50 height 13
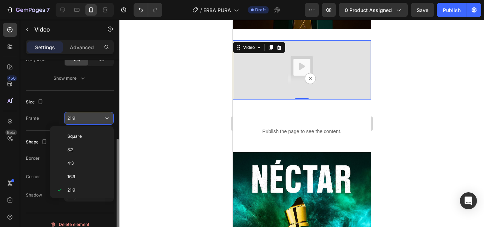
click at [92, 115] on div "21:9" at bounding box center [85, 118] width 36 height 6
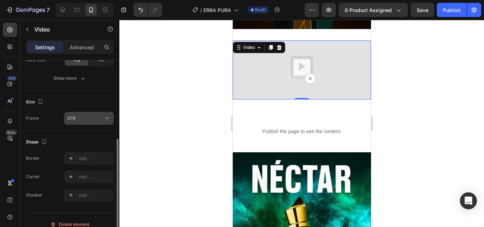
click at [89, 118] on div "21:9" at bounding box center [85, 118] width 36 height 6
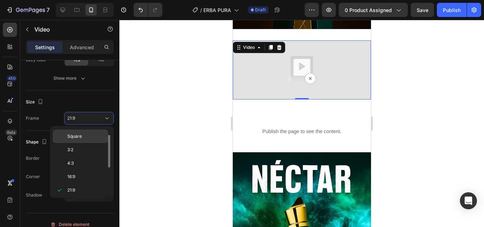
click at [85, 134] on p "Square" at bounding box center [86, 136] width 38 height 6
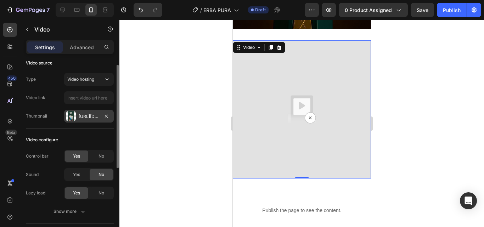
scroll to position [0, 0]
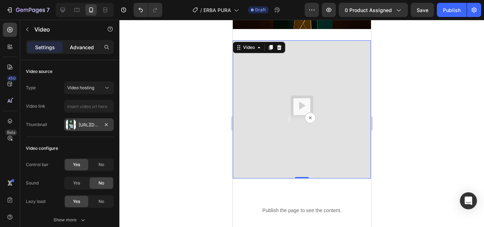
click at [90, 48] on p "Advanced" at bounding box center [82, 47] width 24 height 7
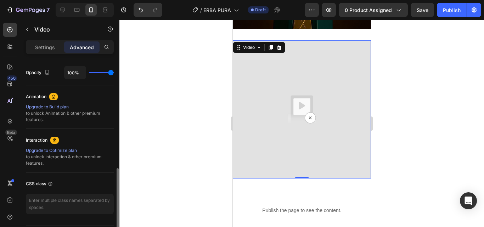
scroll to position [304, 0]
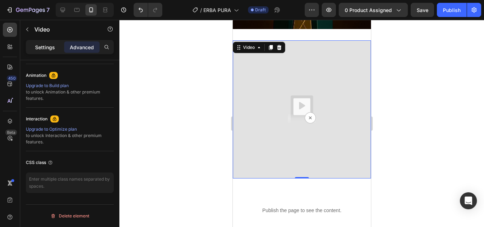
click at [43, 49] on p "Settings" at bounding box center [45, 47] width 20 height 7
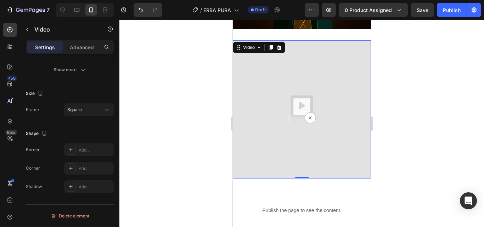
scroll to position [0, 0]
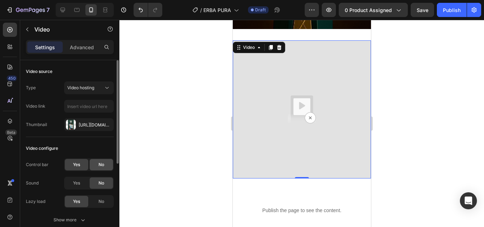
click at [92, 165] on div "No" at bounding box center [101, 164] width 23 height 11
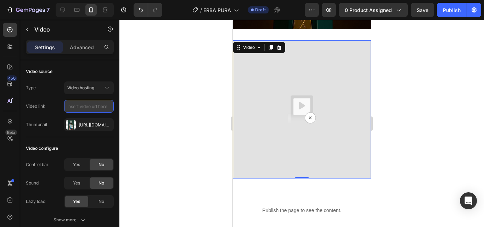
click at [80, 107] on input "text" at bounding box center [89, 106] width 50 height 13
drag, startPoint x: 85, startPoint y: 105, endPoint x: 71, endPoint y: 104, distance: 13.9
click at [71, 104] on input "text" at bounding box center [89, 106] width 50 height 13
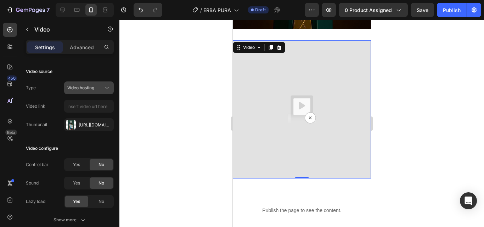
click at [89, 90] on span "Video hosting" at bounding box center [80, 87] width 27 height 5
click at [44, 129] on div "Thumbnail" at bounding box center [36, 124] width 21 height 11
click at [74, 123] on div at bounding box center [71, 125] width 10 height 10
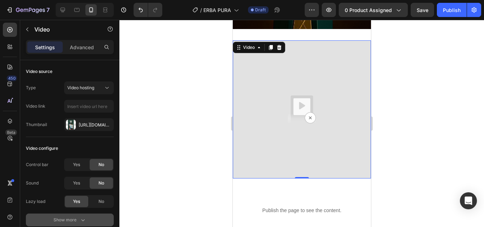
click at [87, 215] on button "Show more" at bounding box center [70, 219] width 88 height 13
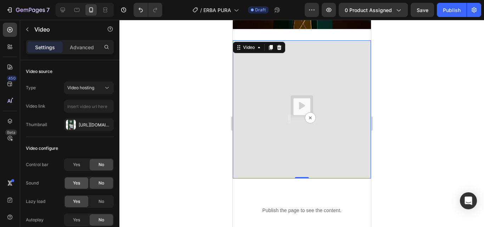
scroll to position [71, 0]
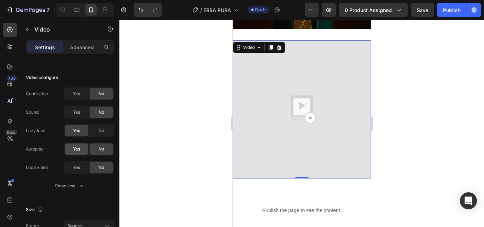
click at [83, 149] on div "Yes" at bounding box center [76, 148] width 23 height 11
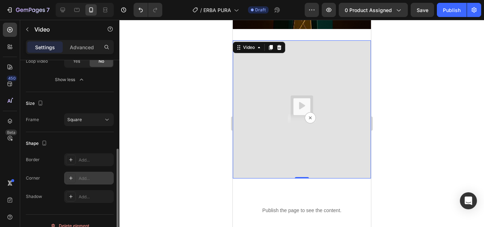
scroll to position [0, 0]
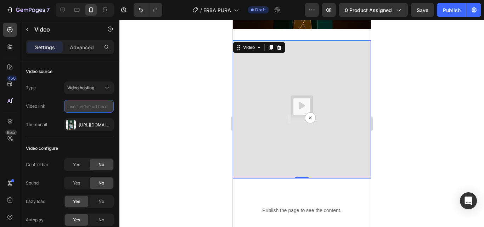
click at [101, 106] on input "text" at bounding box center [89, 106] width 50 height 13
click at [79, 104] on input "text" at bounding box center [89, 106] width 50 height 13
click at [86, 127] on div "[URL][DOMAIN_NAME]" at bounding box center [89, 125] width 21 height 6
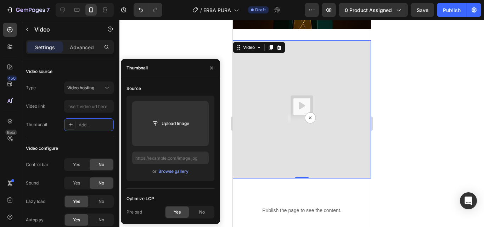
click at [169, 40] on div at bounding box center [301, 123] width 364 height 207
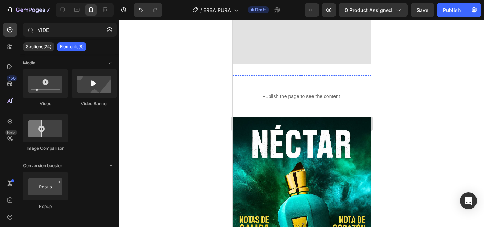
scroll to position [212, 0]
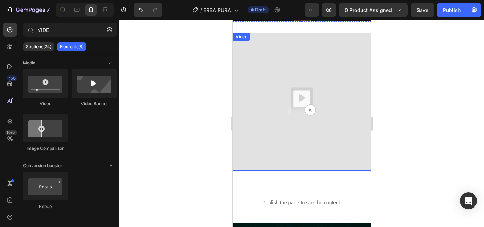
click at [296, 132] on img at bounding box center [301, 102] width 138 height 138
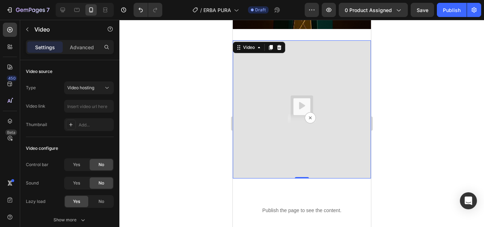
click at [253, 45] on div "Video" at bounding box center [258, 47] width 52 height 11
click at [251, 44] on div "Video" at bounding box center [248, 47] width 15 height 6
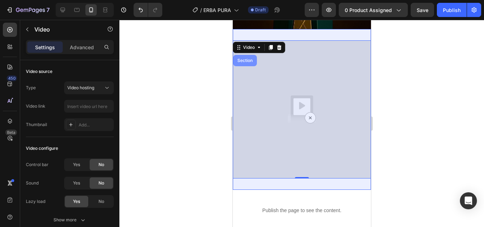
click at [244, 58] on div "Section" at bounding box center [244, 60] width 18 height 4
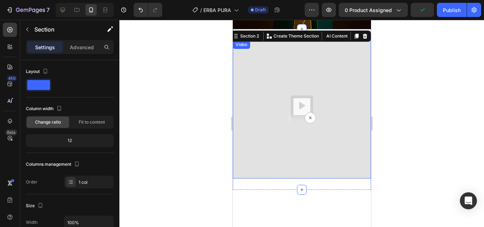
scroll to position [142, 0]
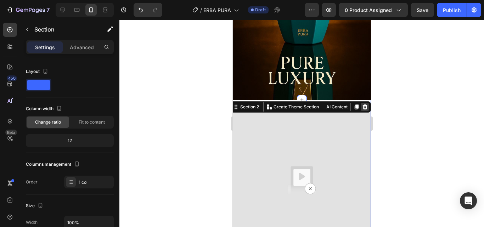
click at [361, 104] on icon at bounding box center [364, 107] width 6 height 6
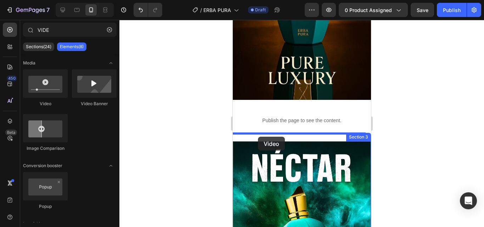
drag, startPoint x: 276, startPoint y: 107, endPoint x: 257, endPoint y: 137, distance: 35.3
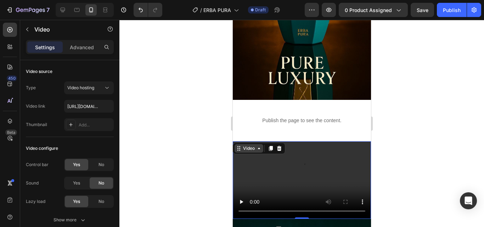
scroll to position [177, 0]
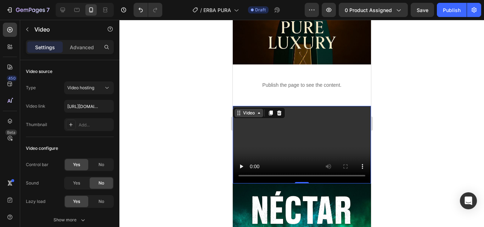
click at [247, 109] on div "Video" at bounding box center [248, 113] width 29 height 8
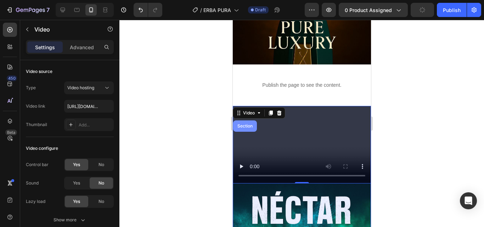
drag, startPoint x: 246, startPoint y: 119, endPoint x: 235, endPoint y: 93, distance: 27.9
click at [246, 124] on div "Section" at bounding box center [244, 126] width 18 height 4
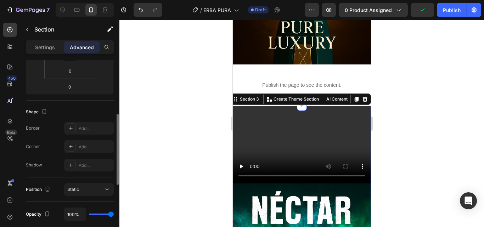
scroll to position [248, 0]
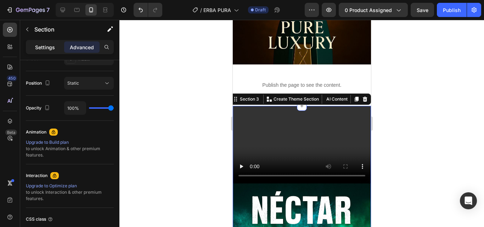
click at [33, 45] on div "Settings" at bounding box center [44, 46] width 35 height 11
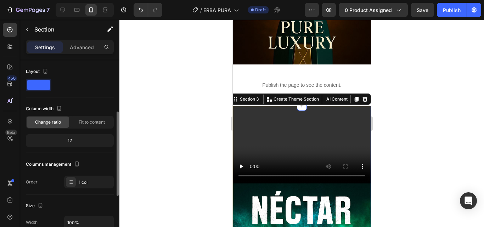
scroll to position [35, 0]
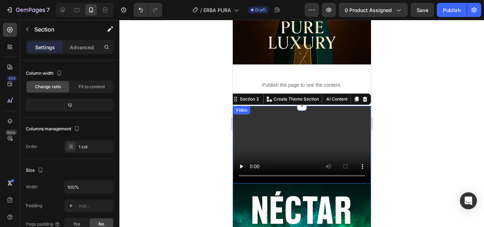
click at [264, 121] on video at bounding box center [301, 145] width 138 height 78
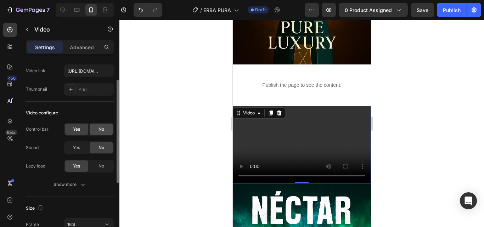
click at [91, 131] on div "No" at bounding box center [101, 129] width 23 height 11
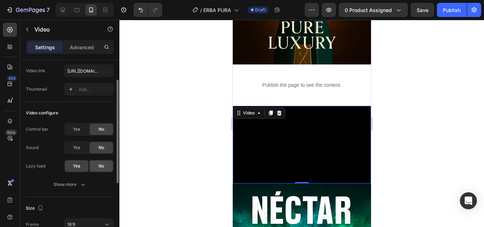
drag, startPoint x: 85, startPoint y: 180, endPoint x: 90, endPoint y: 171, distance: 10.5
click at [85, 179] on button "Show more" at bounding box center [70, 184] width 88 height 13
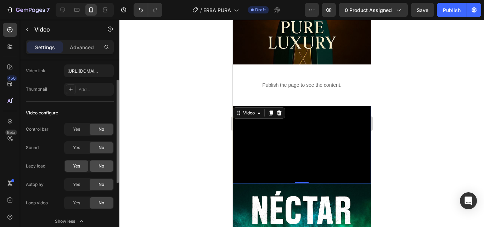
scroll to position [71, 0]
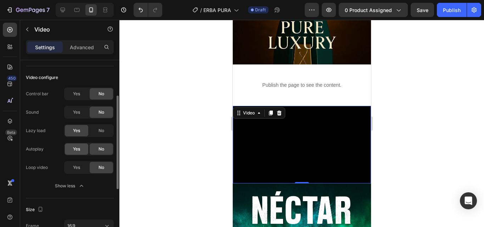
click at [73, 146] on span "Yes" at bounding box center [76, 149] width 7 height 6
click at [75, 165] on span "Yes" at bounding box center [76, 167] width 7 height 6
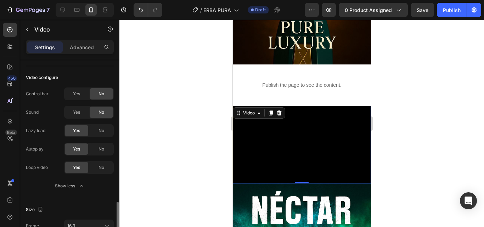
scroll to position [142, 0]
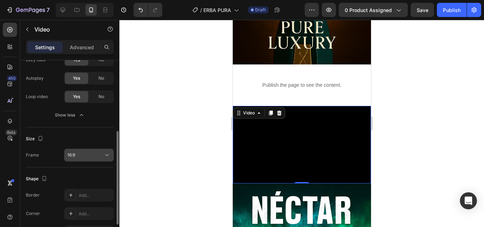
click at [91, 149] on button "16:9" at bounding box center [89, 155] width 50 height 13
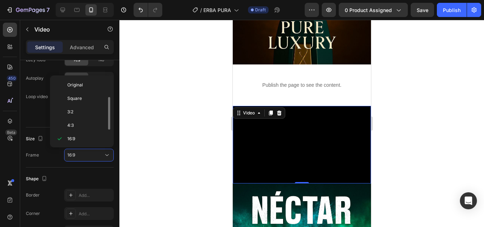
scroll to position [13, 0]
click at [85, 89] on div "Square" at bounding box center [80, 85] width 55 height 13
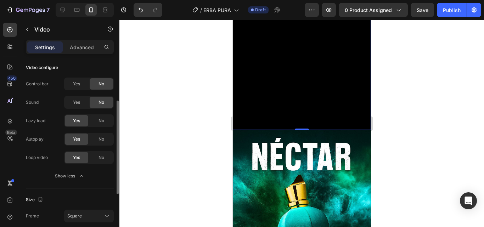
scroll to position [0, 0]
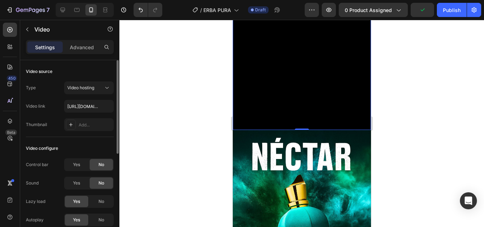
drag, startPoint x: 91, startPoint y: 49, endPoint x: 80, endPoint y: 139, distance: 90.9
click at [91, 48] on p "Advanced" at bounding box center [82, 47] width 24 height 7
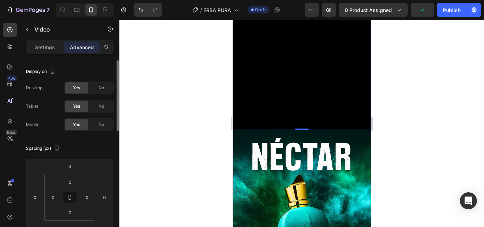
scroll to position [71, 0]
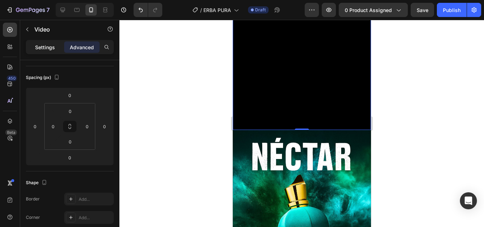
click at [49, 49] on p "Settings" at bounding box center [45, 47] width 20 height 7
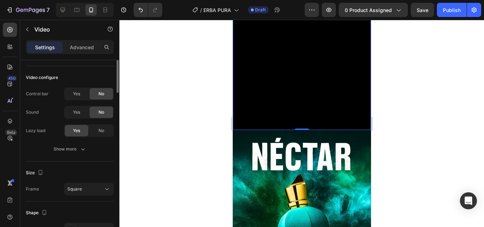
scroll to position [0, 0]
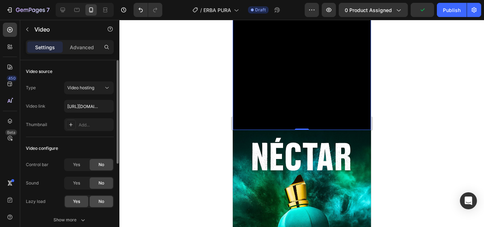
click at [96, 200] on div "No" at bounding box center [101, 201] width 23 height 11
click at [73, 219] on div "Show more" at bounding box center [69, 219] width 33 height 7
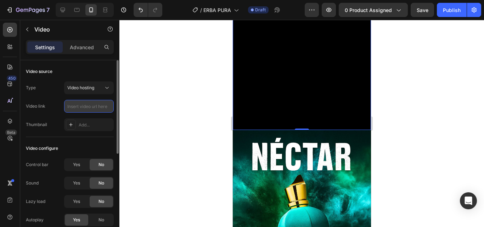
paste input "https://cdn.shopify.com/videos/c/o/v/9edb8e6c043a47bdb6faad35bc94dc85.mp4"
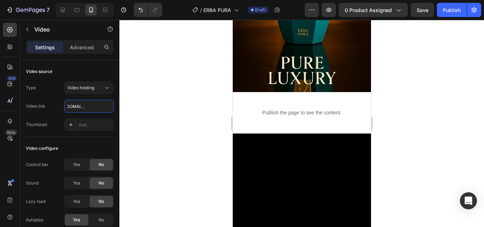
scroll to position [212, 0]
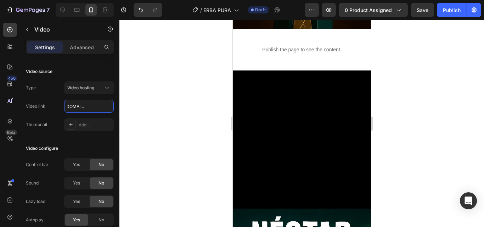
type input "https://cdn.shopify.com/videos/c/o/v/9edb8e6c043a47bdb6faad35bc94dc85.mp4"
click at [295, 94] on video at bounding box center [301, 139] width 138 height 138
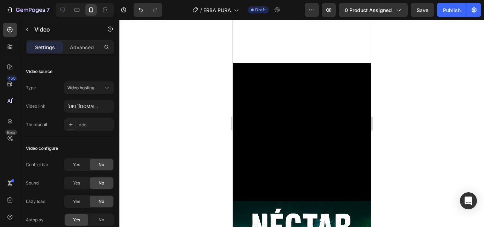
scroll to position [283, 0]
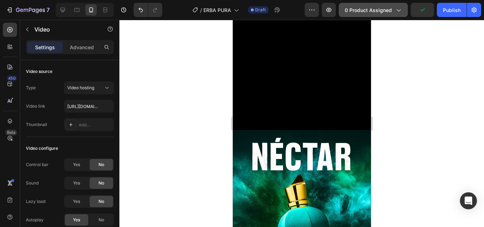
click at [379, 10] on span "0 product assigned" at bounding box center [367, 9] width 47 height 7
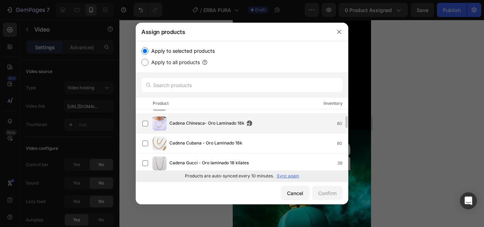
scroll to position [106, 0]
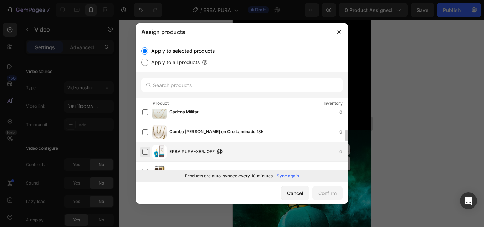
click at [147, 152] on label at bounding box center [145, 152] width 6 height 6
click at [330, 194] on div "Confirm" at bounding box center [327, 192] width 18 height 7
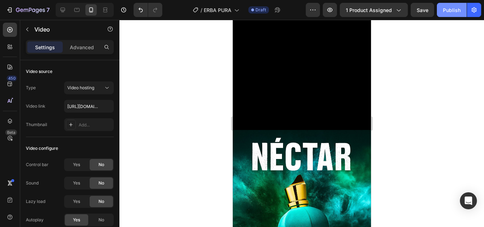
click at [450, 8] on div "Publish" at bounding box center [451, 9] width 18 height 7
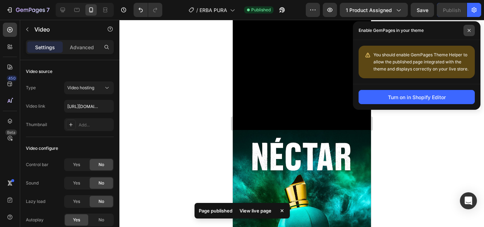
click at [469, 28] on span at bounding box center [468, 30] width 11 height 11
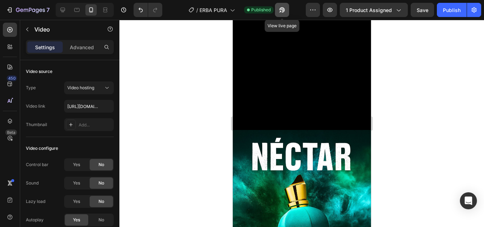
click at [284, 6] on icon "button" at bounding box center [281, 9] width 7 height 7
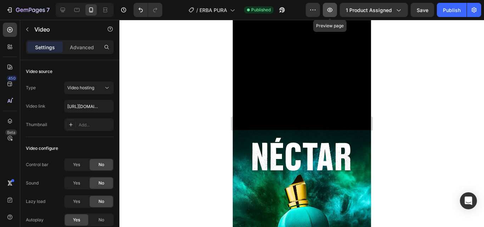
click at [327, 10] on icon "button" at bounding box center [329, 10] width 5 height 4
click at [446, 11] on div "Publish" at bounding box center [451, 9] width 18 height 7
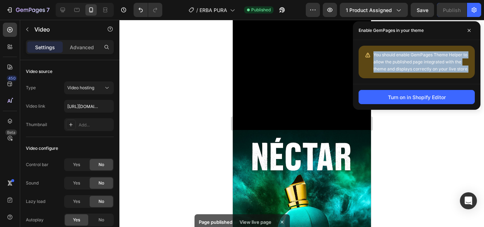
drag, startPoint x: 369, startPoint y: 52, endPoint x: 473, endPoint y: 67, distance: 105.4
click at [473, 67] on div "You should enable GemPages Theme Helper to allow the published page integrated …" at bounding box center [416, 62] width 116 height 33
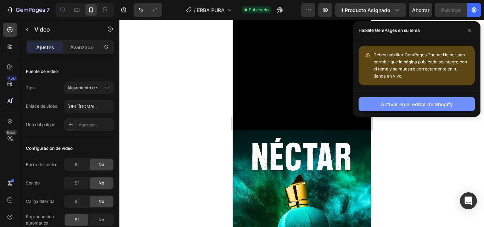
click at [409, 99] on button "Activar en el editor de Shopify" at bounding box center [416, 104] width 116 height 14
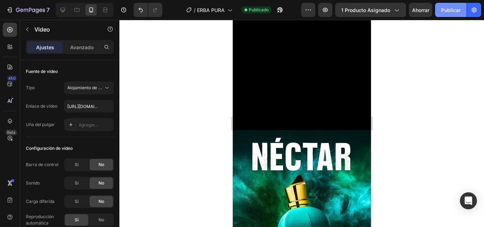
click at [446, 12] on font "Publicar" at bounding box center [450, 10] width 19 height 6
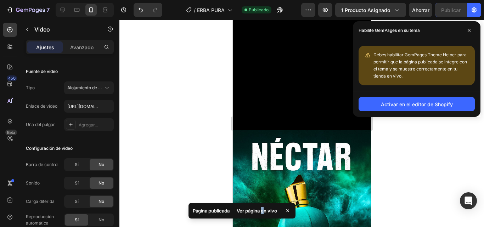
click at [262, 209] on font "Ver página en vivo" at bounding box center [256, 211] width 40 height 6
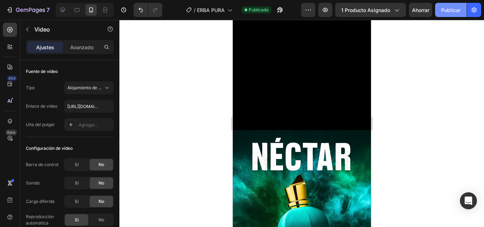
click at [443, 8] on font "Publicar" at bounding box center [450, 10] width 19 height 6
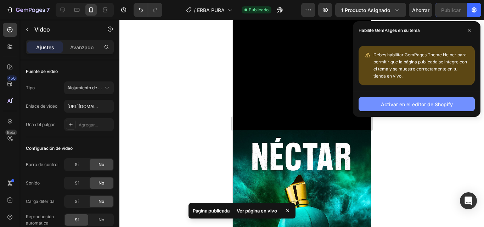
click at [403, 105] on font "Activar en el editor de Shopify" at bounding box center [417, 104] width 72 height 6
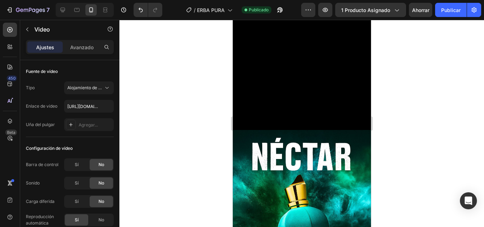
scroll to position [319, 0]
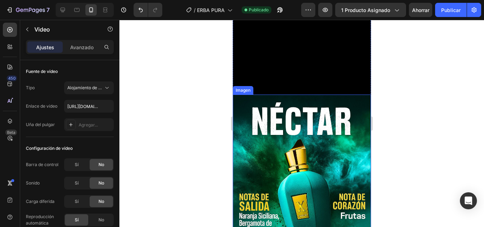
drag, startPoint x: 298, startPoint y: 136, endPoint x: 291, endPoint y: 137, distance: 6.8
click at [298, 137] on img at bounding box center [301, 198] width 138 height 207
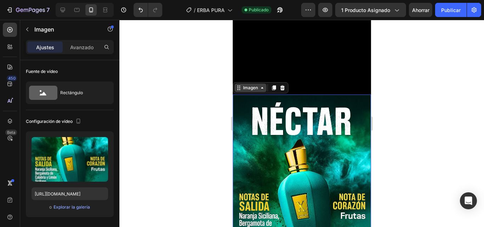
click at [245, 86] on div "Imagen" at bounding box center [250, 88] width 32 height 8
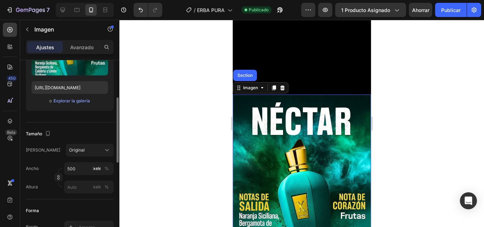
scroll to position [177, 0]
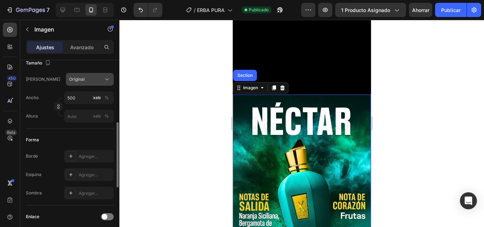
click at [97, 76] on div "Original" at bounding box center [85, 79] width 33 height 6
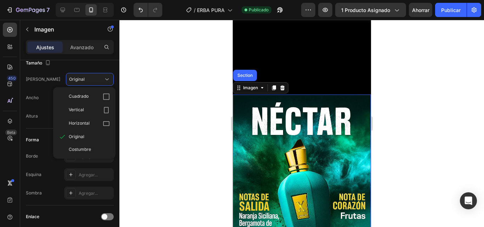
click at [142, 107] on div at bounding box center [301, 123] width 364 height 207
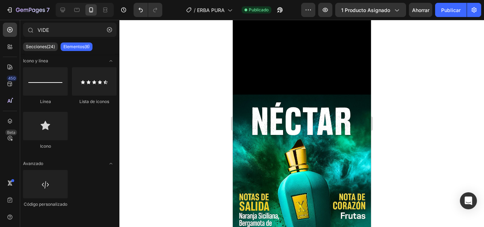
scroll to position [0, 0]
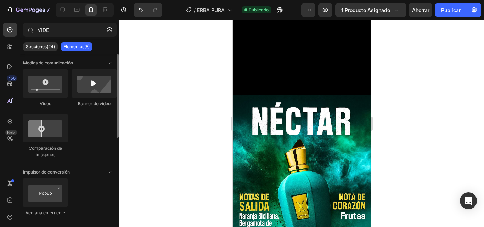
click at [96, 69] on div "Medios de comunicación Video Banner de vídeo Comparación de imágenes Impulsor d…" at bounding box center [69, 223] width 99 height 338
click at [97, 63] on div "Medios de comunicación" at bounding box center [69, 62] width 93 height 7
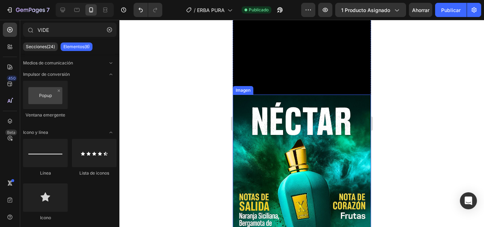
click at [270, 104] on img at bounding box center [301, 198] width 138 height 207
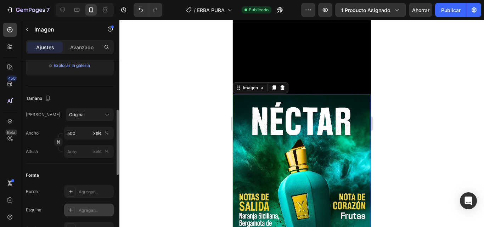
scroll to position [212, 0]
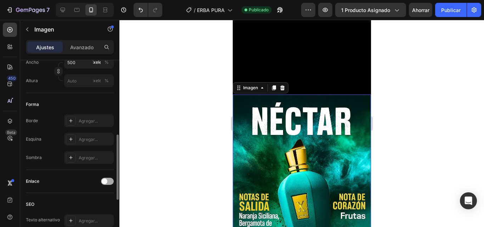
click at [106, 181] on span at bounding box center [105, 181] width 6 height 6
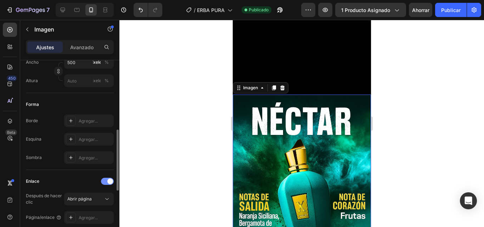
click at [106, 182] on div at bounding box center [107, 181] width 13 height 7
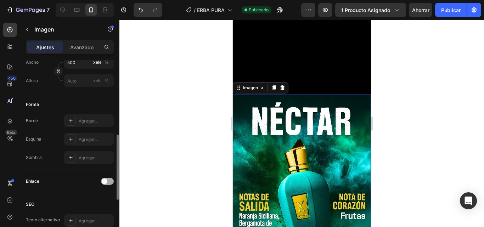
click at [107, 181] on div at bounding box center [107, 181] width 13 height 7
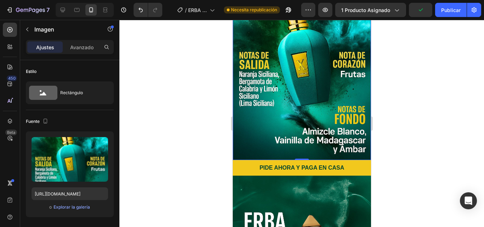
scroll to position [496, 0]
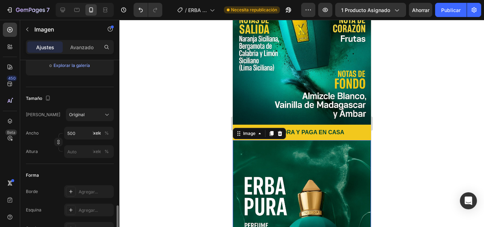
scroll to position [212, 0]
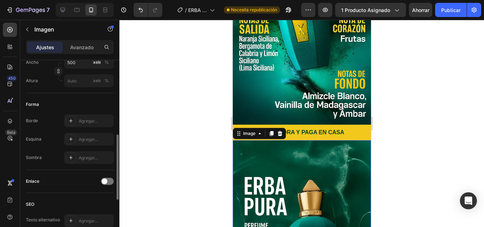
click at [114, 179] on div "Estilo Rectángulo Fuente Subir imagen https://cdn.shopify.com/s/files/1/0771/48…" at bounding box center [69, 115] width 99 height 535
click at [109, 182] on div at bounding box center [107, 181] width 13 height 7
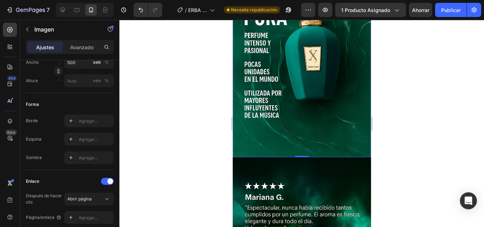
scroll to position [743, 0]
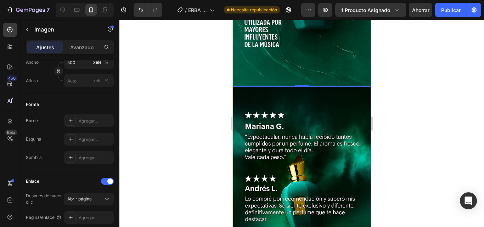
click at [266, 171] on img at bounding box center [301, 189] width 138 height 207
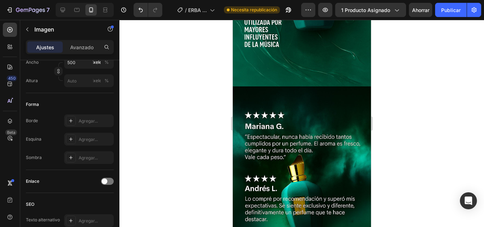
click at [266, 171] on img at bounding box center [301, 189] width 138 height 207
click at [333, 136] on img at bounding box center [301, 189] width 138 height 207
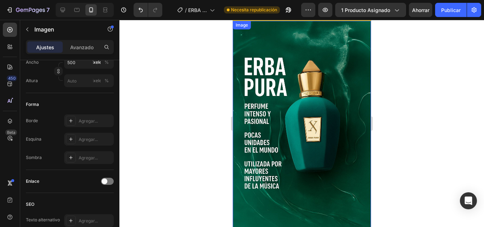
click at [272, 130] on img at bounding box center [301, 124] width 138 height 207
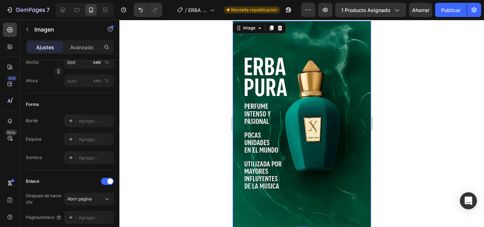
scroll to position [708, 0]
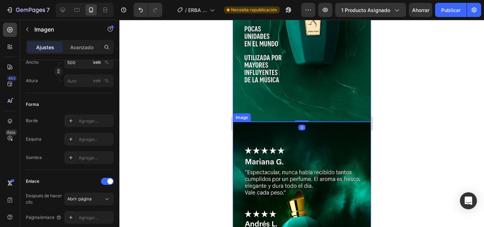
click at [271, 146] on img at bounding box center [301, 225] width 138 height 207
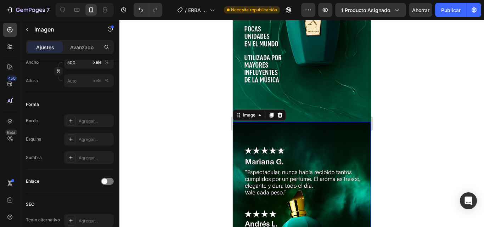
click at [271, 146] on img at bounding box center [301, 225] width 138 height 207
click at [275, 146] on img at bounding box center [301, 225] width 138 height 207
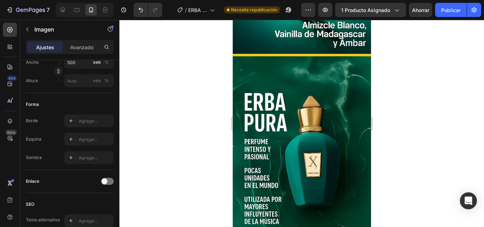
click at [287, 130] on img at bounding box center [301, 159] width 138 height 207
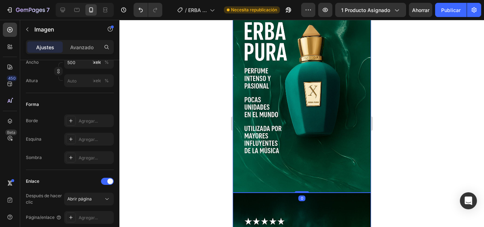
scroll to position [708, 0]
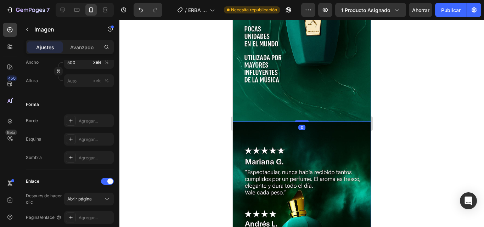
click at [311, 165] on img at bounding box center [301, 225] width 138 height 207
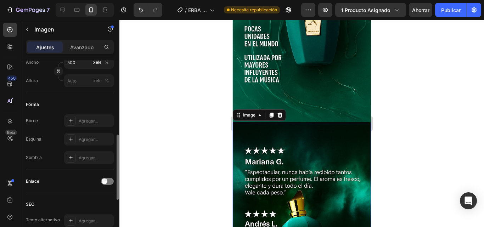
click at [114, 181] on div "Estilo Rectángulo Fuente Subir imagen https://cdn.shopify.com/s/files/1/0771/48…" at bounding box center [69, 115] width 99 height 535
click at [108, 182] on div at bounding box center [107, 181] width 13 height 7
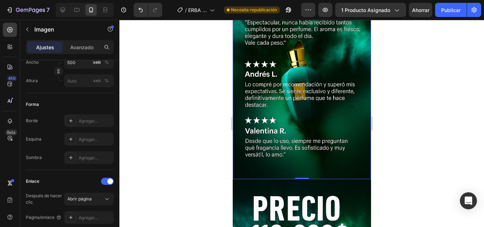
scroll to position [920, 0]
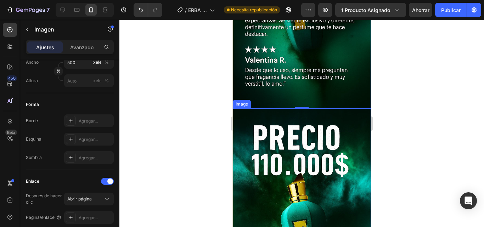
click at [301, 158] on img at bounding box center [301, 211] width 138 height 207
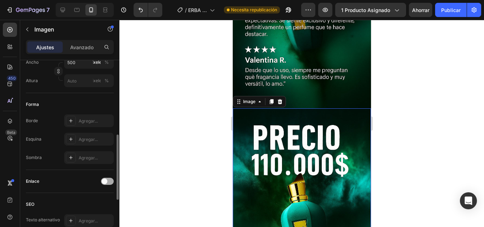
click at [105, 178] on div at bounding box center [107, 181] width 13 height 7
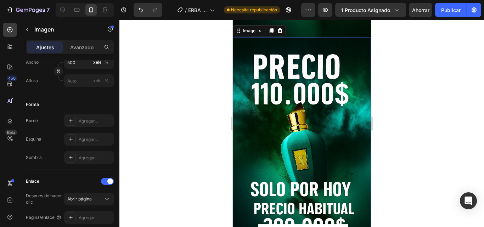
scroll to position [1097, 0]
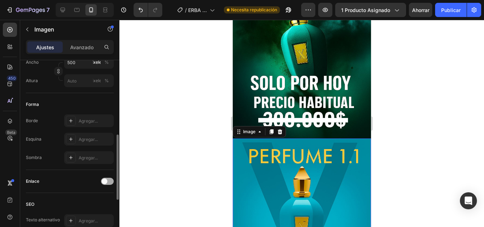
click at [105, 183] on span at bounding box center [105, 181] width 6 height 6
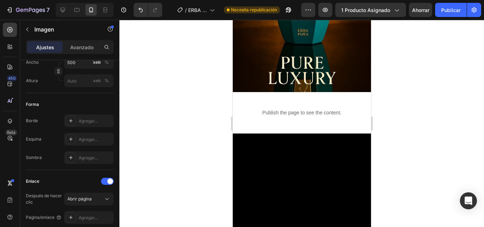
scroll to position [35, 0]
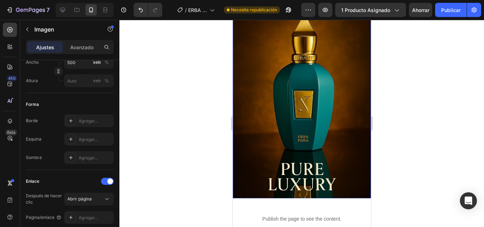
click at [261, 169] on img at bounding box center [301, 102] width 138 height 207
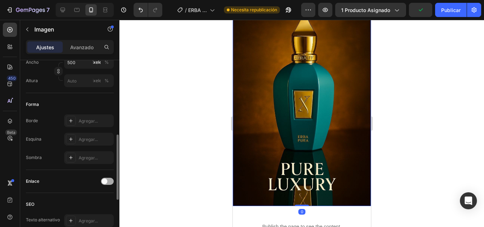
click at [108, 181] on div at bounding box center [107, 181] width 13 height 7
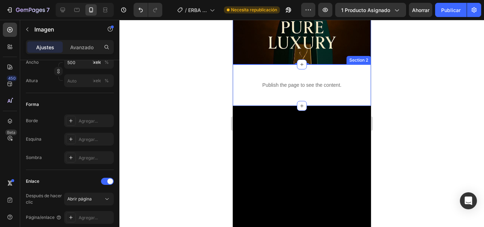
scroll to position [212, 0]
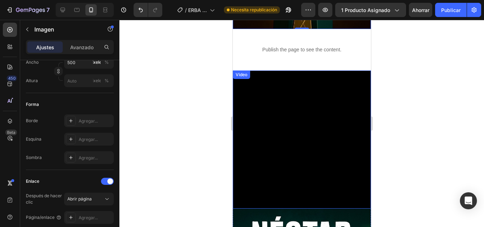
click at [270, 161] on video at bounding box center [301, 139] width 138 height 138
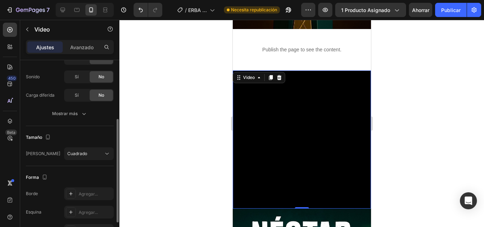
scroll to position [150, 0]
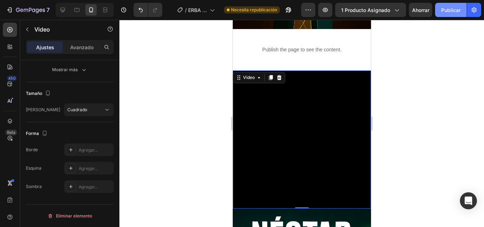
click at [444, 8] on font "Publicar" at bounding box center [450, 10] width 19 height 6
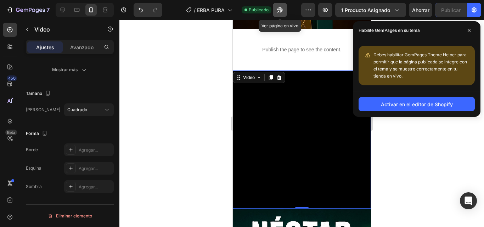
click at [285, 11] on button "button" at bounding box center [280, 10] width 14 height 14
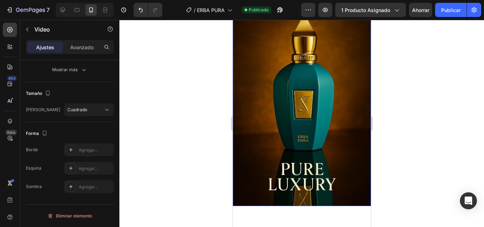
scroll to position [0, 0]
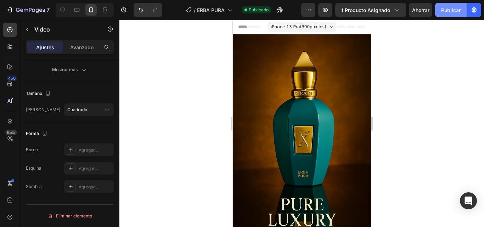
click at [450, 11] on font "Publicar" at bounding box center [450, 10] width 19 height 6
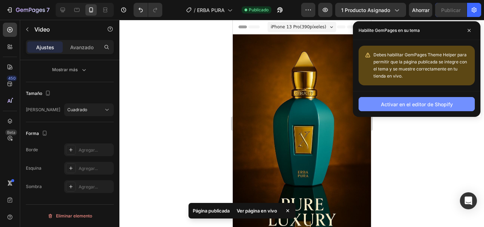
click at [402, 99] on button "Activar en el editor de Shopify" at bounding box center [416, 104] width 116 height 14
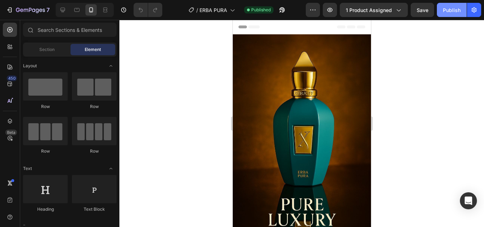
click at [448, 12] on div "Publish" at bounding box center [451, 9] width 18 height 7
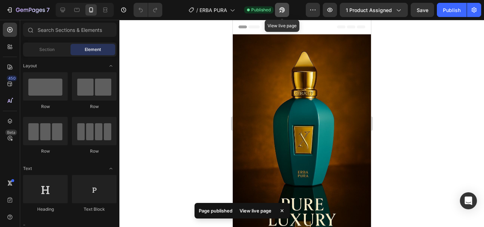
click at [278, 8] on icon "button" at bounding box center [281, 9] width 7 height 7
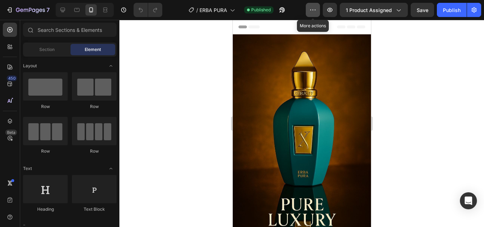
click at [315, 12] on icon "button" at bounding box center [312, 9] width 7 height 7
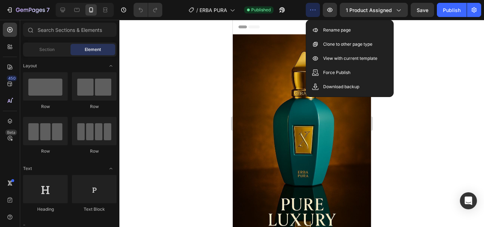
click at [139, 79] on div at bounding box center [301, 123] width 364 height 207
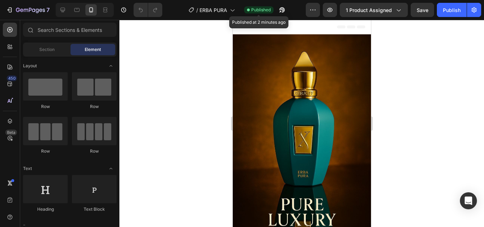
click at [264, 10] on span "Published" at bounding box center [260, 10] width 19 height 6
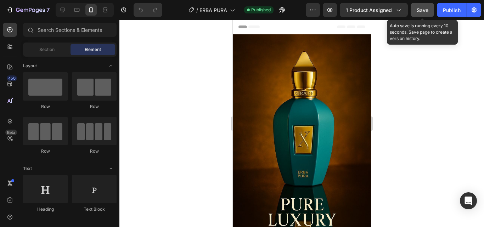
click at [423, 12] on span "Save" at bounding box center [422, 10] width 12 height 6
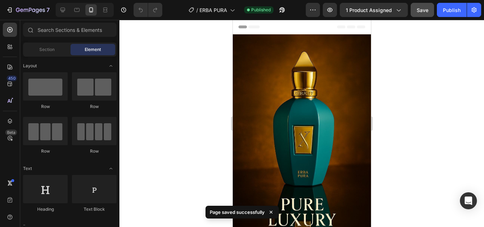
click at [452, 93] on div at bounding box center [301, 123] width 364 height 207
click at [480, 9] on button "button" at bounding box center [474, 10] width 14 height 14
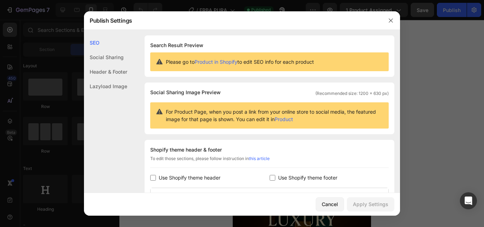
scroll to position [71, 0]
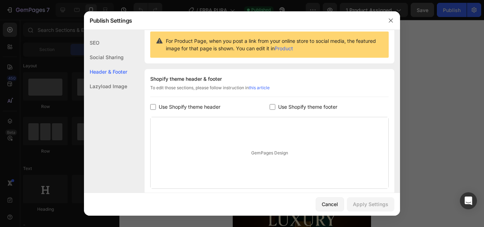
click at [176, 106] on span "Use Shopify theme header" at bounding box center [190, 107] width 62 height 8
checkbox input "true"
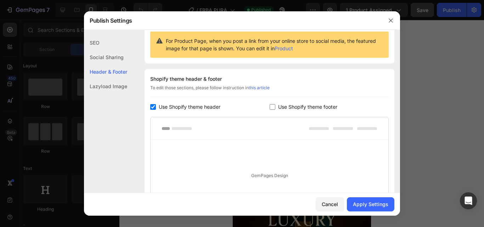
click at [291, 108] on span "Use Shopify theme footer" at bounding box center [307, 107] width 59 height 8
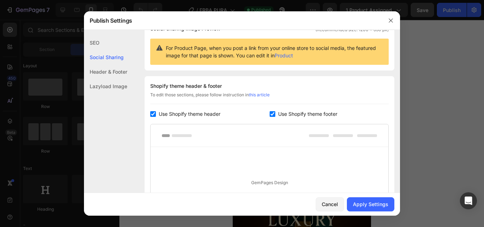
scroll to position [0, 0]
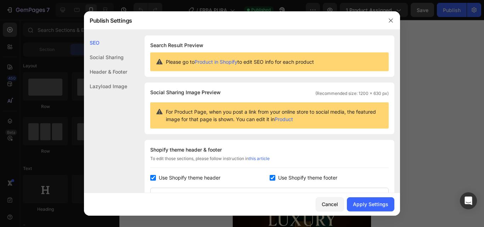
click at [215, 63] on link "Product in Shopify" at bounding box center [215, 62] width 43 height 6
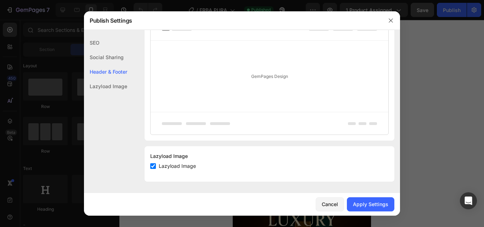
scroll to position [28, 0]
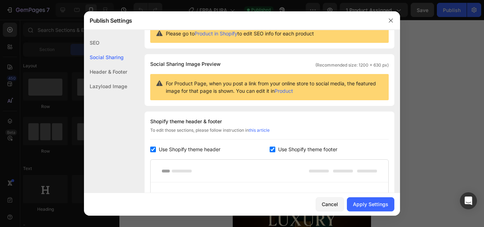
drag, startPoint x: 280, startPoint y: 150, endPoint x: 257, endPoint y: 151, distance: 23.0
click at [279, 150] on span "Use Shopify theme footer" at bounding box center [307, 149] width 59 height 8
checkbox input "false"
click at [173, 150] on span "Use Shopify theme header" at bounding box center [190, 149] width 62 height 8
checkbox input "false"
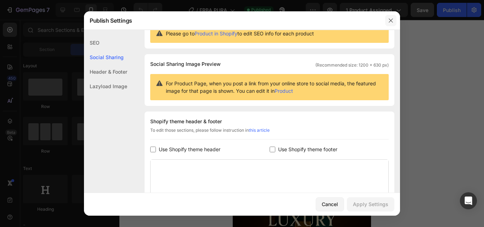
click at [391, 20] on icon "button" at bounding box center [390, 20] width 4 height 4
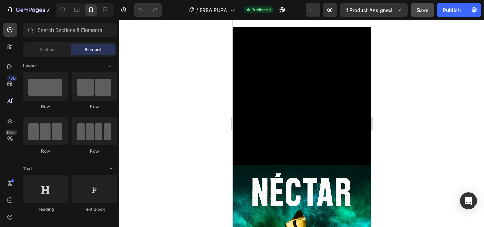
scroll to position [177, 0]
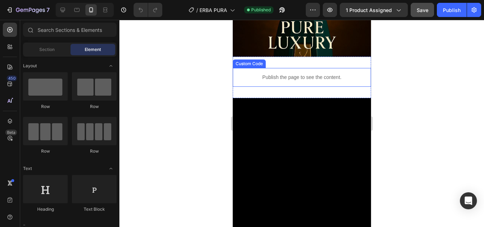
click at [301, 84] on div "Publish the page to see the content." at bounding box center [301, 77] width 138 height 19
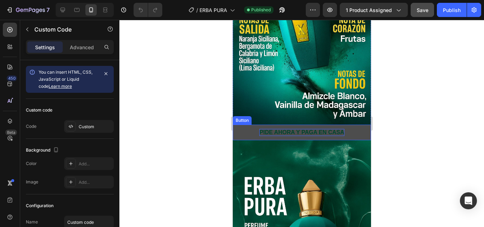
scroll to position [531, 0]
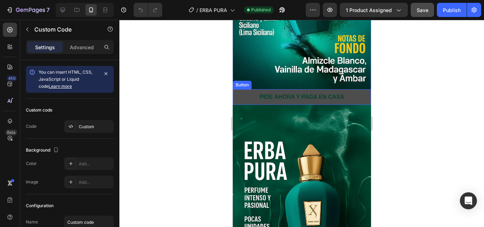
click at [352, 89] on button "PIDE AHORA Y PAGA EN CASA" at bounding box center [301, 97] width 138 height 16
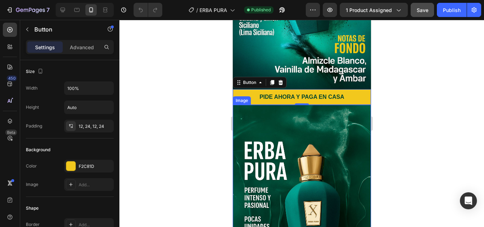
drag, startPoint x: 272, startPoint y: 69, endPoint x: 265, endPoint y: 74, distance: 8.5
click at [272, 80] on icon at bounding box center [272, 82] width 4 height 5
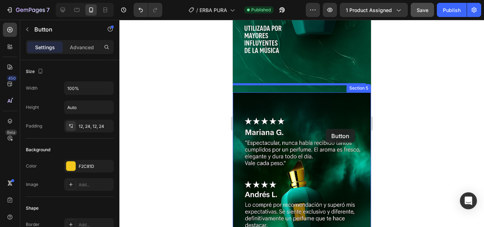
scroll to position [859, 0]
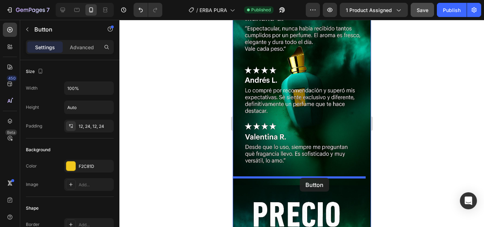
drag, startPoint x: 349, startPoint y: 96, endPoint x: 299, endPoint y: 178, distance: 95.7
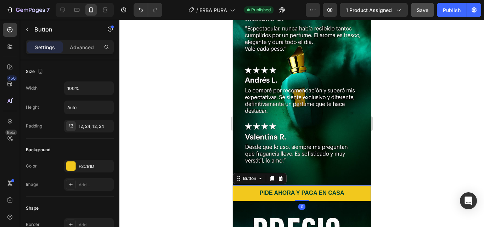
click at [400, 152] on div at bounding box center [301, 123] width 364 height 207
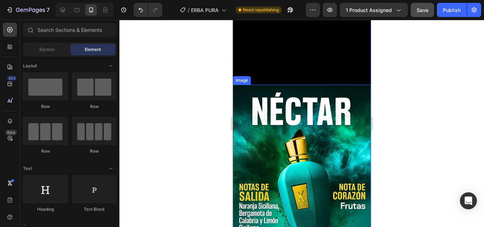
scroll to position [187, 0]
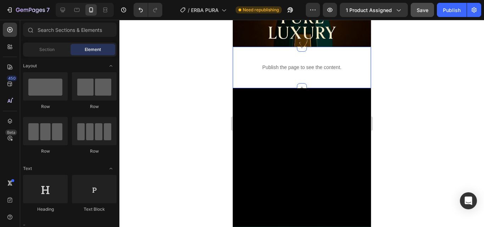
click at [305, 81] on div "Publish the page to see the content. Custom Code Section 2" at bounding box center [301, 67] width 138 height 41
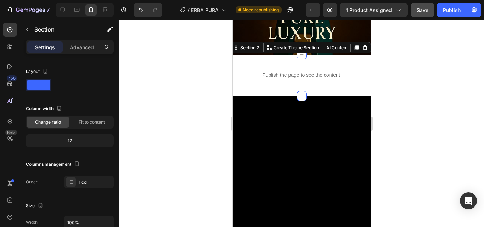
click at [320, 80] on div "Publish the page to see the content. Custom Code Section 2 You can create reusa…" at bounding box center [301, 75] width 138 height 41
click at [263, 66] on div "Publish the page to see the content." at bounding box center [301, 75] width 138 height 19
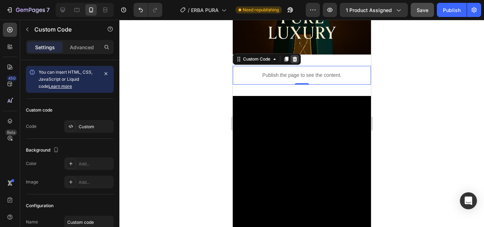
click at [296, 56] on icon at bounding box center [294, 59] width 6 height 6
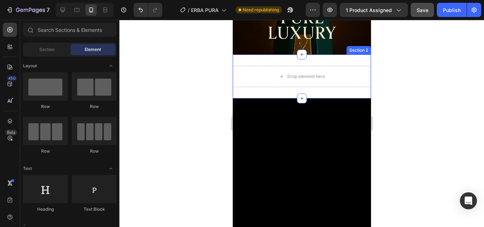
click at [268, 55] on div "Drop element here Section 2" at bounding box center [301, 77] width 138 height 44
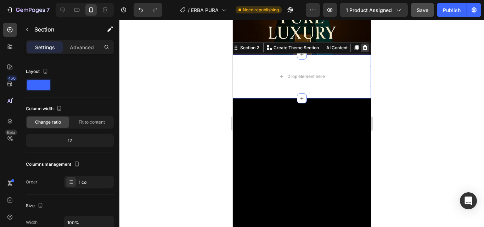
click at [361, 45] on icon at bounding box center [364, 48] width 6 height 6
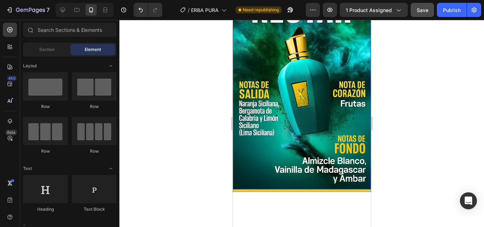
scroll to position [425, 0]
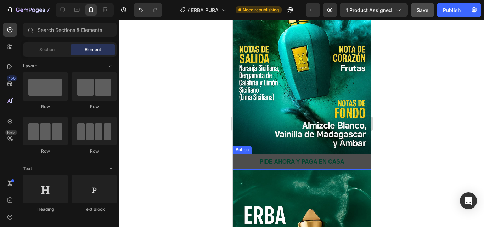
click at [357, 154] on button "PIDE AHORA Y PAGA EN CASA" at bounding box center [301, 162] width 138 height 16
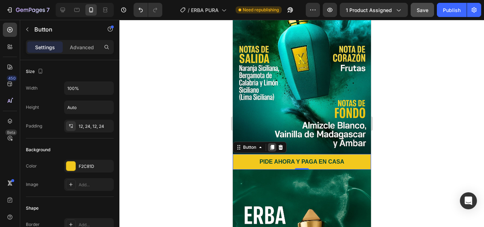
click at [273, 145] on icon at bounding box center [272, 147] width 4 height 5
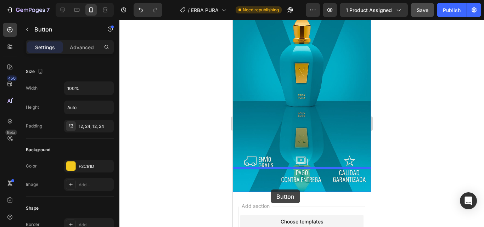
scroll to position [1243, 0]
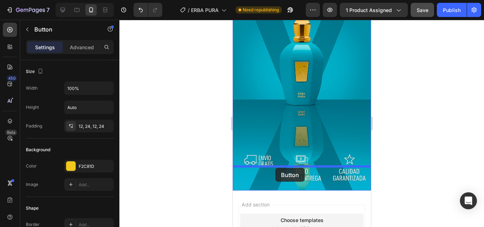
drag, startPoint x: 279, startPoint y: 199, endPoint x: 275, endPoint y: 168, distance: 31.0
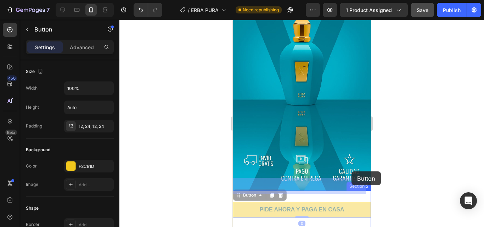
drag, startPoint x: 350, startPoint y: 188, endPoint x: 351, endPoint y: 171, distance: 16.7
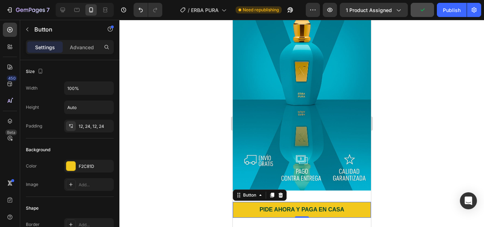
drag, startPoint x: 419, startPoint y: 177, endPoint x: 116, endPoint y: 94, distance: 314.2
click at [419, 177] on div at bounding box center [301, 123] width 364 height 207
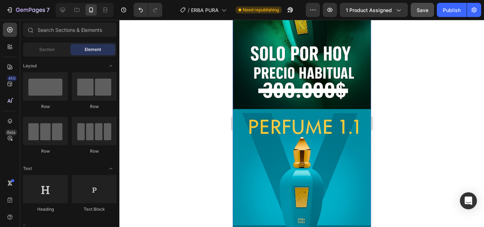
scroll to position [1314, 0]
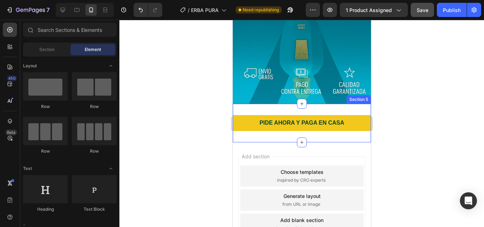
click at [309, 104] on div "PIDE AHORA Y PAGA EN CASA Button Section 5" at bounding box center [301, 123] width 138 height 39
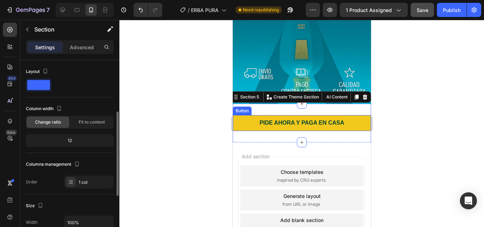
scroll to position [35, 0]
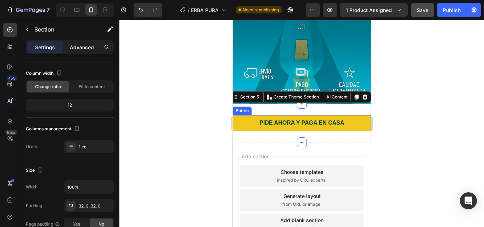
click at [76, 46] on p "Advanced" at bounding box center [82, 47] width 24 height 7
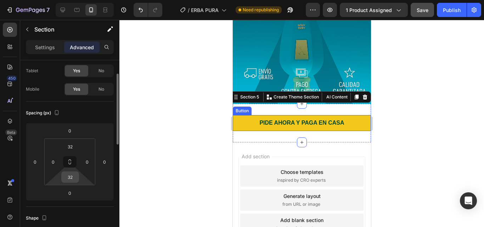
click at [73, 178] on input "32" at bounding box center [70, 177] width 14 height 11
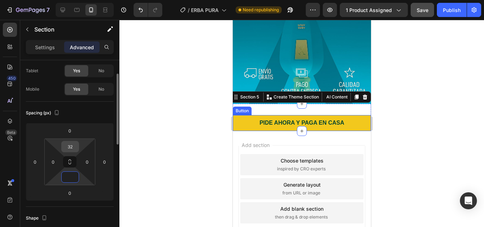
type input "0"
click at [69, 147] on input "32" at bounding box center [70, 146] width 14 height 11
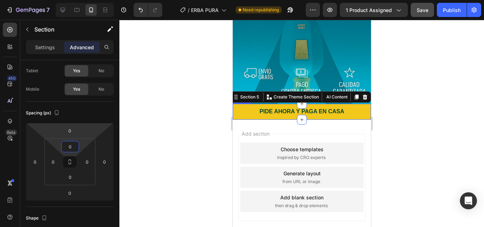
click at [202, 84] on div at bounding box center [301, 123] width 364 height 207
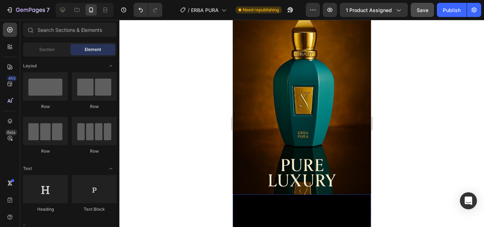
scroll to position [0, 0]
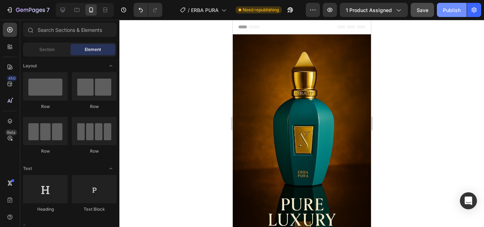
click at [456, 9] on div "Publish" at bounding box center [451, 9] width 18 height 7
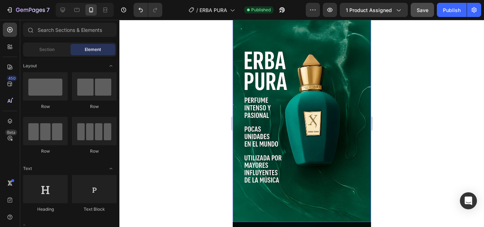
scroll to position [496, 0]
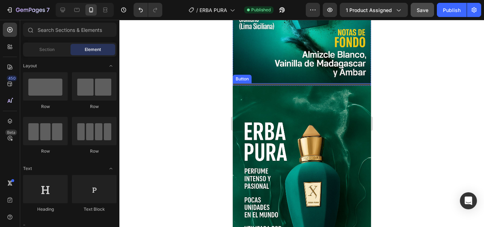
click at [295, 87] on p "PIDE AHORA Y PAGA EN CASA" at bounding box center [301, 90] width 85 height 7
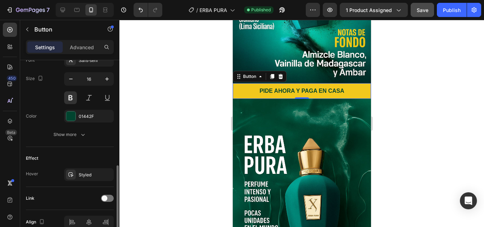
scroll to position [321, 0]
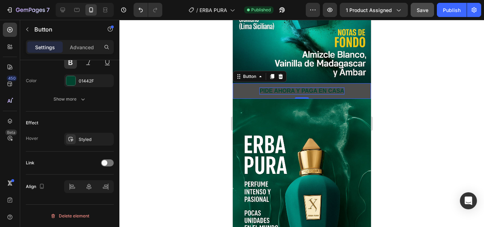
click at [311, 87] on p "PIDE AHORA Y PAGA EN CASA" at bounding box center [301, 90] width 85 height 7
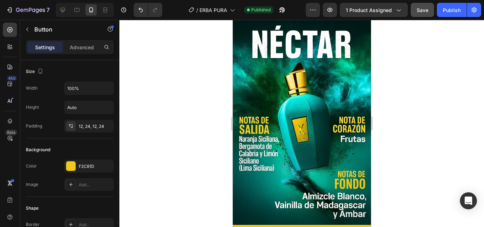
scroll to position [496, 0]
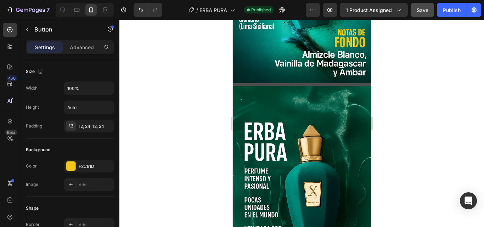
click at [293, 87] on p "PIDE AHORA Y PAGA EN CASA" at bounding box center [301, 90] width 85 height 7
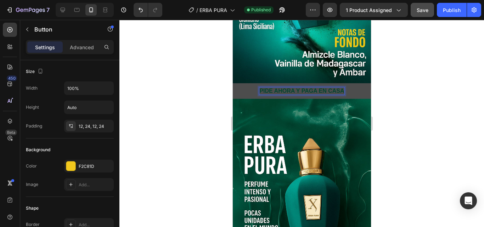
click at [350, 83] on button "PIDE AHORA Y PAGA EN CASA" at bounding box center [301, 91] width 138 height 16
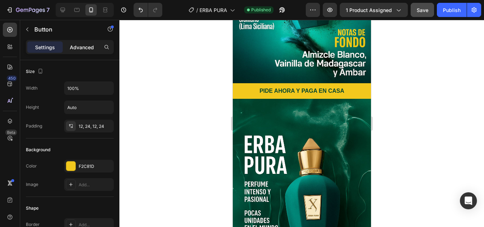
click at [78, 51] on div "Advanced" at bounding box center [81, 46] width 35 height 11
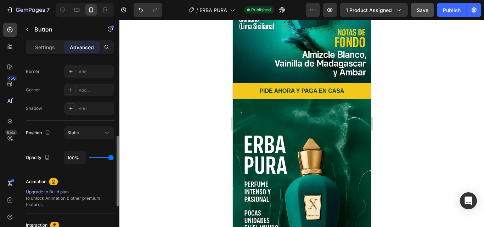
scroll to position [304, 0]
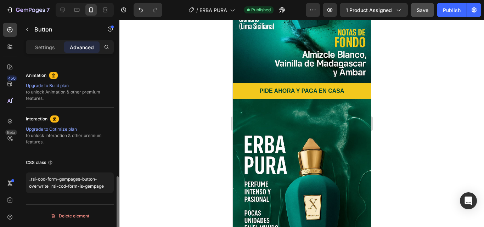
click at [52, 117] on icon at bounding box center [55, 119] width 6 height 6
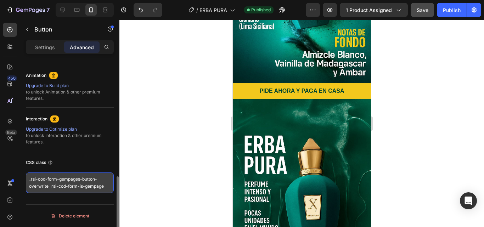
click at [71, 185] on textarea "_rsi-cod-form-gempages-button-overwrite _rsi-cod-form-is-gempage" at bounding box center [70, 182] width 88 height 21
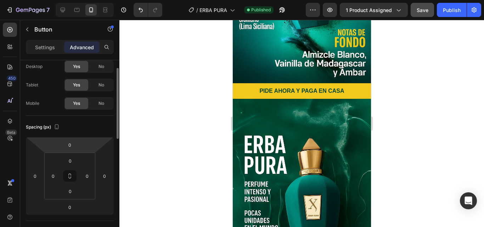
scroll to position [0, 0]
